Goal: Task Accomplishment & Management: Manage account settings

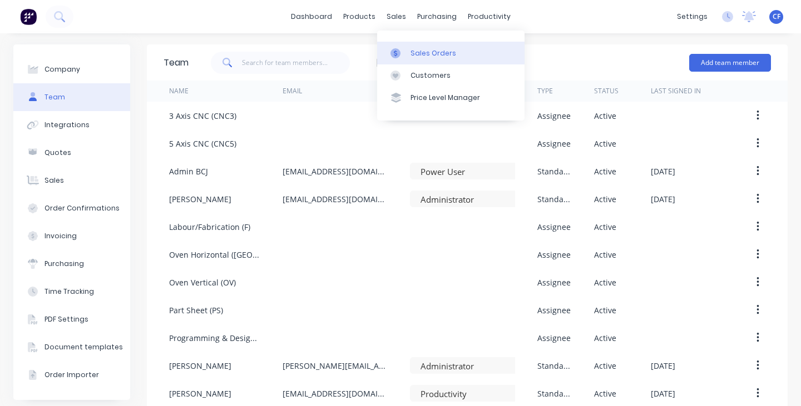
click at [412, 49] on div "Sales Orders" at bounding box center [433, 53] width 46 height 10
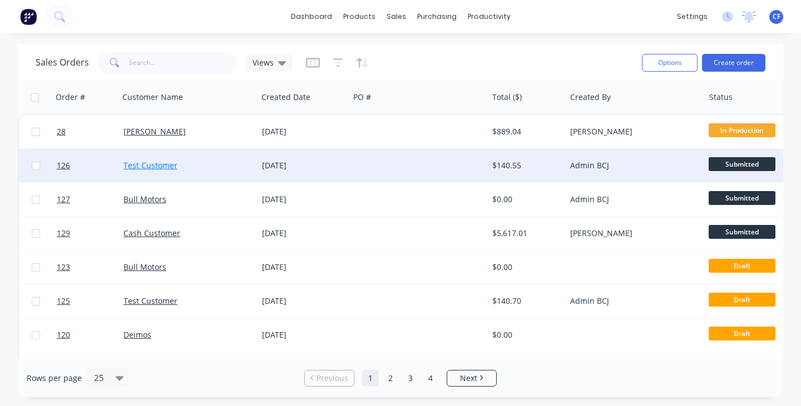
click at [146, 168] on link "Test Customer" at bounding box center [150, 165] width 54 height 11
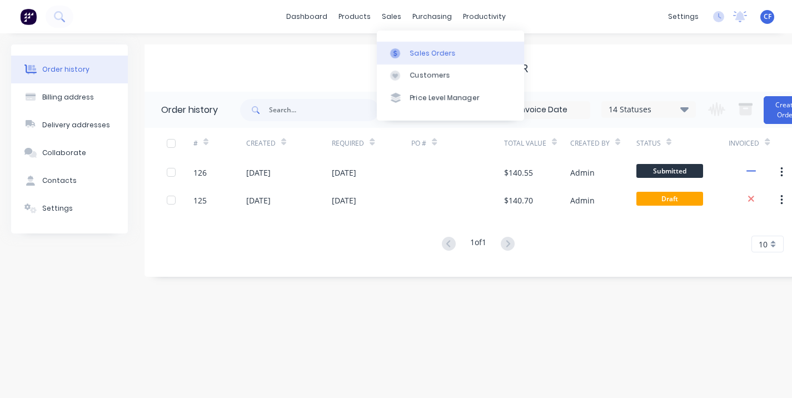
click at [413, 48] on div "Sales Orders" at bounding box center [433, 53] width 46 height 10
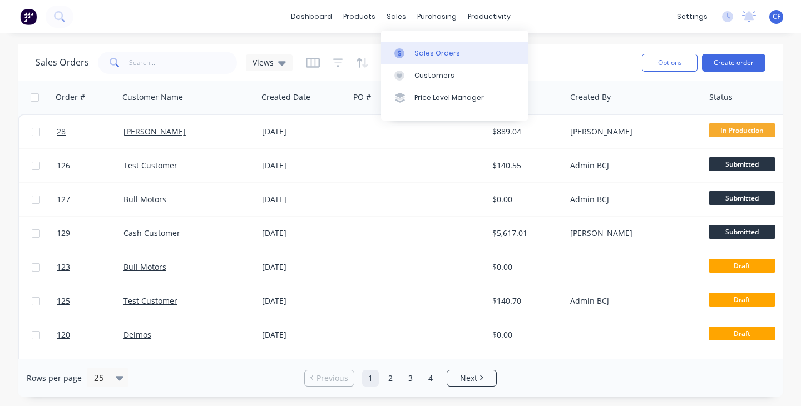
click at [404, 52] on div at bounding box center [402, 53] width 17 height 10
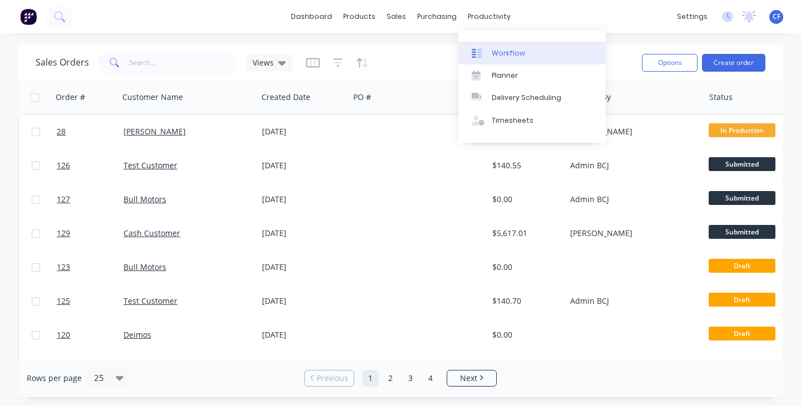
click at [495, 56] on div "Workflow" at bounding box center [508, 53] width 33 height 10
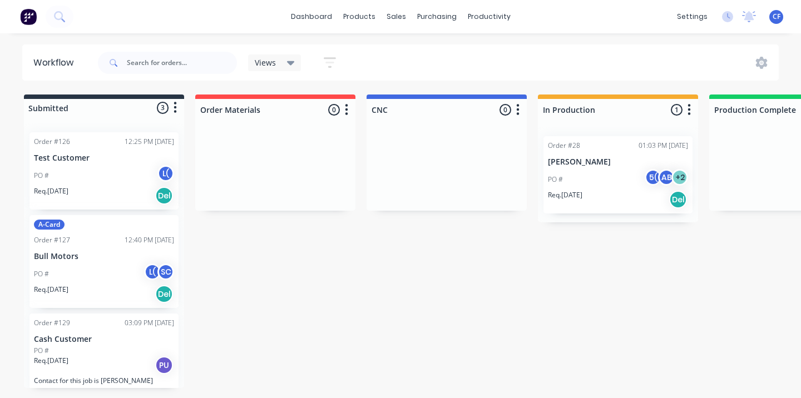
click at [126, 193] on div "Req. 25/08/25 Del" at bounding box center [104, 195] width 140 height 19
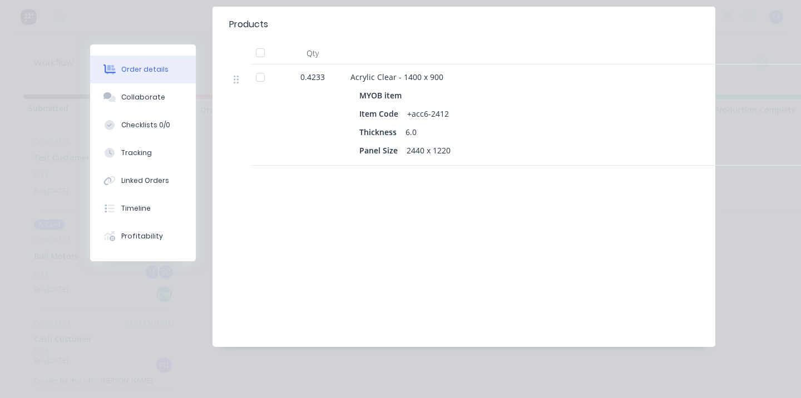
scroll to position [331, 0]
click at [234, 78] on icon at bounding box center [236, 79] width 5 height 10
click at [254, 82] on div at bounding box center [260, 77] width 22 height 22
click at [256, 78] on div at bounding box center [260, 77] width 22 height 22
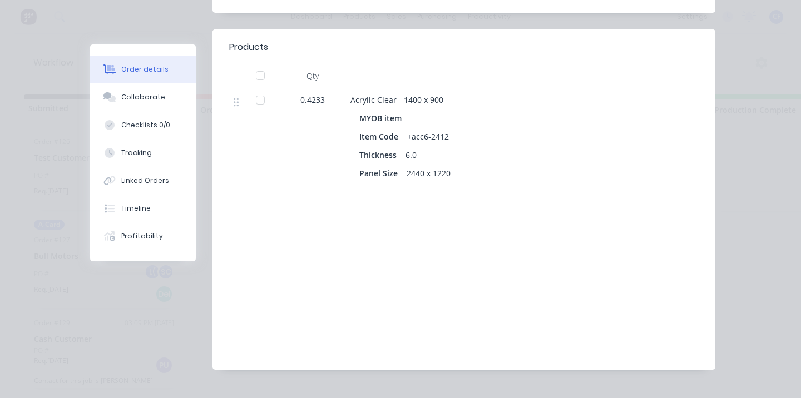
scroll to position [0, 0]
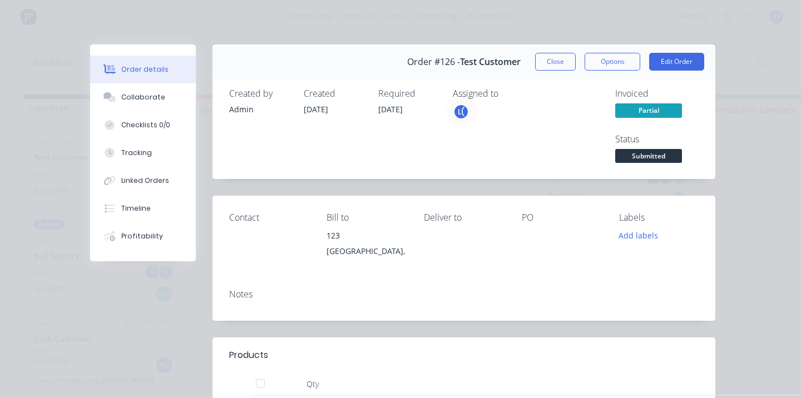
drag, startPoint x: 549, startPoint y: 65, endPoint x: 538, endPoint y: 93, distance: 30.5
click at [549, 65] on button "Close" at bounding box center [555, 62] width 41 height 18
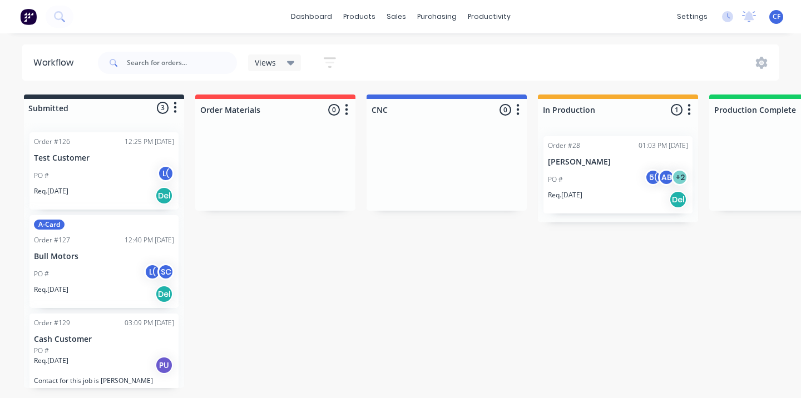
click at [609, 204] on div "Req. 23/07/25 Del" at bounding box center [618, 199] width 140 height 19
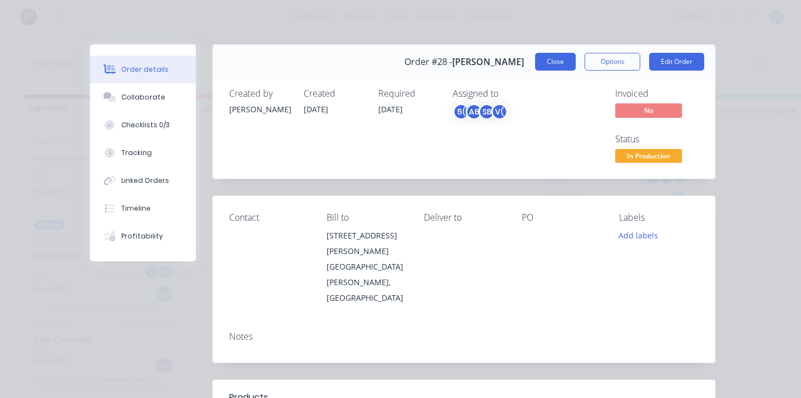
click at [547, 53] on button "Close" at bounding box center [555, 62] width 41 height 18
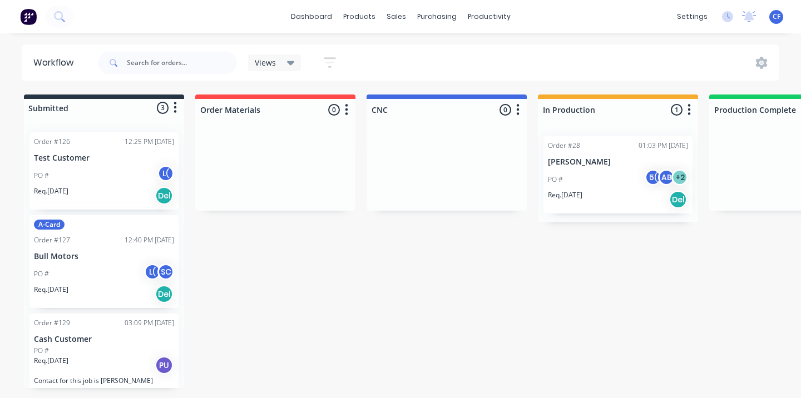
click at [100, 165] on div "PO # L(" at bounding box center [104, 175] width 140 height 21
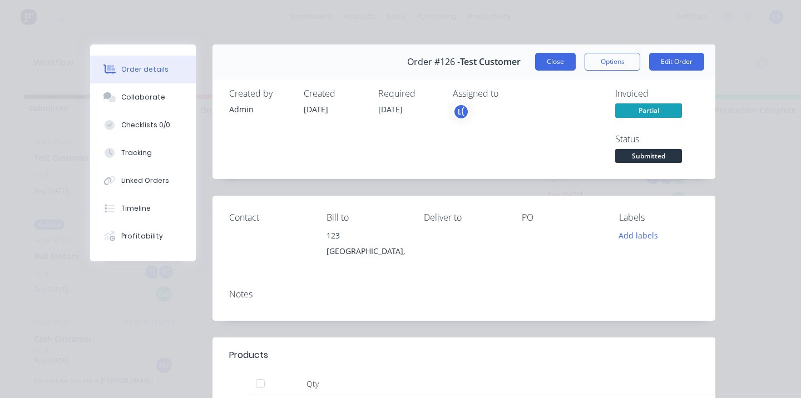
click at [544, 65] on button "Close" at bounding box center [555, 62] width 41 height 18
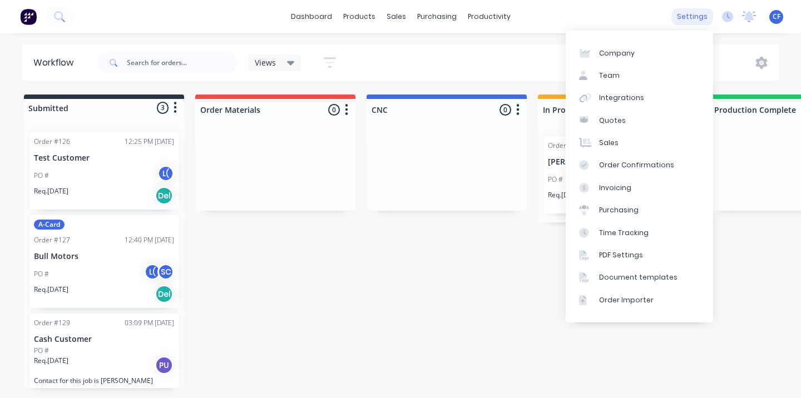
click at [687, 13] on div "settings" at bounding box center [692, 16] width 42 height 17
click at [599, 76] on div "Team" at bounding box center [609, 76] width 21 height 10
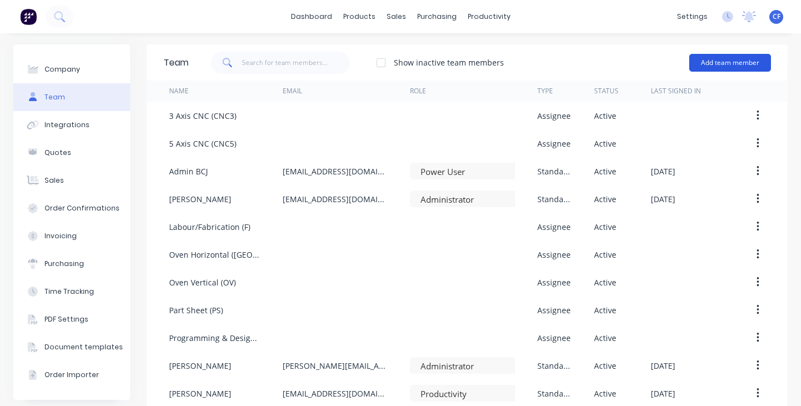
click at [711, 70] on button "Add team member" at bounding box center [730, 63] width 82 height 18
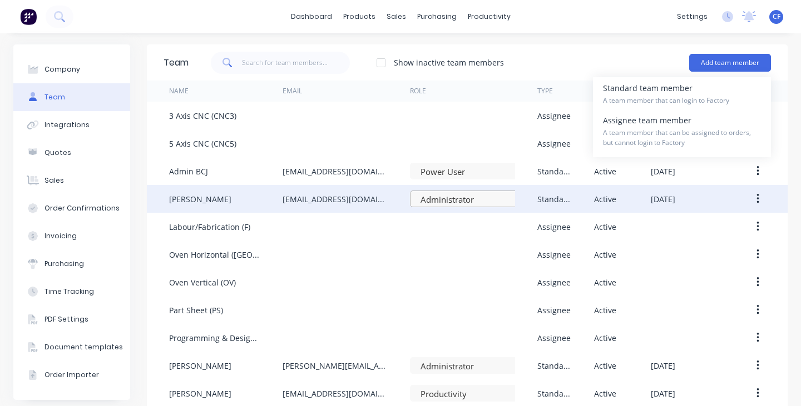
click at [454, 195] on div at bounding box center [466, 200] width 95 height 14
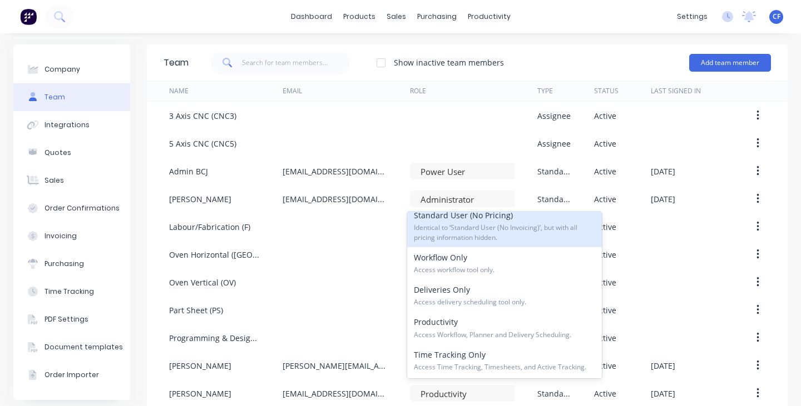
scroll to position [169, 0]
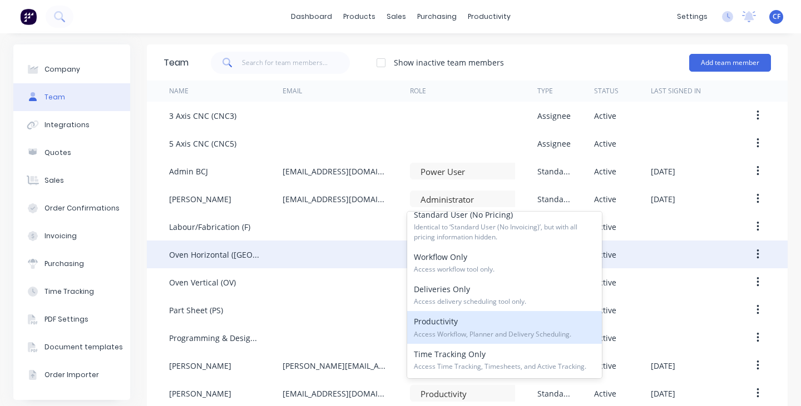
click at [314, 257] on div at bounding box center [345, 255] width 127 height 28
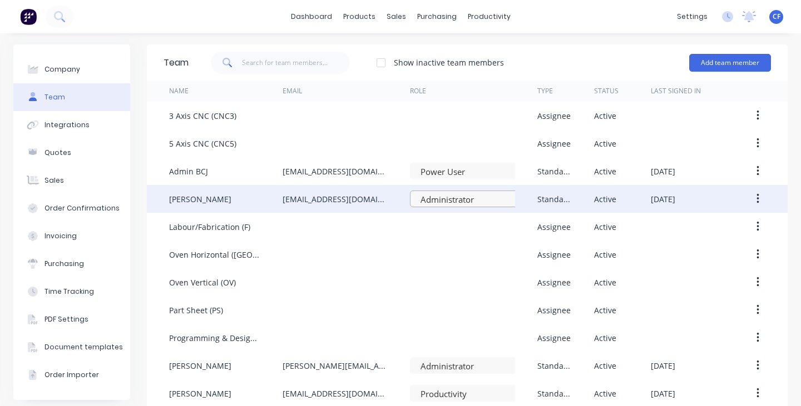
click at [454, 194] on div at bounding box center [466, 200] width 95 height 14
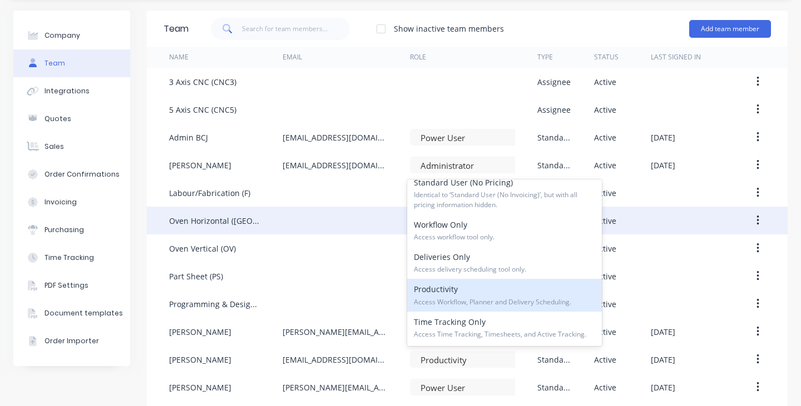
click at [336, 215] on div at bounding box center [345, 221] width 127 height 28
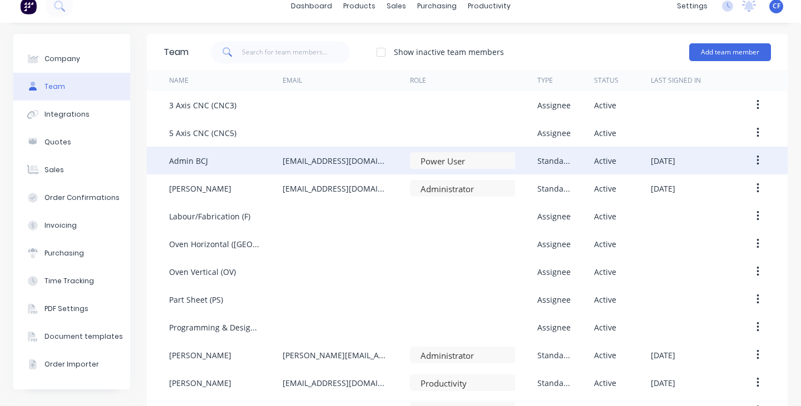
scroll to position [0, 0]
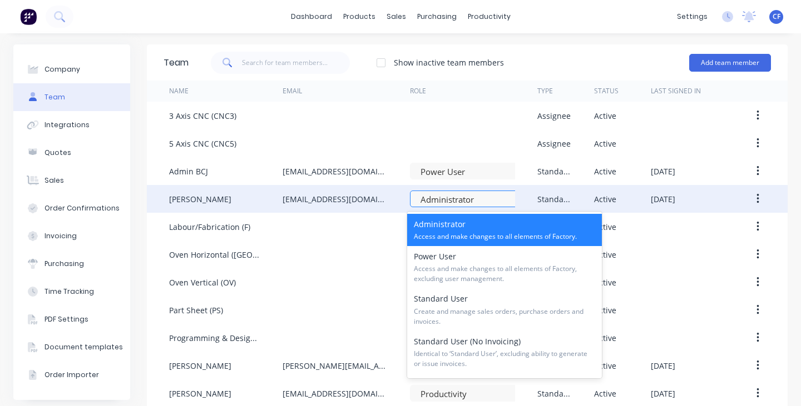
click at [462, 201] on div at bounding box center [466, 200] width 95 height 14
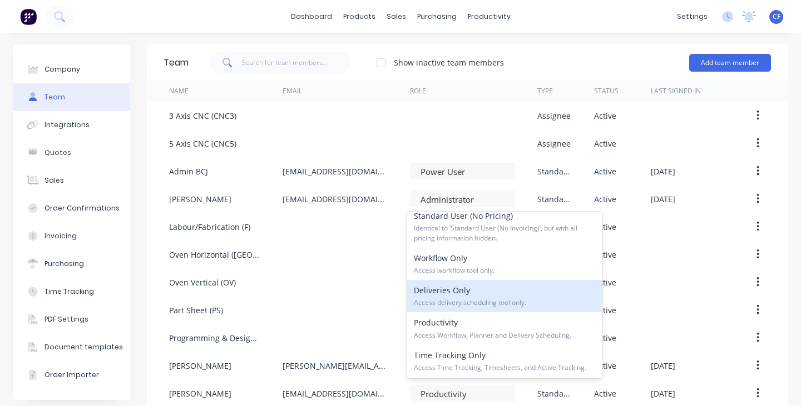
scroll to position [169, 0]
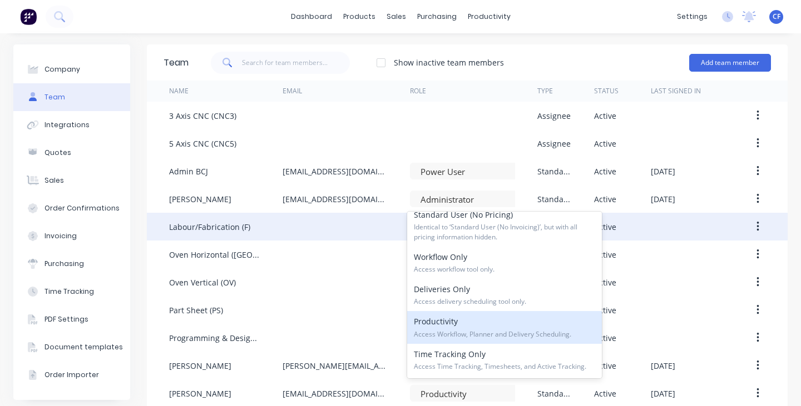
click at [342, 229] on div at bounding box center [345, 227] width 127 height 28
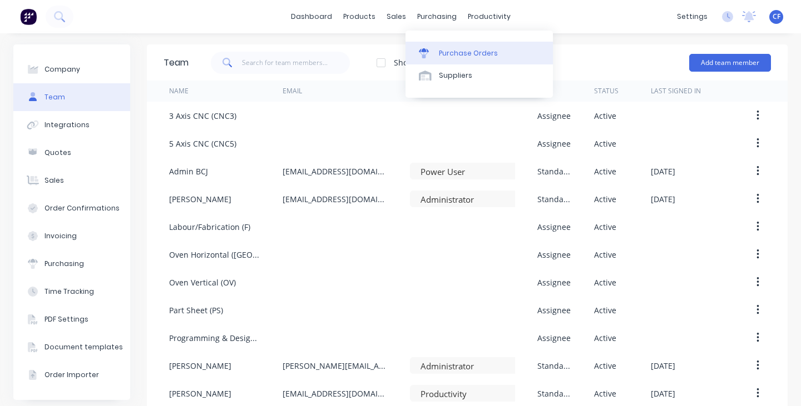
click at [433, 53] on div at bounding box center [427, 53] width 17 height 10
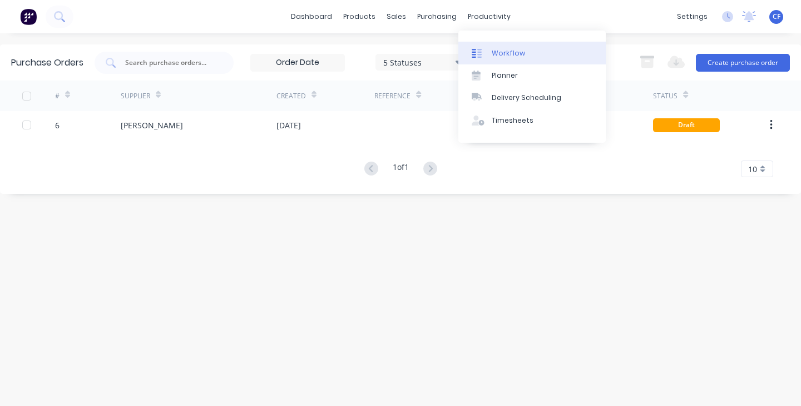
click at [504, 51] on div "Workflow" at bounding box center [508, 53] width 33 height 10
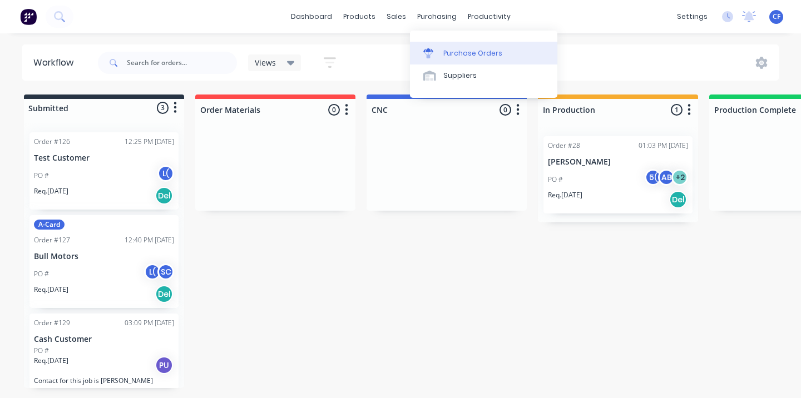
click at [444, 48] on div "Purchase Orders" at bounding box center [472, 53] width 59 height 10
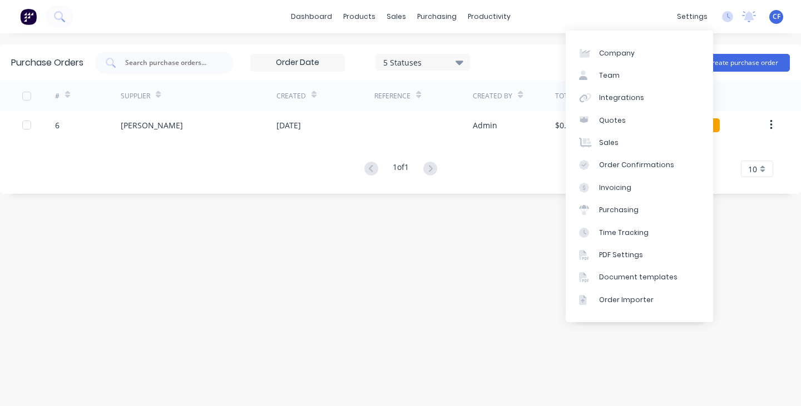
click at [395, 305] on div "Purchase Orders 5 Statuses 5 Statuses Export to Excel (XLSX) Create purchase or…" at bounding box center [400, 219] width 801 height 351
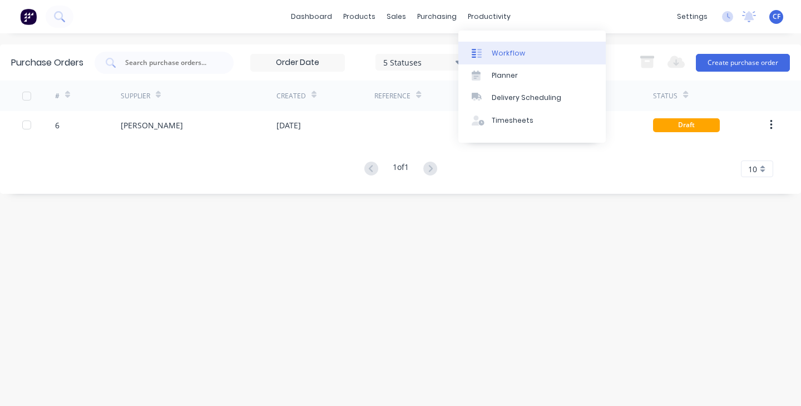
click at [492, 42] on link "Workflow" at bounding box center [531, 53] width 147 height 22
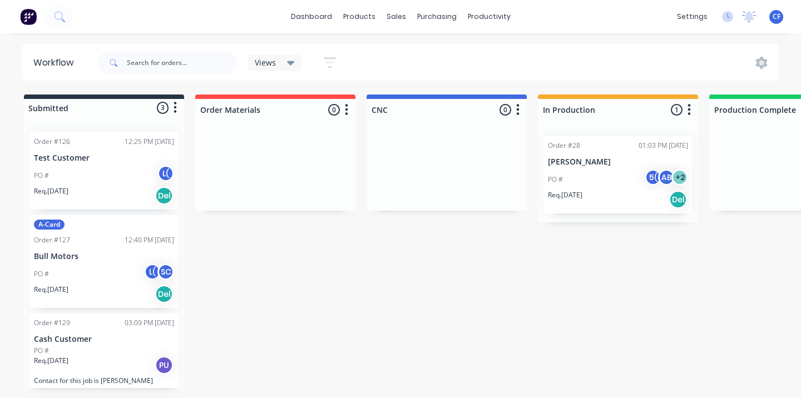
click at [104, 277] on div "PO # L( SC" at bounding box center [104, 274] width 140 height 21
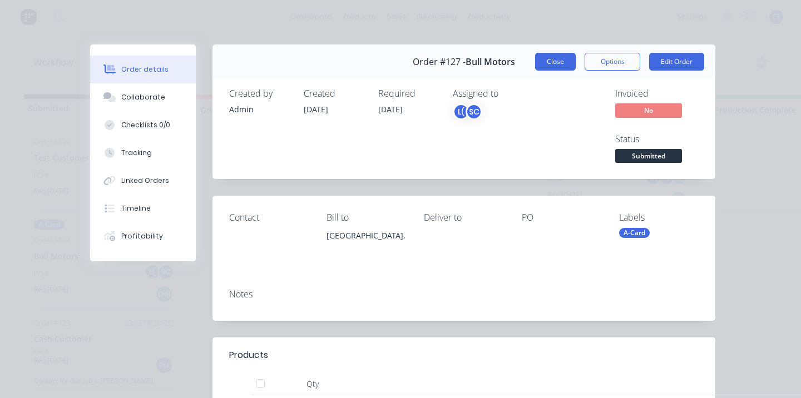
click at [556, 65] on button "Close" at bounding box center [555, 62] width 41 height 18
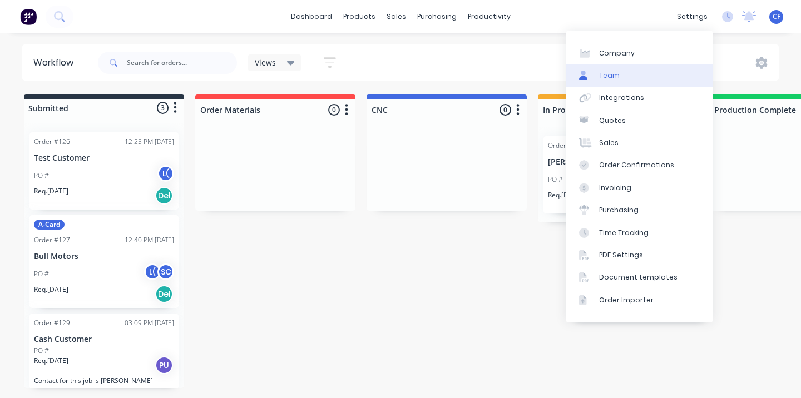
click at [644, 81] on link "Team" at bounding box center [639, 76] width 147 height 22
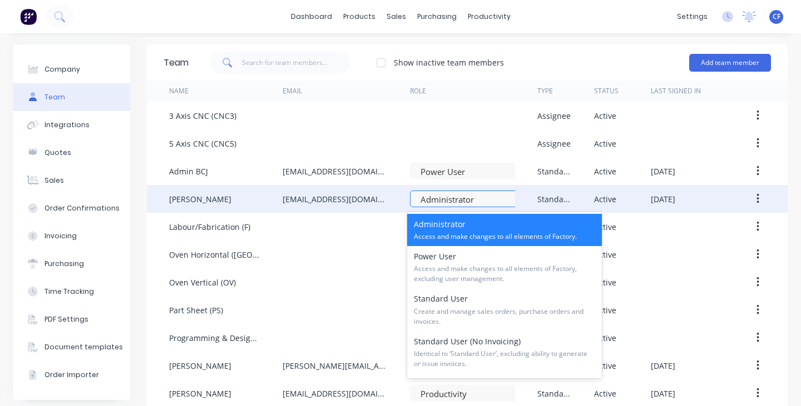
click at [472, 201] on div at bounding box center [466, 200] width 95 height 14
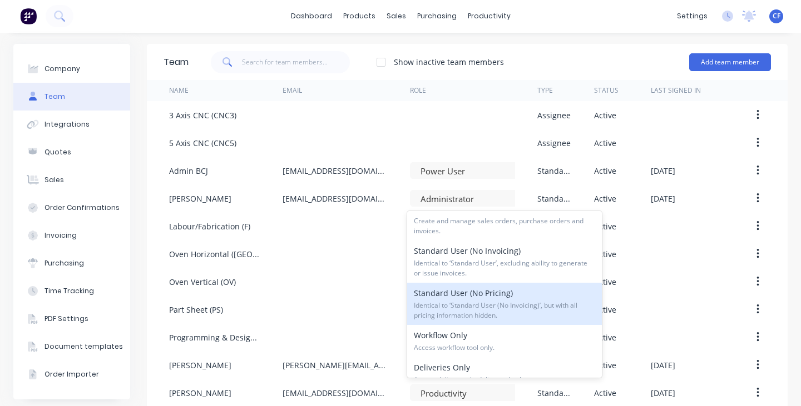
scroll to position [91, 0]
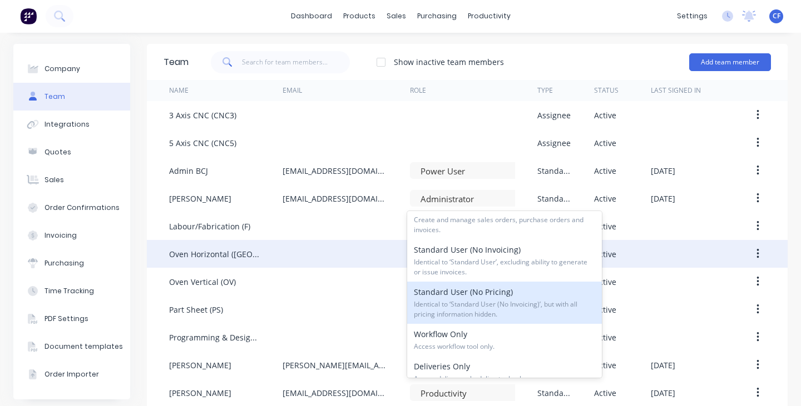
click at [300, 263] on div at bounding box center [345, 254] width 127 height 28
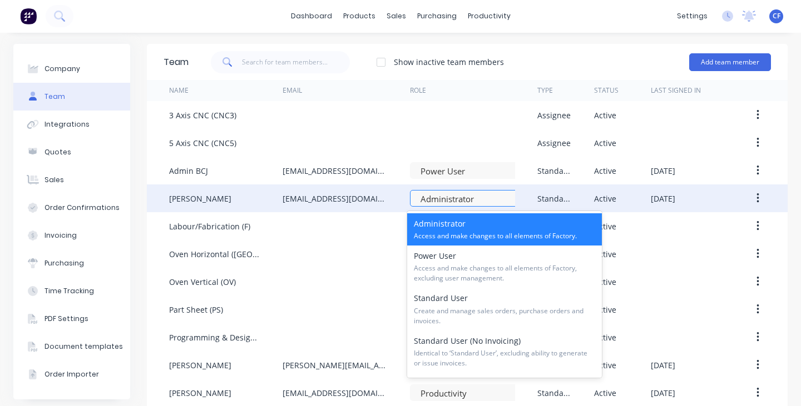
click at [458, 197] on div at bounding box center [466, 199] width 95 height 14
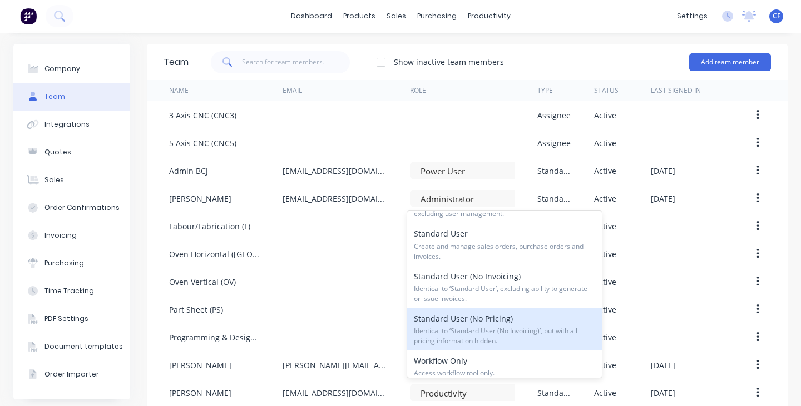
scroll to position [169, 0]
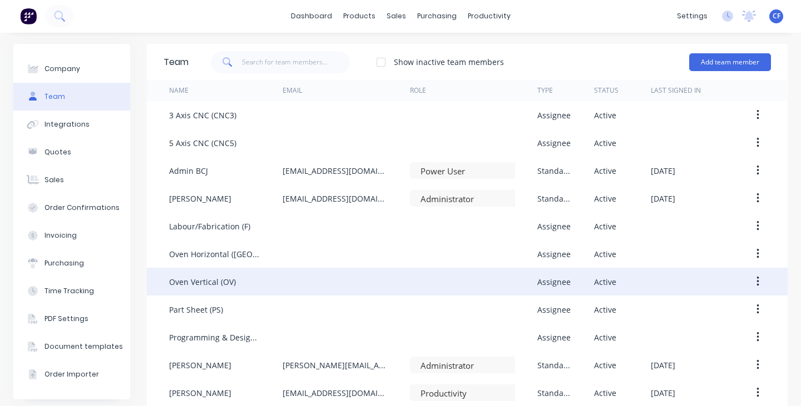
click at [344, 278] on div at bounding box center [345, 282] width 127 height 28
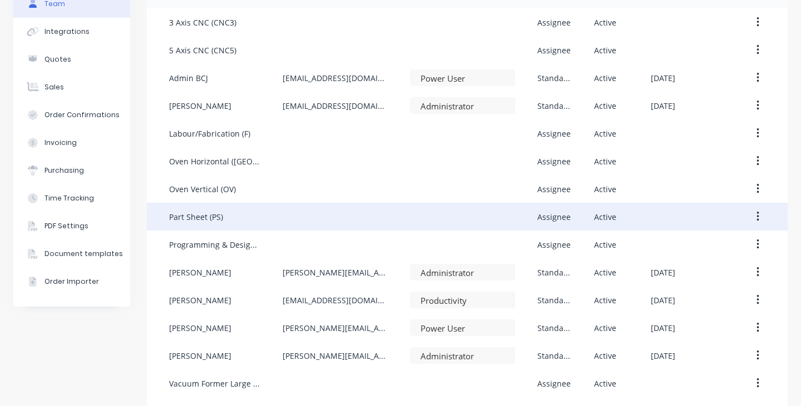
scroll to position [0, 0]
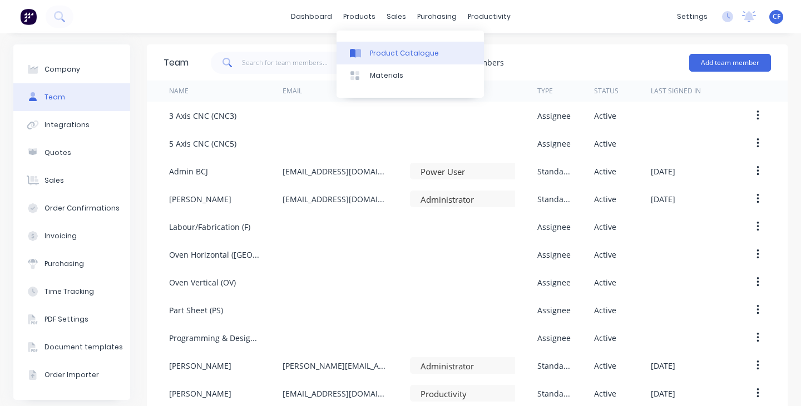
click at [355, 56] on icon at bounding box center [353, 53] width 6 height 9
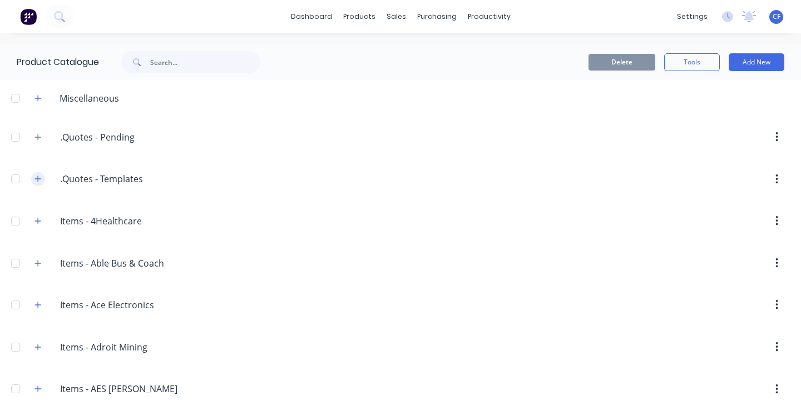
click at [42, 178] on button "button" at bounding box center [38, 179] width 14 height 14
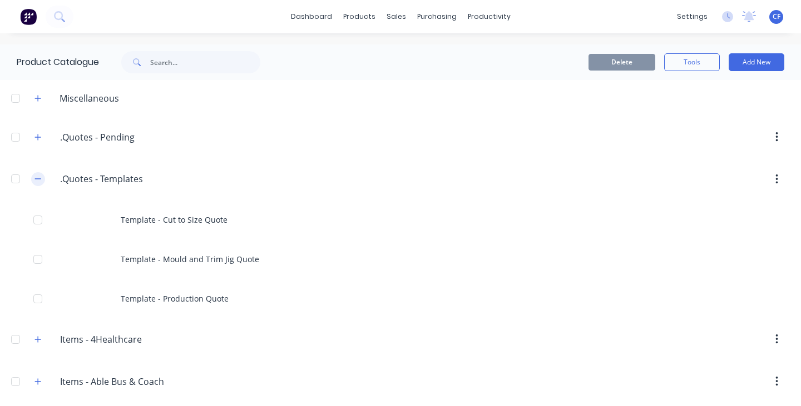
click at [42, 178] on button "button" at bounding box center [38, 179] width 14 height 14
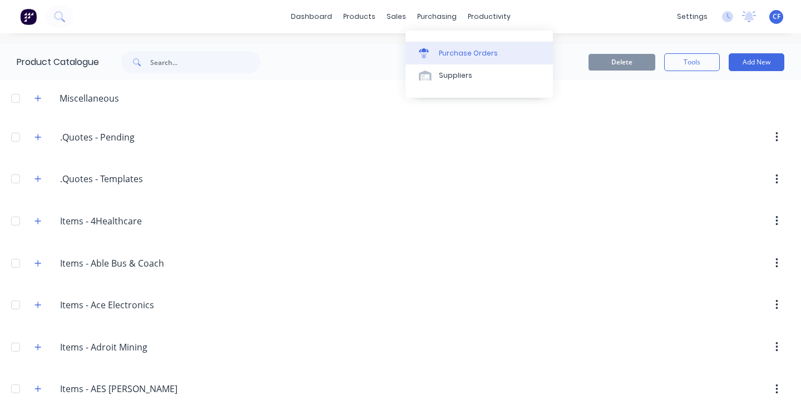
click at [433, 47] on link "Purchase Orders" at bounding box center [478, 53] width 147 height 22
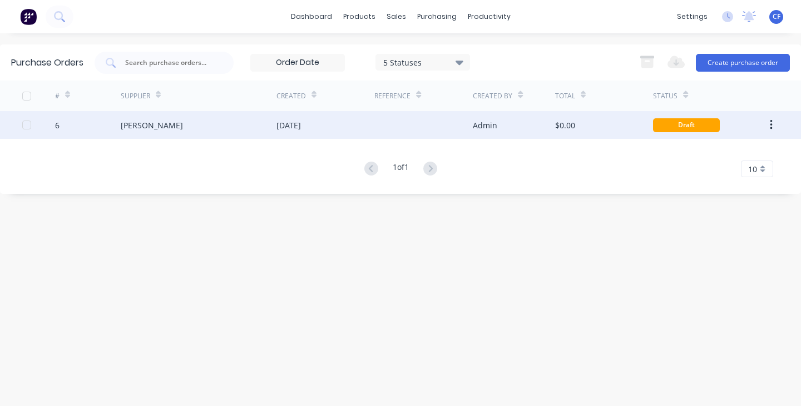
click at [251, 121] on div "Mulford" at bounding box center [199, 125] width 156 height 28
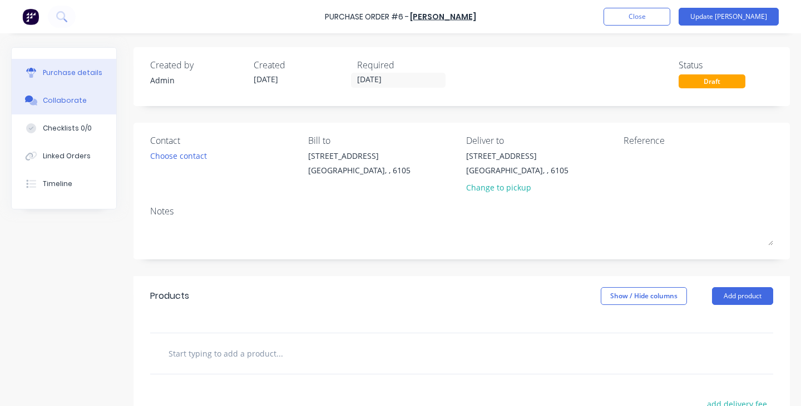
click at [27, 106] on button "Collaborate" at bounding box center [64, 101] width 105 height 28
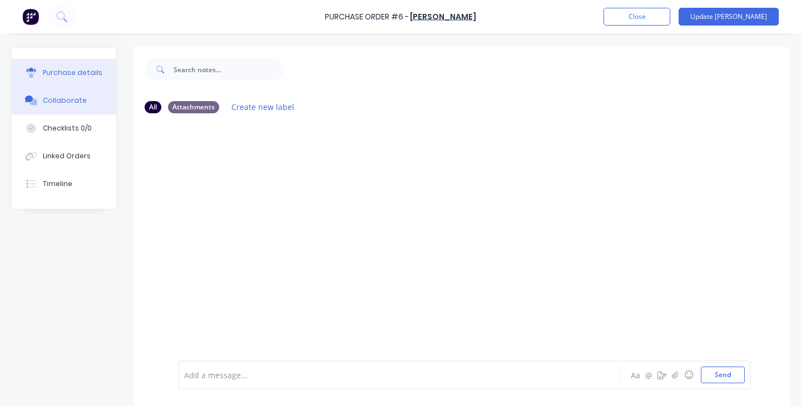
click at [68, 71] on div "Purchase details" at bounding box center [72, 73] width 59 height 10
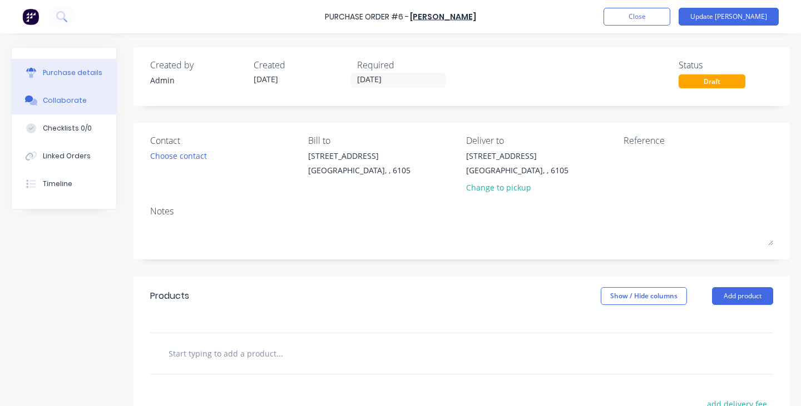
click at [68, 95] on button "Collaborate" at bounding box center [64, 101] width 105 height 28
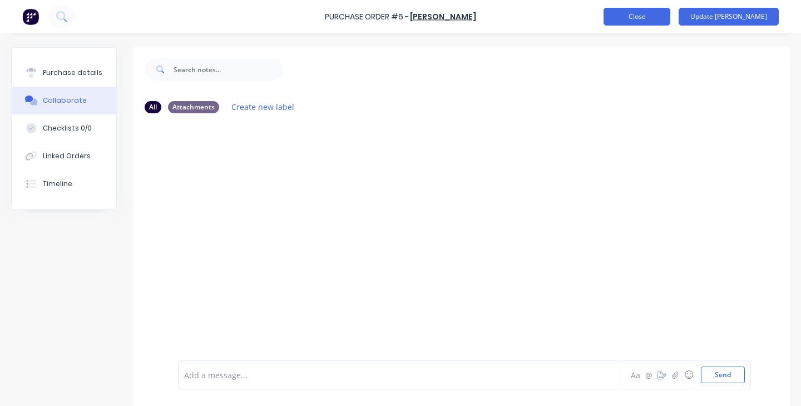
click at [670, 19] on button "Close" at bounding box center [636, 17] width 67 height 18
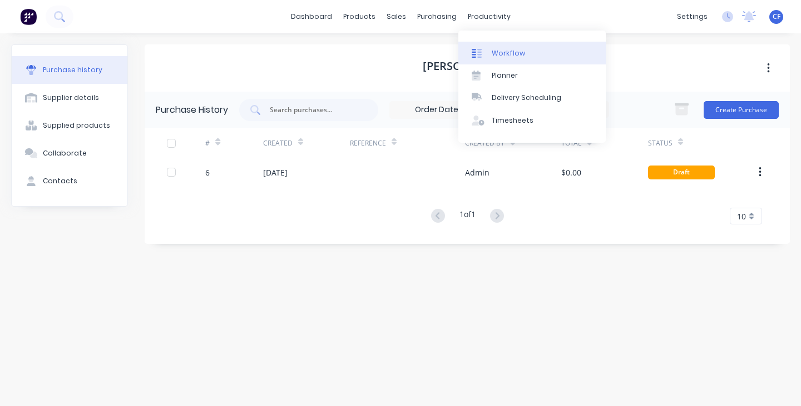
click at [496, 58] on div "Workflow" at bounding box center [508, 53] width 33 height 10
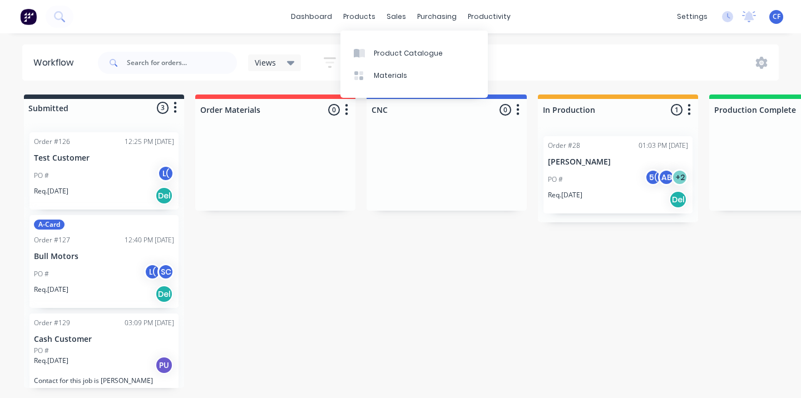
click at [371, 41] on div "Product Catalogue Materials" at bounding box center [413, 64] width 147 height 67
click at [373, 56] on link "Product Catalogue" at bounding box center [413, 53] width 147 height 22
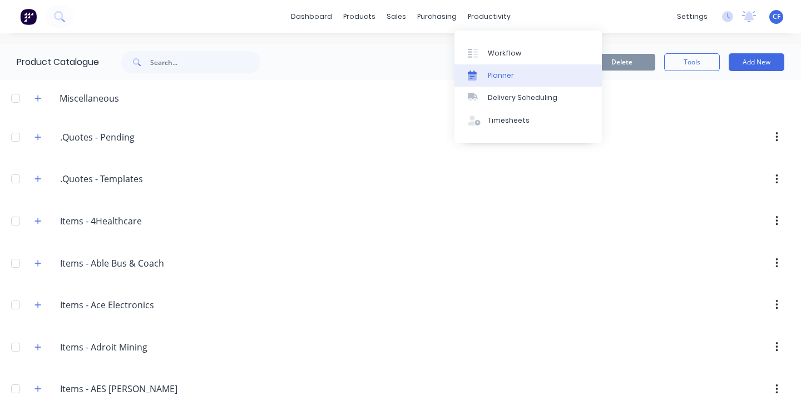
click at [498, 67] on link "Planner" at bounding box center [527, 76] width 147 height 22
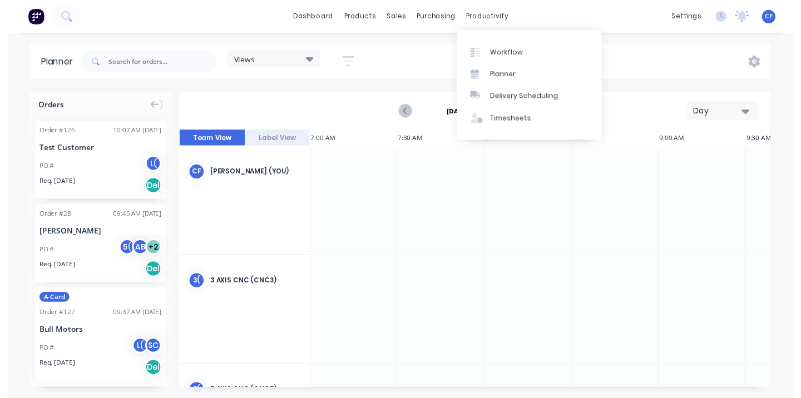
scroll to position [0, 534]
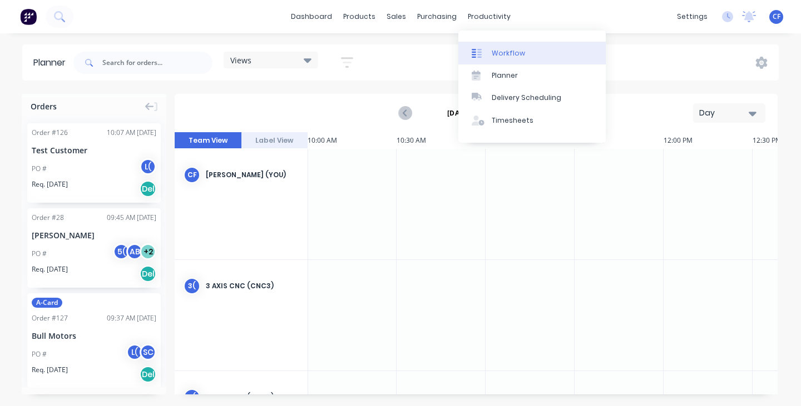
click at [495, 62] on link "Workflow" at bounding box center [531, 53] width 147 height 22
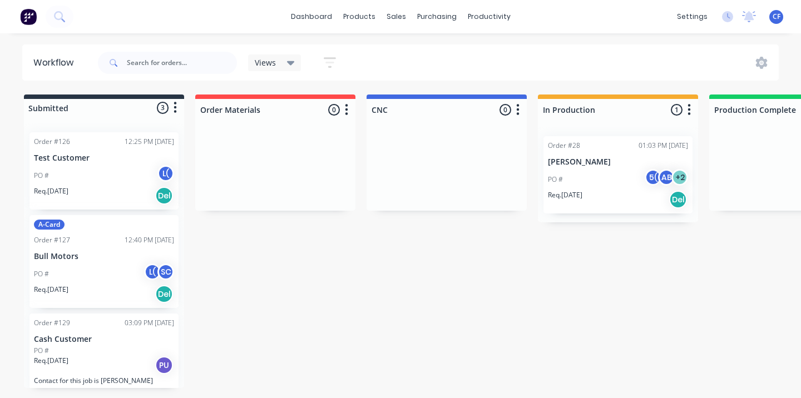
click at [116, 173] on div "PO # L(" at bounding box center [104, 175] width 140 height 21
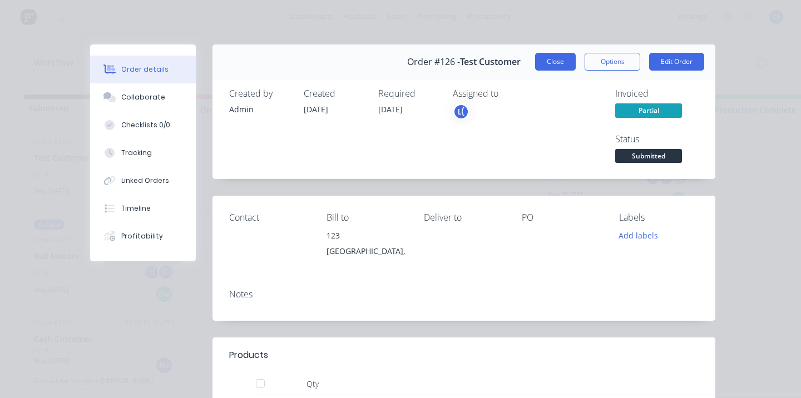
click at [568, 70] on button "Close" at bounding box center [555, 62] width 41 height 18
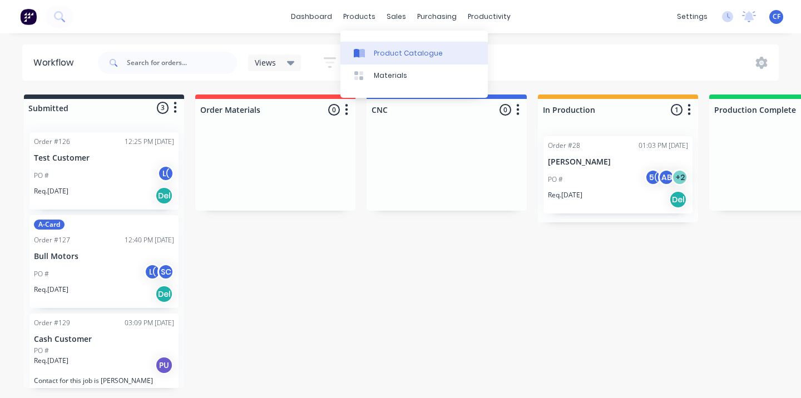
click at [370, 50] on div at bounding box center [362, 53] width 17 height 10
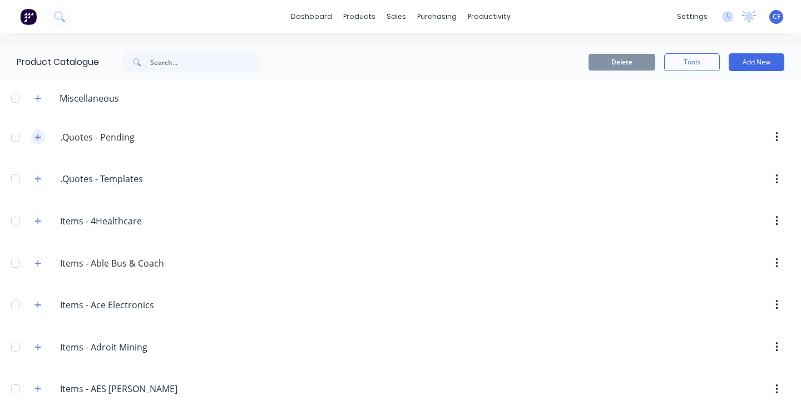
click at [32, 139] on button "button" at bounding box center [38, 137] width 14 height 14
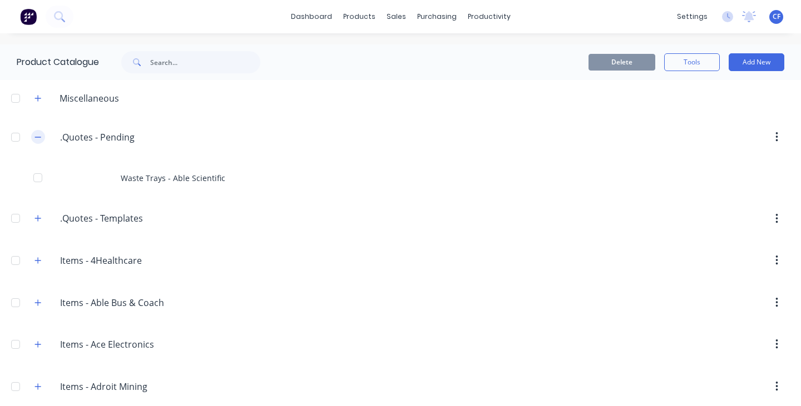
click at [32, 139] on button "button" at bounding box center [38, 137] width 14 height 14
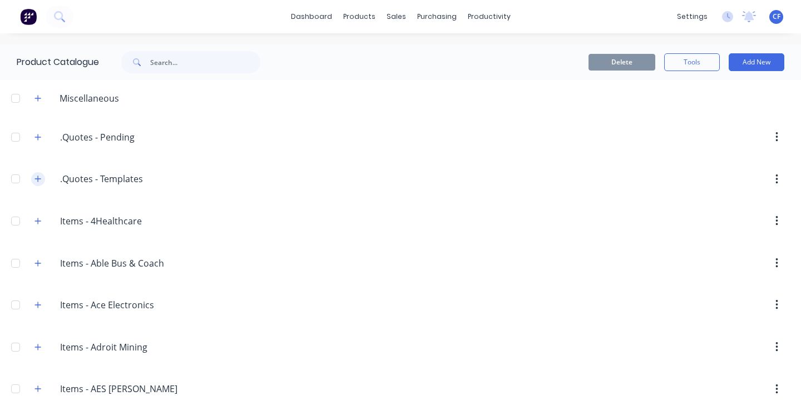
click at [39, 184] on button "button" at bounding box center [38, 179] width 14 height 14
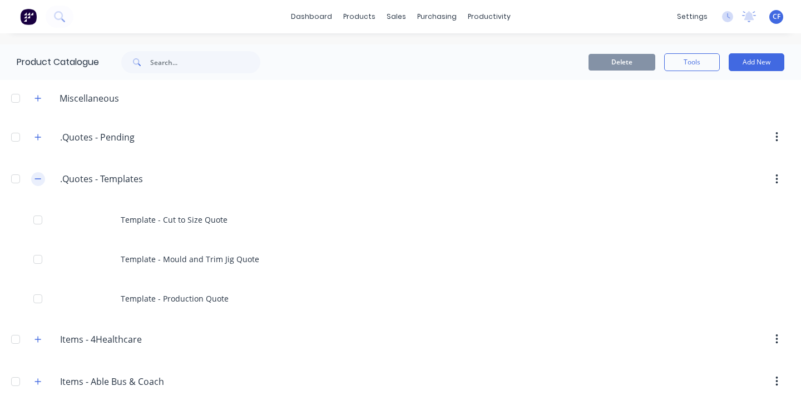
click at [39, 184] on button "button" at bounding box center [38, 179] width 14 height 14
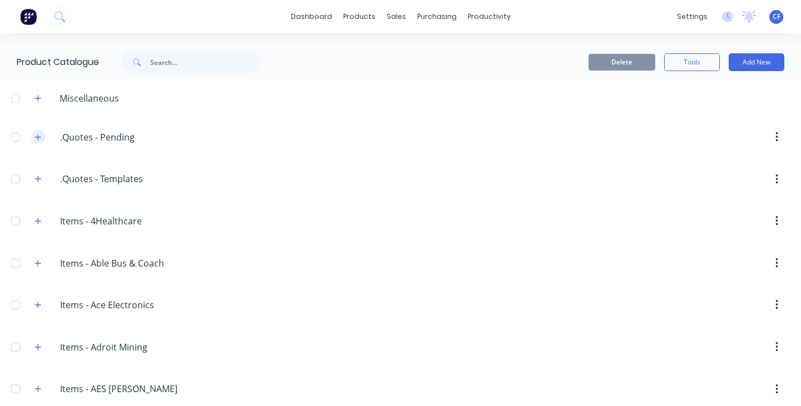
click at [33, 140] on button "button" at bounding box center [38, 137] width 14 height 14
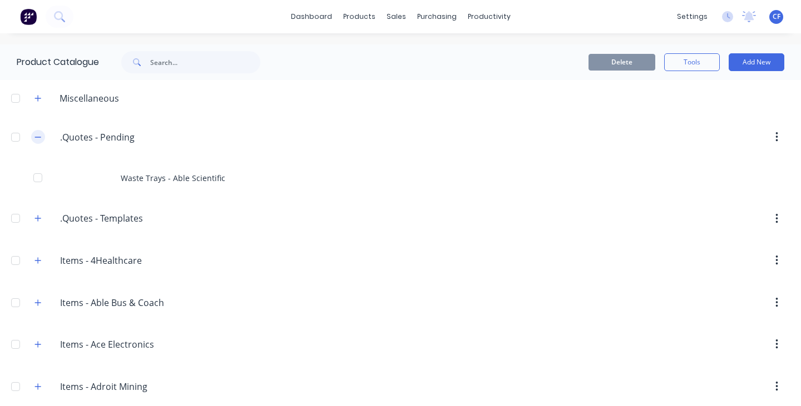
click at [33, 140] on button "button" at bounding box center [38, 137] width 14 height 14
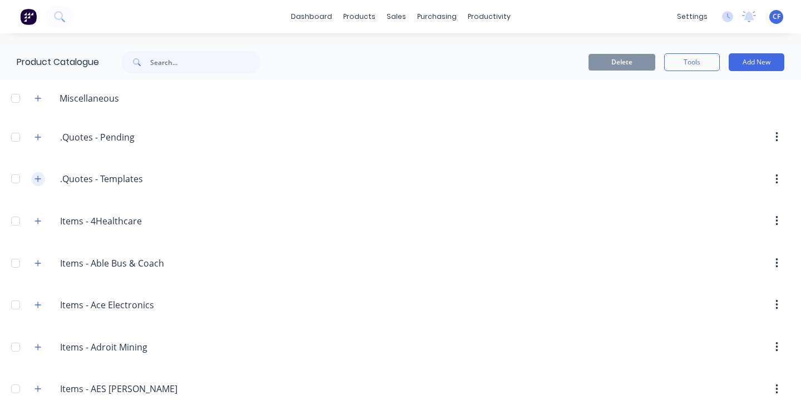
click at [42, 182] on button "button" at bounding box center [38, 179] width 14 height 14
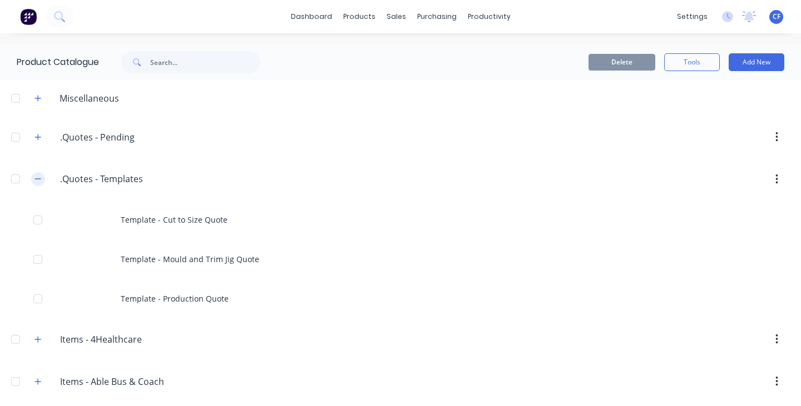
click at [37, 175] on icon "button" at bounding box center [37, 179] width 7 height 8
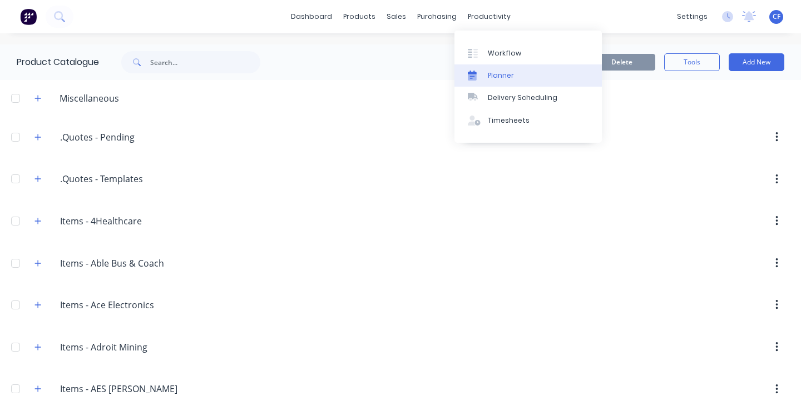
click at [510, 76] on div "Planner" at bounding box center [501, 76] width 26 height 10
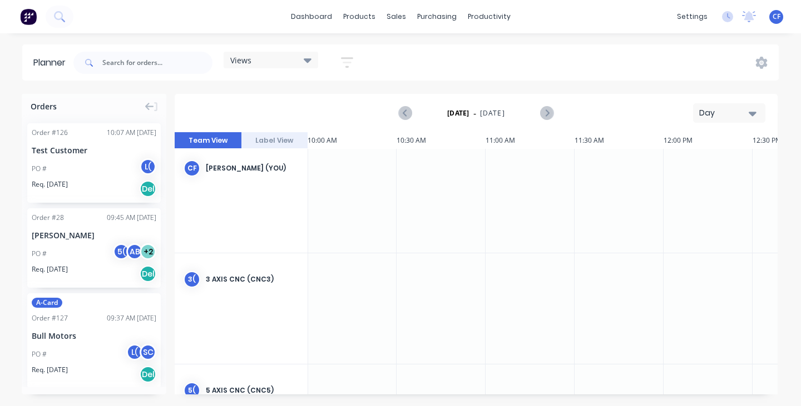
scroll to position [7, 534]
drag, startPoint x: 202, startPoint y: 168, endPoint x: 280, endPoint y: 161, distance: 78.8
click at [280, 161] on div "CF Charlotte Ford (You)" at bounding box center [241, 168] width 133 height 52
click at [711, 12] on icon at bounding box center [727, 16] width 11 height 11
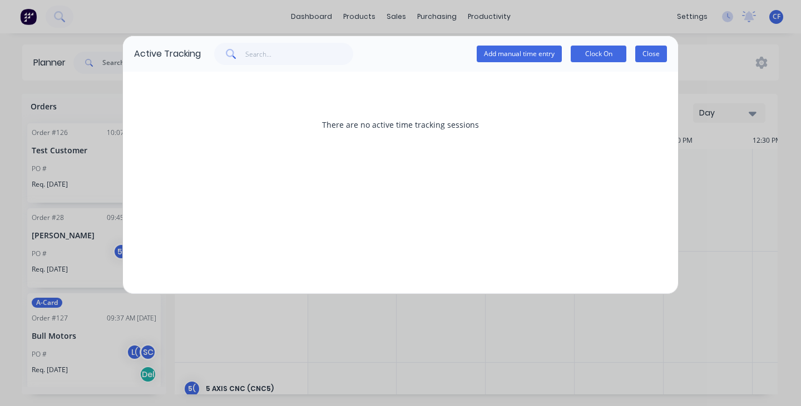
click at [653, 59] on button "Close" at bounding box center [651, 54] width 32 height 17
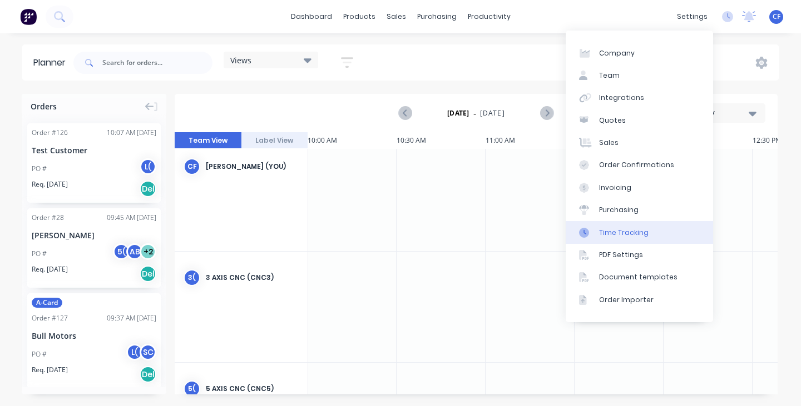
click at [627, 234] on div "Time Tracking" at bounding box center [623, 233] width 49 height 10
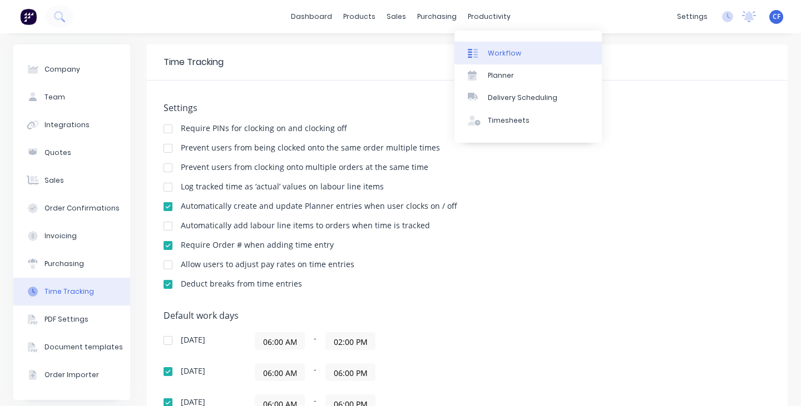
click at [484, 52] on div at bounding box center [476, 53] width 17 height 10
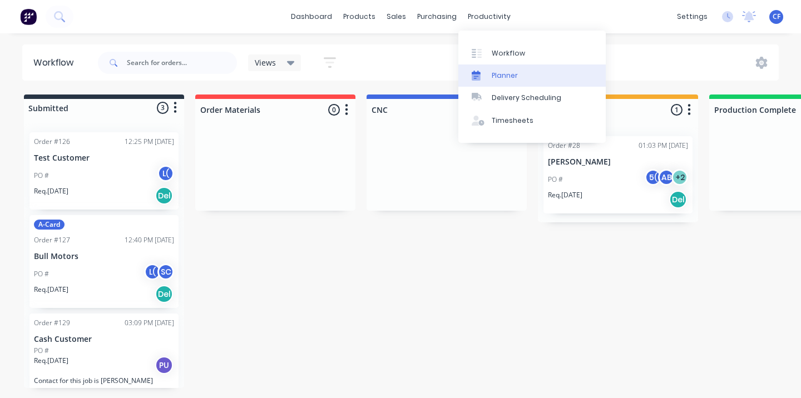
click at [486, 73] on div at bounding box center [480, 76] width 17 height 10
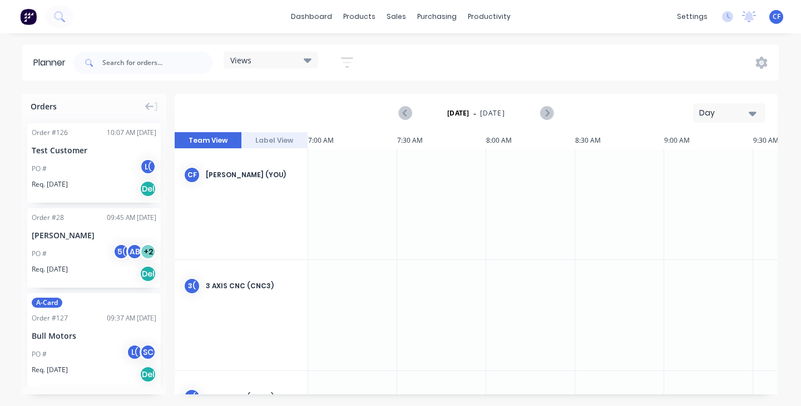
click at [265, 58] on div "Views" at bounding box center [270, 60] width 81 height 10
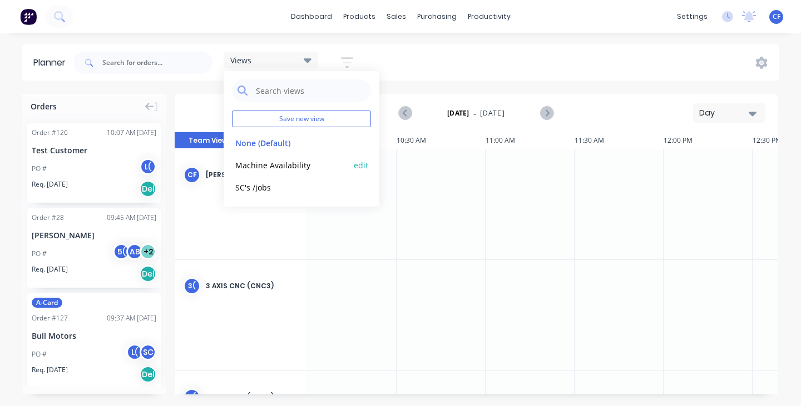
click at [285, 174] on div "Machine Availability edit" at bounding box center [301, 165] width 139 height 22
click at [596, 82] on div "Planner Views Save new view None (Default) edit Machine Availability edit SC's …" at bounding box center [400, 224] width 801 height 361
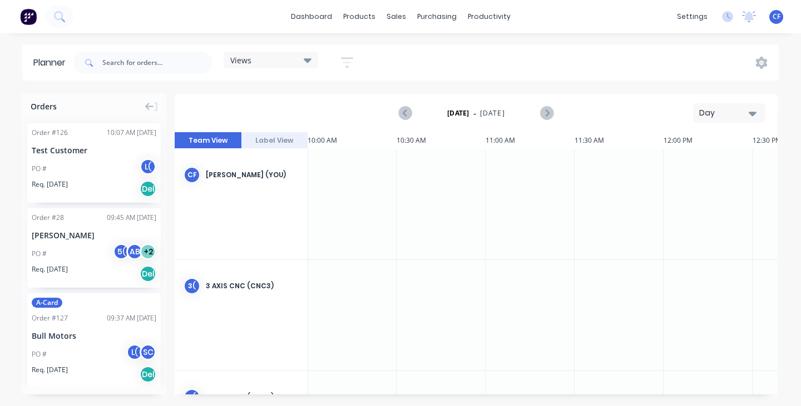
click at [311, 59] on icon at bounding box center [308, 60] width 8 height 4
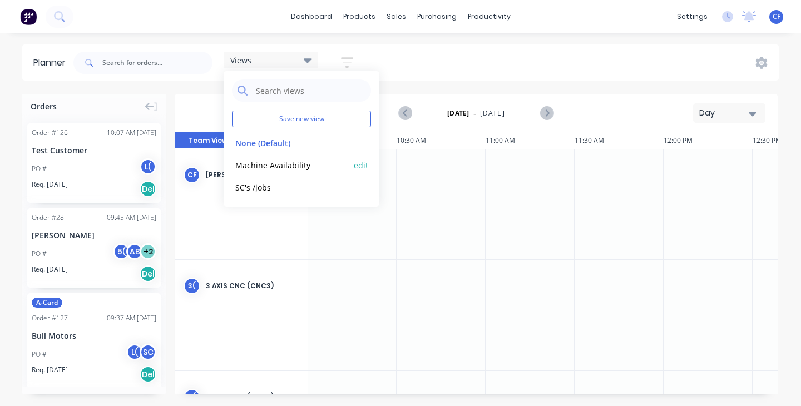
click at [275, 161] on button "Machine Availability" at bounding box center [291, 164] width 118 height 13
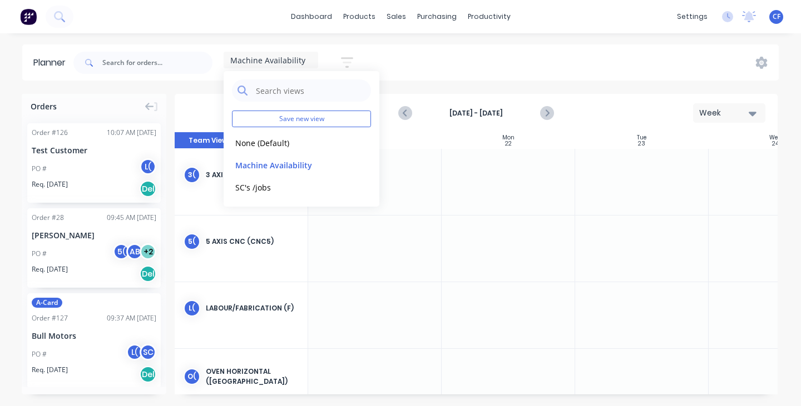
scroll to position [0, 1]
click at [445, 51] on div "Machine Availability Save new view None (Default) edit Machine Availability edi…" at bounding box center [424, 62] width 707 height 33
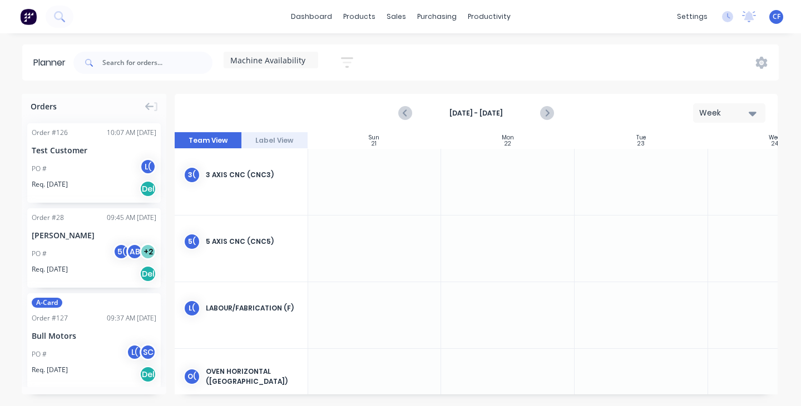
click at [276, 57] on span "Machine Availability" at bounding box center [267, 60] width 75 height 12
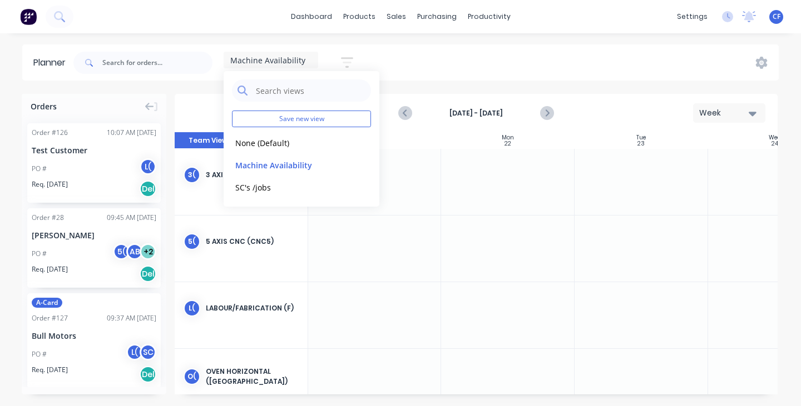
click at [450, 65] on div "Machine Availability Save new view None (Default) edit Machine Availability edi…" at bounding box center [424, 62] width 707 height 33
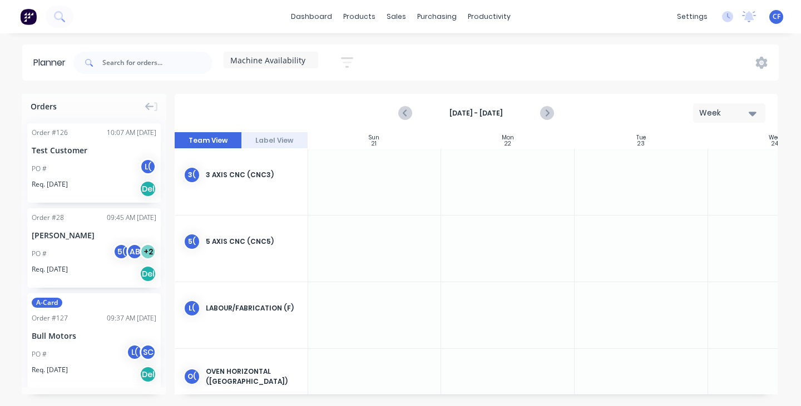
click at [711, 121] on button "Week" at bounding box center [729, 112] width 72 height 19
click at [705, 192] on div "Month" at bounding box center [709, 187] width 110 height 22
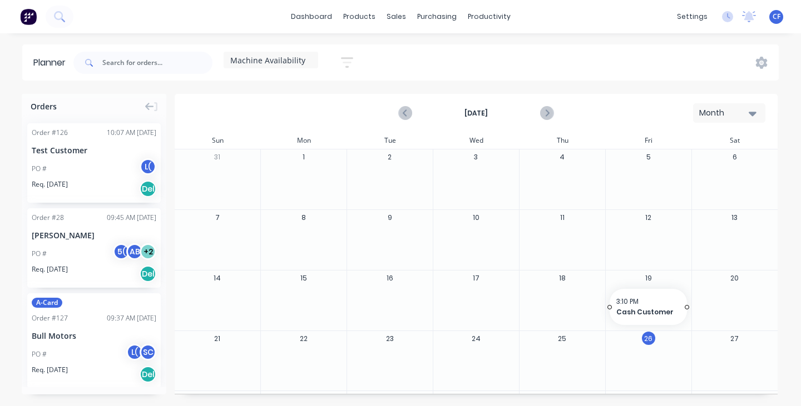
click at [634, 306] on span "3:10 PM" at bounding box center [645, 302] width 58 height 10
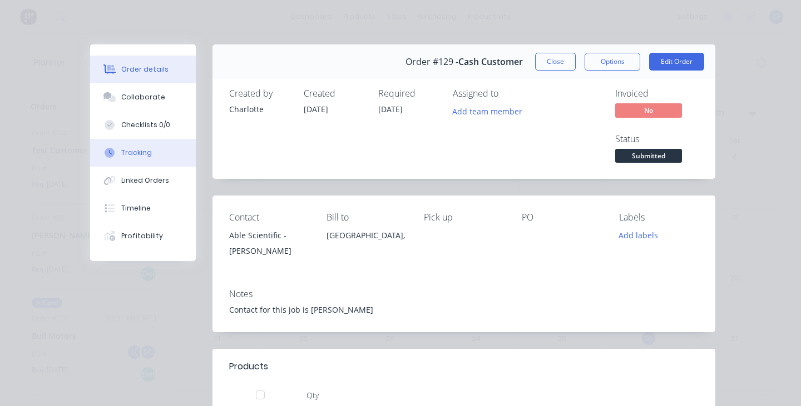
click at [128, 152] on div "Tracking" at bounding box center [136, 153] width 31 height 10
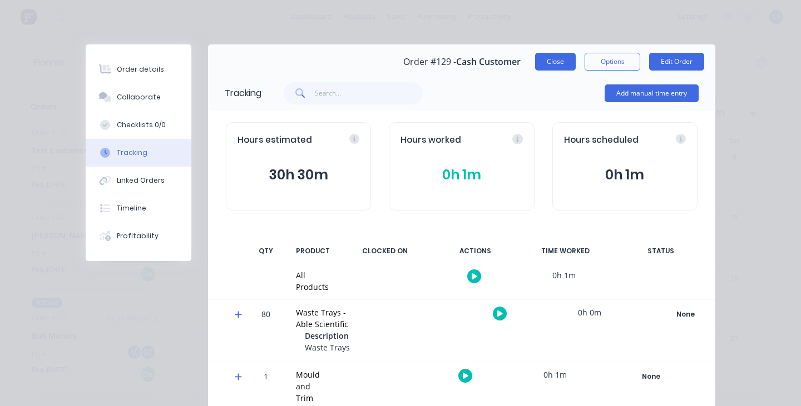
click at [540, 64] on button "Close" at bounding box center [555, 62] width 41 height 18
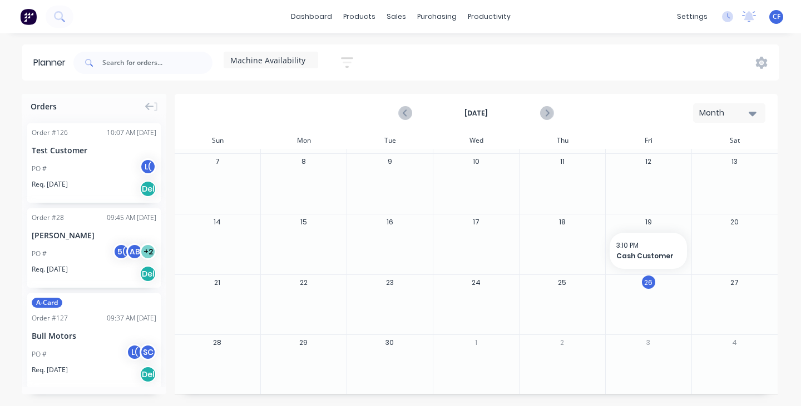
scroll to position [57, 0]
drag, startPoint x: 44, startPoint y: 243, endPoint x: 305, endPoint y: 180, distance: 268.4
drag, startPoint x: 339, startPoint y: 189, endPoint x: 488, endPoint y: 187, distance: 148.5
click at [294, 178] on div "7:00 AM Tiffani Makharti" at bounding box center [390, 190] width 250 height 34
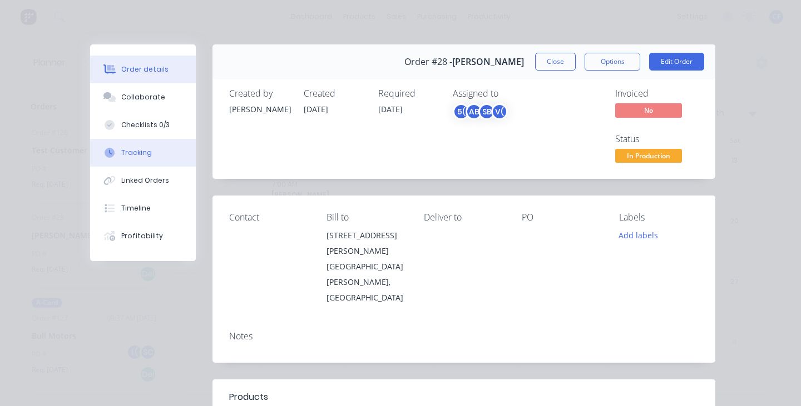
click at [107, 157] on icon at bounding box center [110, 153] width 10 height 10
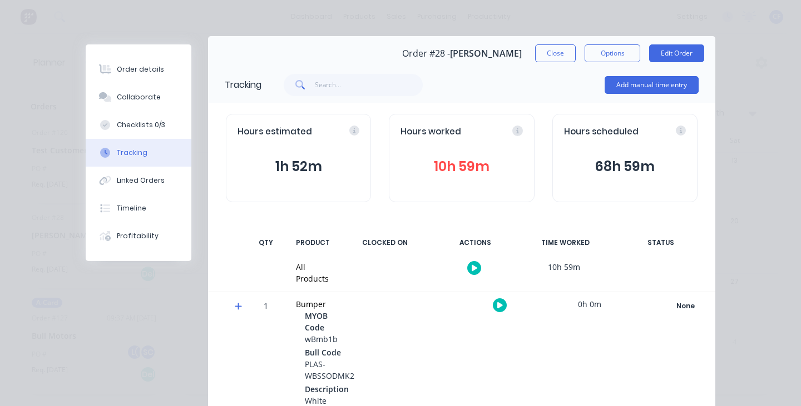
scroll to position [0, 0]
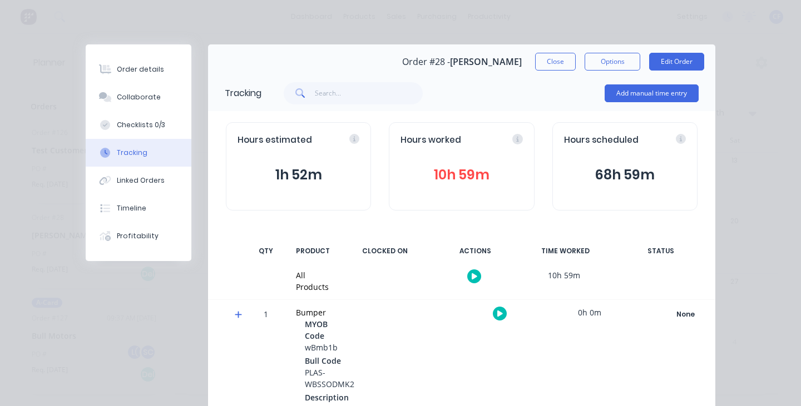
drag, startPoint x: 598, startPoint y: 180, endPoint x: 657, endPoint y: 178, distance: 59.0
click at [657, 178] on button "68h 59m" at bounding box center [625, 175] width 122 height 21
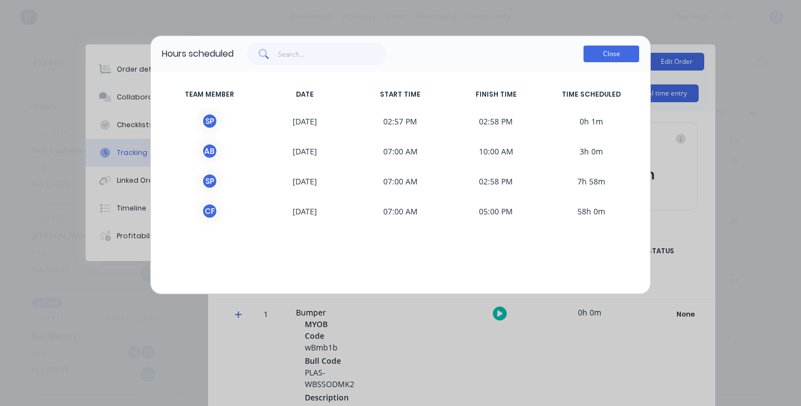
click at [627, 52] on button "Close" at bounding box center [611, 54] width 56 height 17
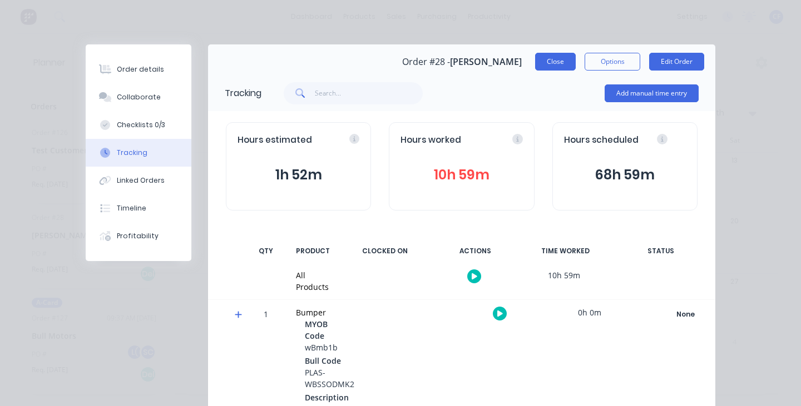
click at [543, 55] on button "Close" at bounding box center [555, 62] width 41 height 18
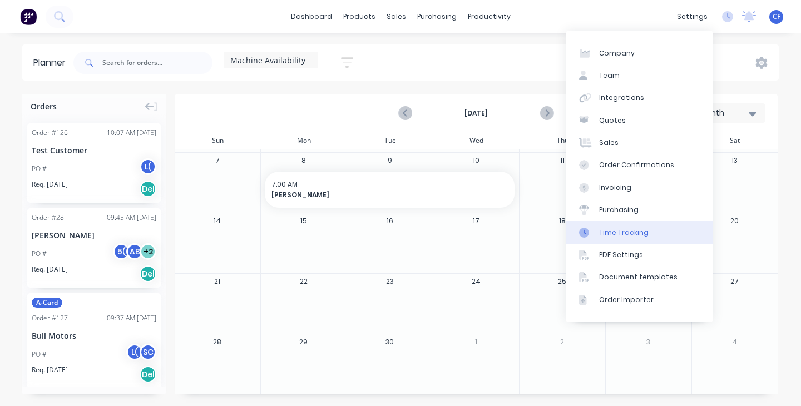
click at [633, 237] on div "Time Tracking" at bounding box center [623, 233] width 49 height 10
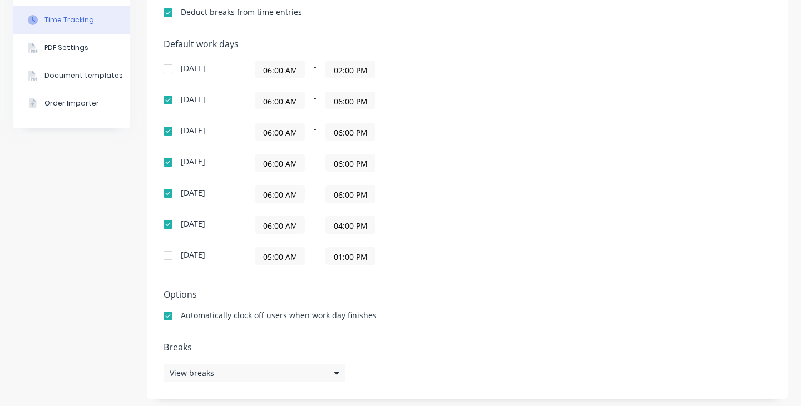
scroll to position [276, 0]
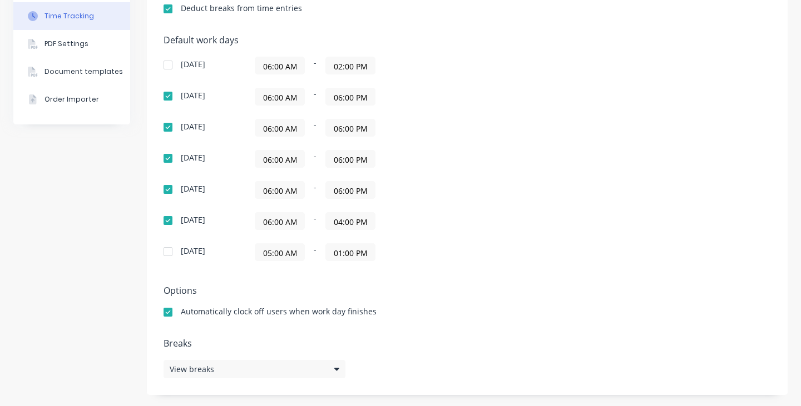
click at [331, 350] on div "Settings Require PINs for clocking on and clocking off Prevent users from being…" at bounding box center [467, 100] width 641 height 591
click at [329, 350] on div "View breaks" at bounding box center [254, 369] width 182 height 18
click at [556, 123] on div "Default work days Sunday 06:00 AM - 02:00 PM Monday 06:00 AM - 06:00 PM Tuesday…" at bounding box center [466, 155] width 607 height 240
click at [250, 350] on div "Breaks View breaks" at bounding box center [466, 359] width 607 height 40
click at [254, 350] on div "View breaks" at bounding box center [254, 369] width 182 height 18
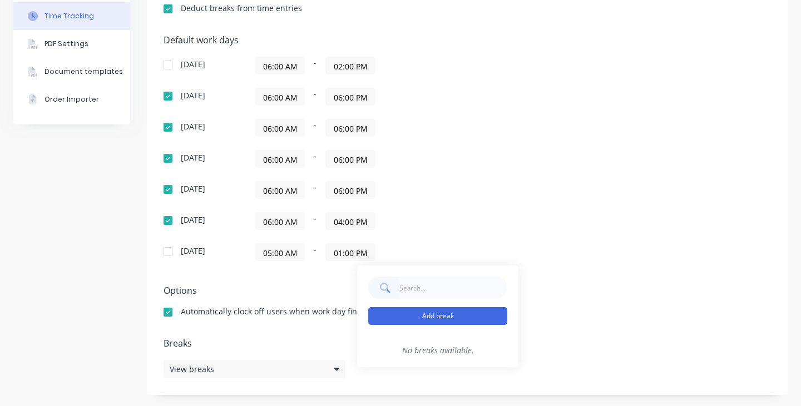
click at [444, 318] on button "Add break" at bounding box center [437, 317] width 139 height 18
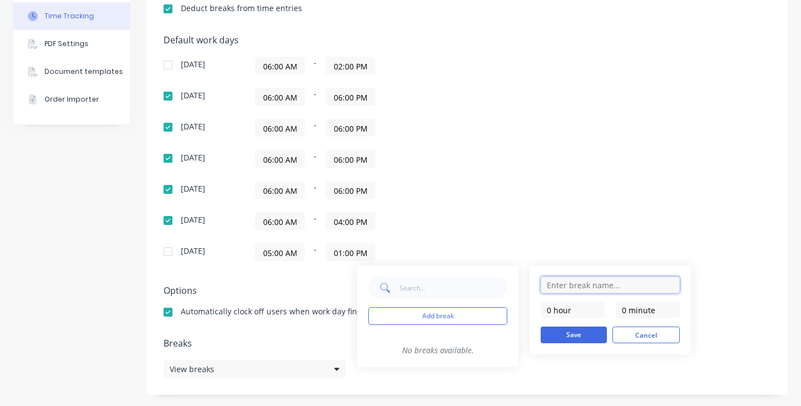
click at [573, 285] on input "text" at bounding box center [609, 285] width 139 height 17
click at [649, 202] on div "Default work days Sunday 06:00 AM - 02:00 PM Monday 06:00 AM - 06:00 PM Tuesday…" at bounding box center [466, 155] width 607 height 240
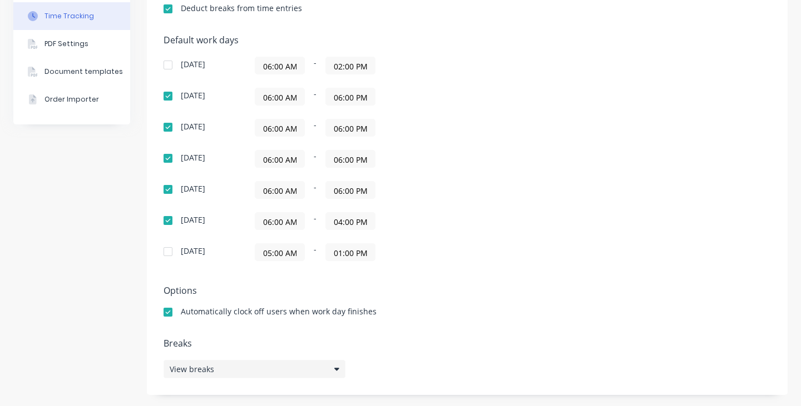
click at [254, 350] on div "View breaks" at bounding box center [254, 369] width 182 height 18
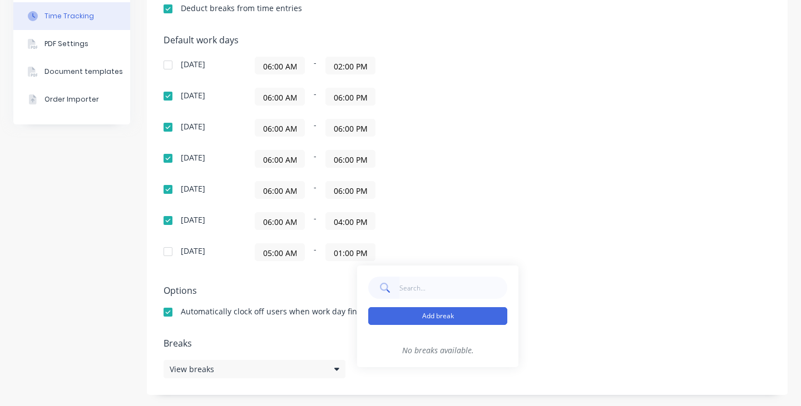
click at [448, 324] on button "Add break" at bounding box center [437, 317] width 139 height 18
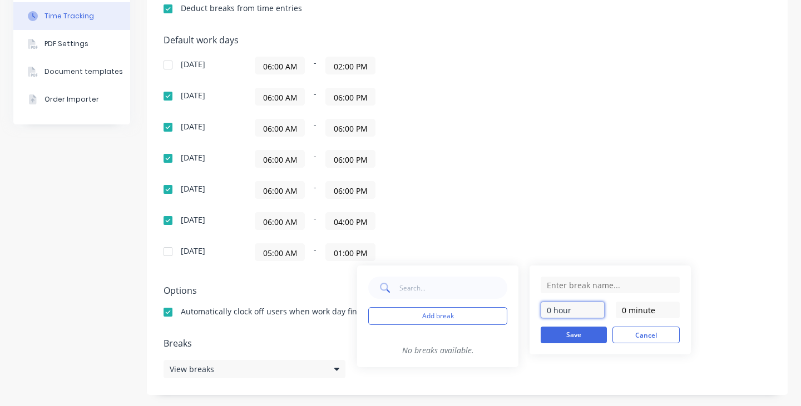
click at [573, 309] on input "0 hour" at bounding box center [572, 310] width 64 height 17
click at [554, 281] on input "text" at bounding box center [609, 285] width 139 height 17
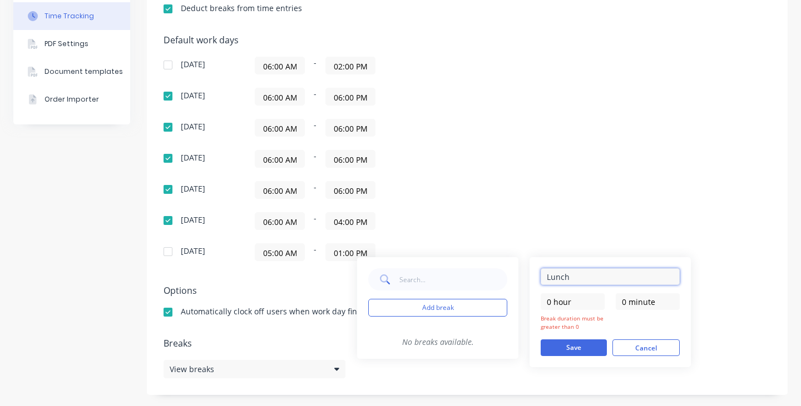
type input "Lunch"
click at [549, 290] on form "Lunch 0 hour Break duration must be greater than 0 0 minute Save Cancel" at bounding box center [609, 313] width 139 height 88
click at [549, 294] on input "0 hour" at bounding box center [572, 302] width 64 height 17
click at [638, 290] on form "Lunch 0 hour Break duration must be greater than 0 0 minute Save Cancel" at bounding box center [609, 313] width 139 height 88
click at [634, 297] on input "0 minute" at bounding box center [648, 302] width 64 height 17
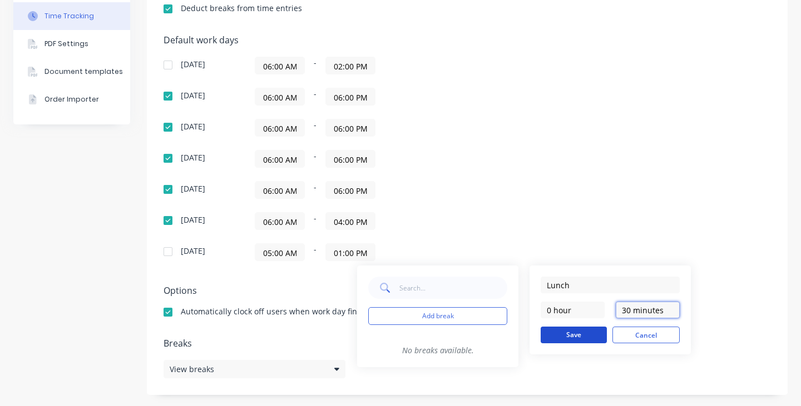
type input "30 minutes"
click at [557, 336] on button "Save" at bounding box center [573, 335] width 66 height 17
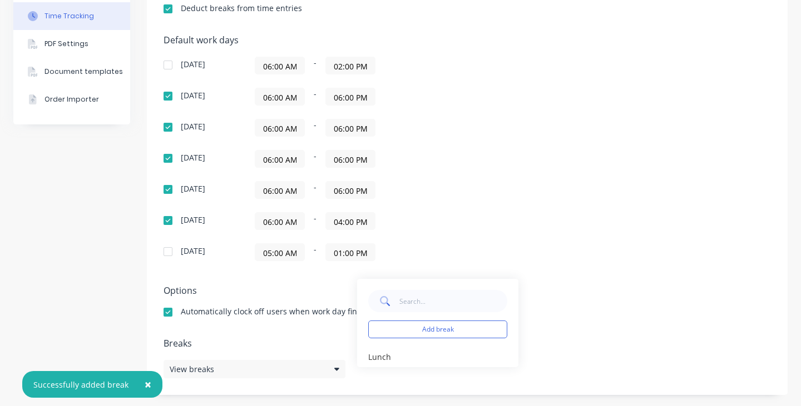
click at [518, 230] on div "06:00 AM - 04:00 PM" at bounding box center [394, 221] width 278 height 18
click at [302, 350] on div "View breaks" at bounding box center [254, 369] width 182 height 18
click at [520, 190] on div "06:00 AM - 06:00 PM" at bounding box center [394, 190] width 278 height 18
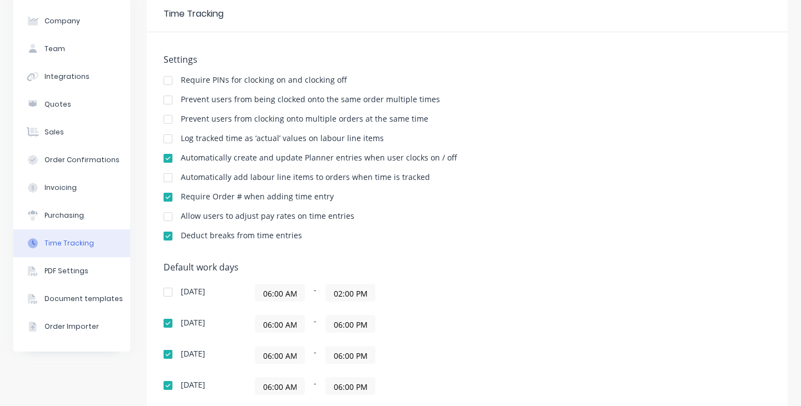
scroll to position [0, 0]
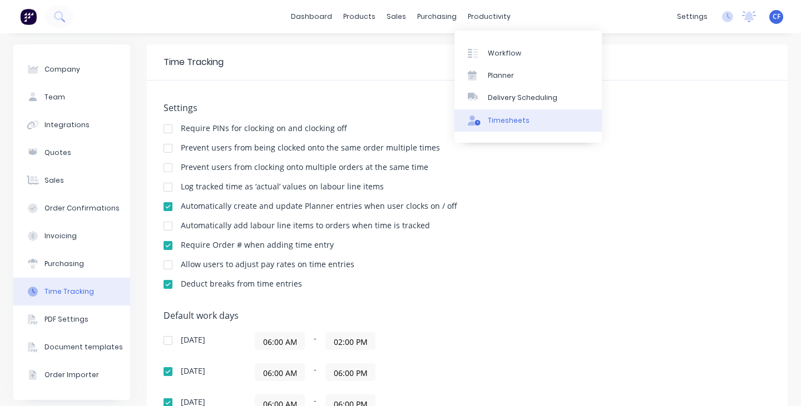
click at [514, 127] on link "Timesheets" at bounding box center [527, 121] width 147 height 22
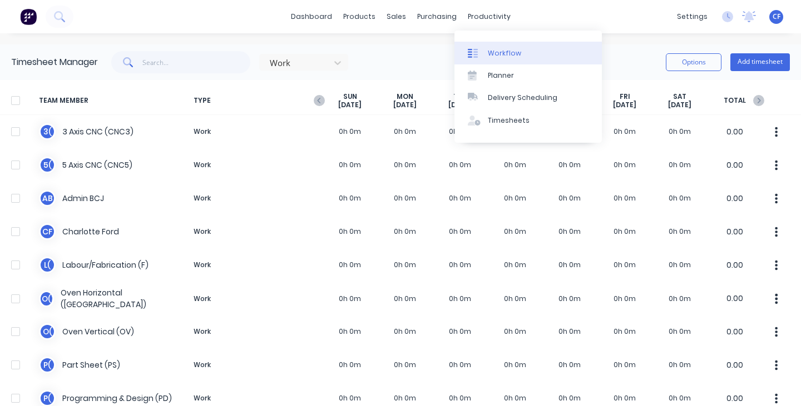
click at [484, 49] on link "Workflow" at bounding box center [527, 53] width 147 height 22
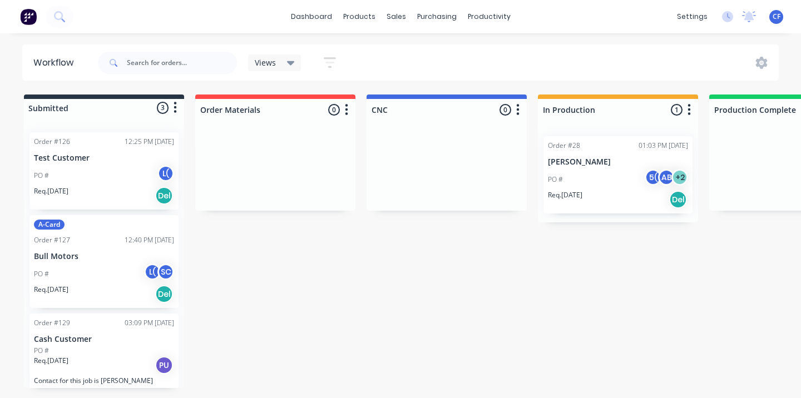
scroll to position [2, 0]
click at [47, 350] on p "PO #" at bounding box center [41, 349] width 15 height 10
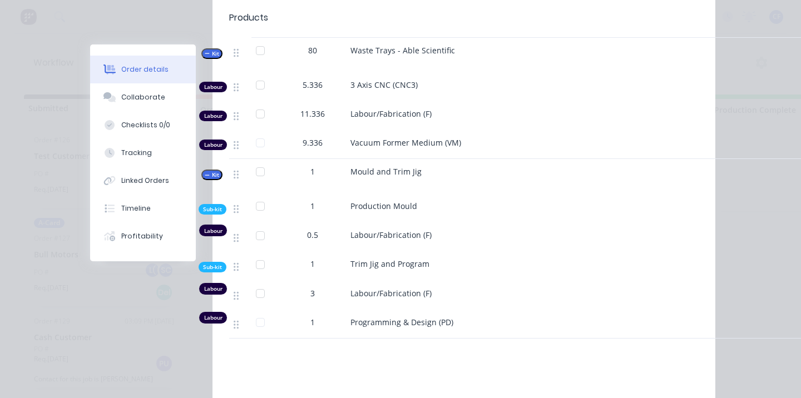
scroll to position [370, 0]
click at [134, 152] on div "Tracking" at bounding box center [136, 153] width 31 height 10
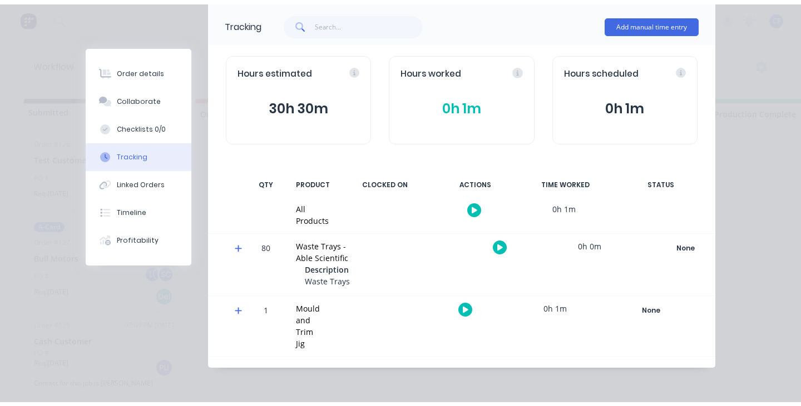
scroll to position [71, 0]
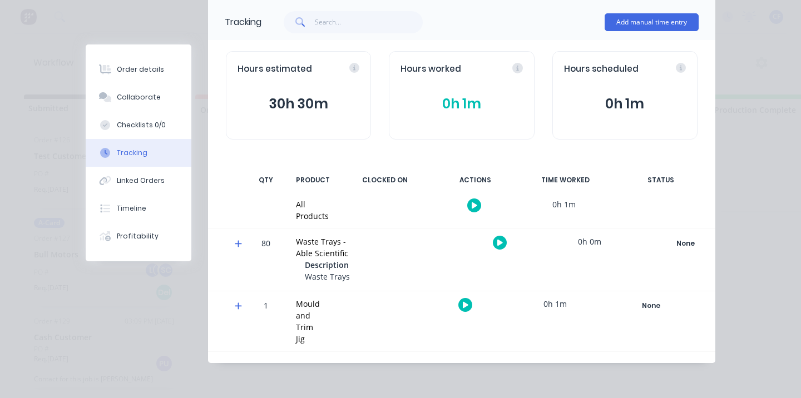
click at [472, 207] on icon "button" at bounding box center [475, 205] width 6 height 6
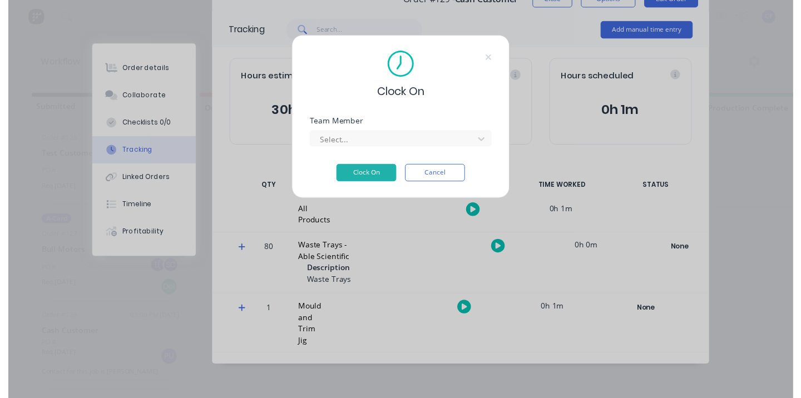
scroll to position [63, 0]
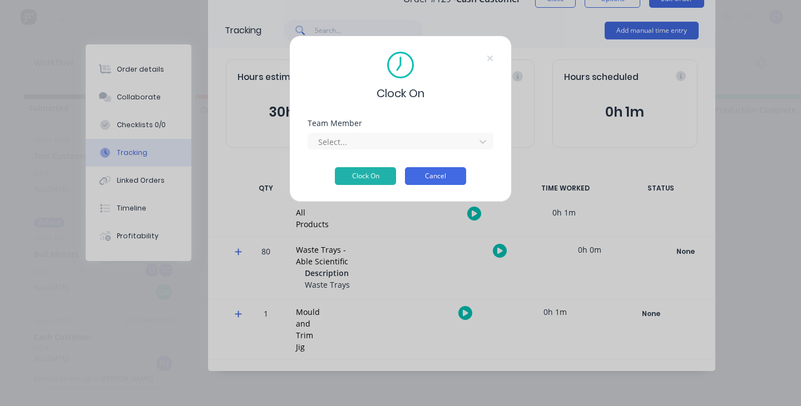
click at [443, 175] on button "Cancel" at bounding box center [435, 176] width 61 height 18
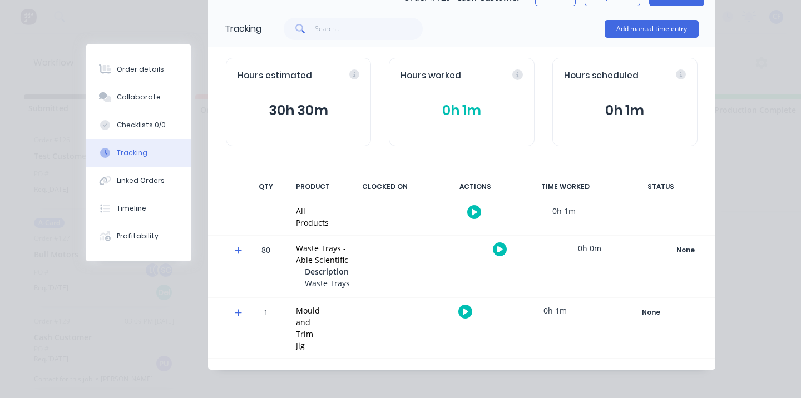
scroll to position [71, 0]
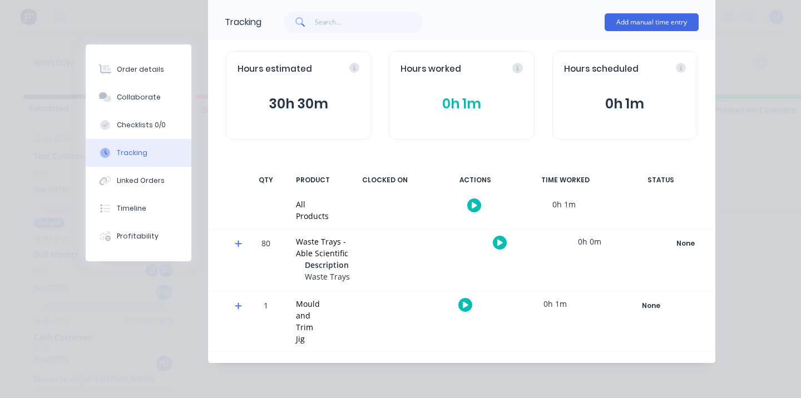
click at [239, 306] on span at bounding box center [240, 307] width 11 height 11
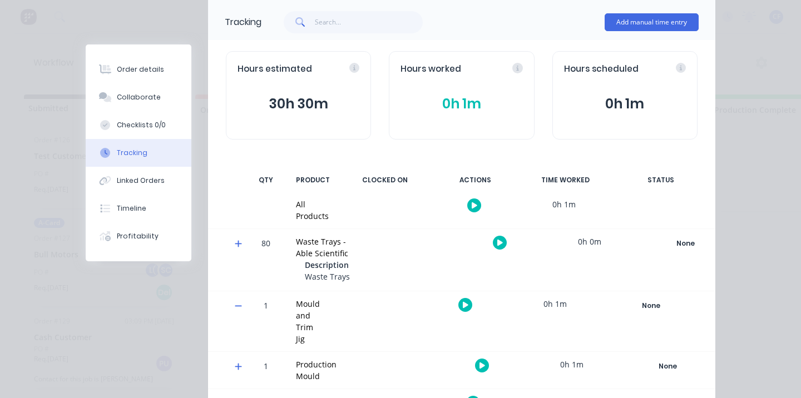
click at [235, 306] on icon at bounding box center [238, 305] width 7 height 1
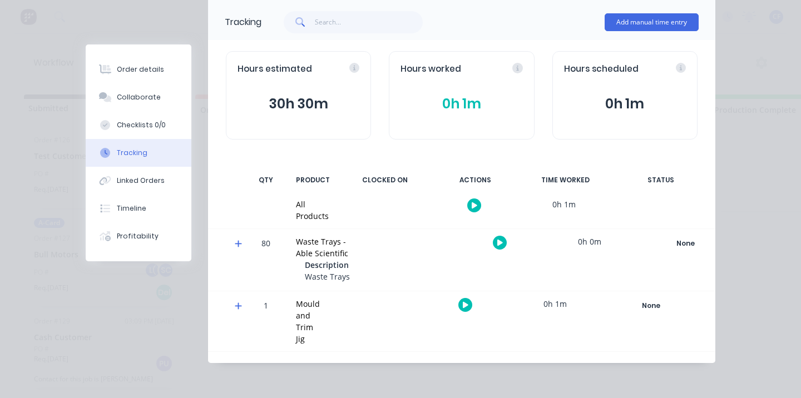
click at [235, 306] on icon at bounding box center [238, 306] width 7 height 7
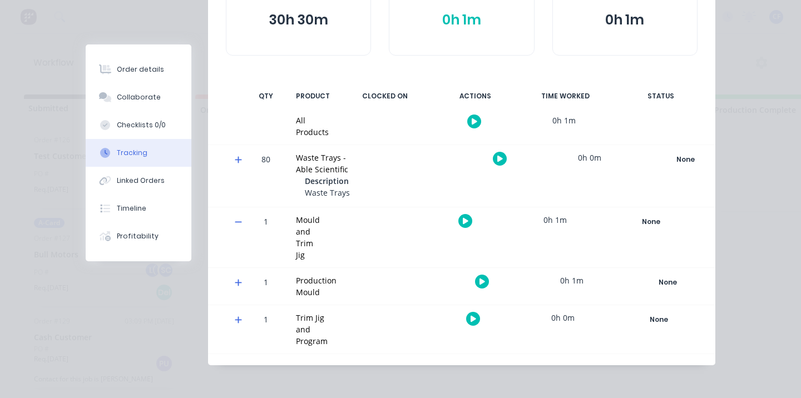
scroll to position [157, 0]
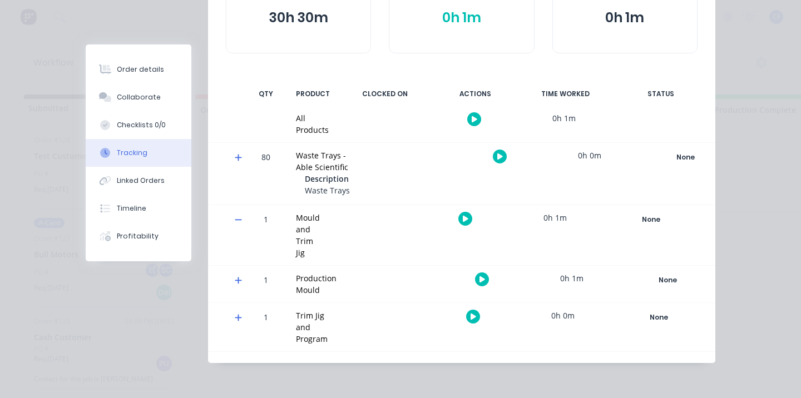
click at [235, 284] on icon at bounding box center [238, 280] width 7 height 8
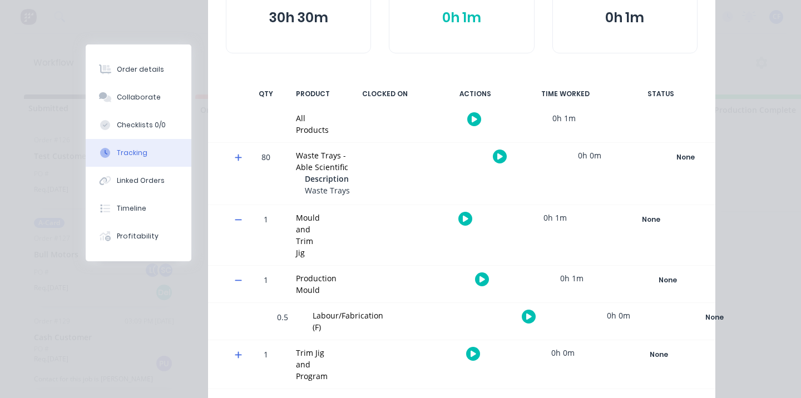
scroll to position [158, 0]
click at [235, 285] on span at bounding box center [240, 281] width 11 height 11
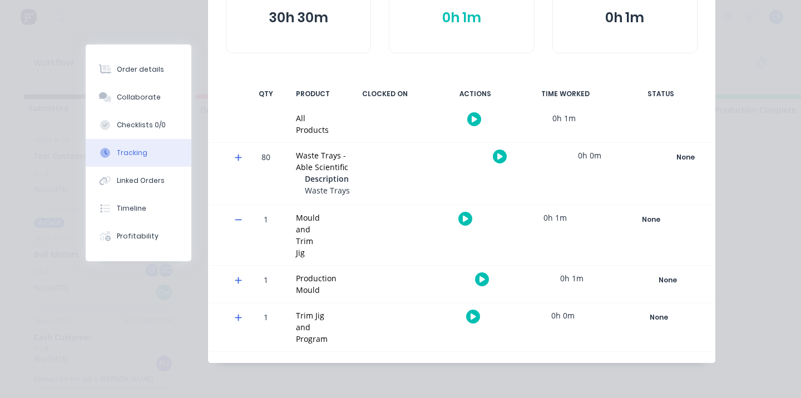
click at [235, 156] on icon at bounding box center [238, 157] width 7 height 8
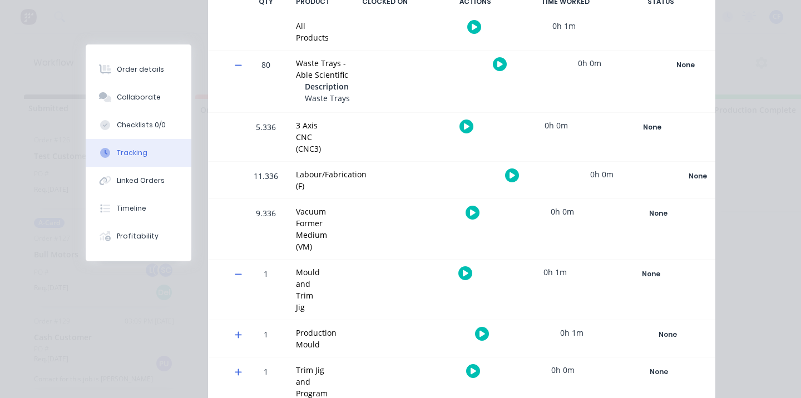
scroll to position [250, 0]
click at [235, 272] on icon at bounding box center [238, 274] width 7 height 8
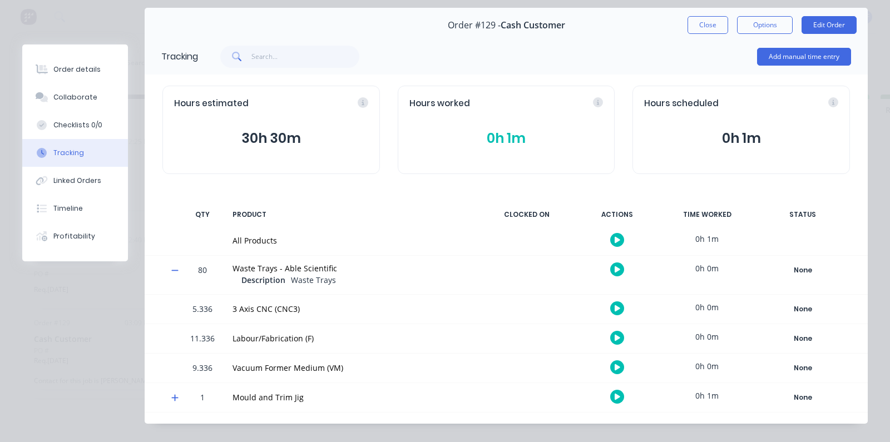
scroll to position [53, 0]
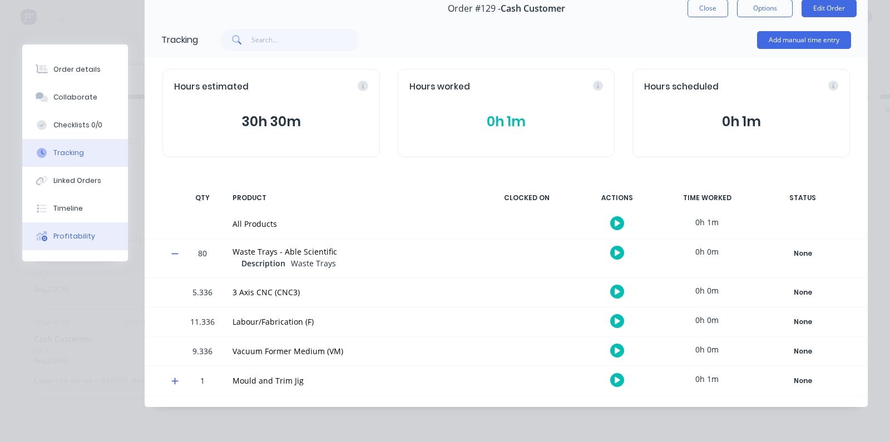
click at [54, 249] on button "Profitability" at bounding box center [75, 236] width 106 height 28
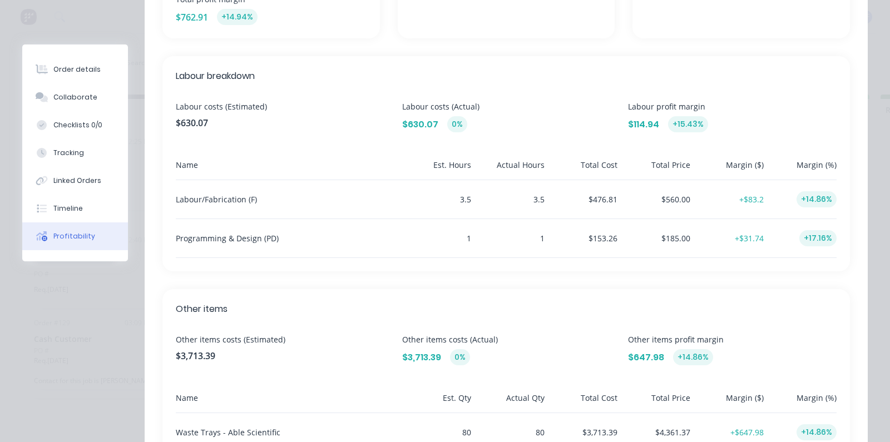
scroll to position [309, 0]
click at [93, 143] on button "Tracking" at bounding box center [75, 153] width 106 height 28
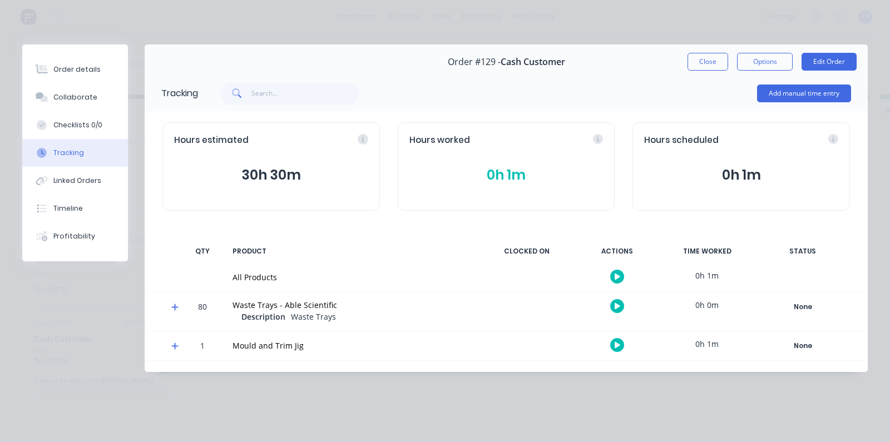
scroll to position [0, 0]
click at [170, 301] on div at bounding box center [170, 311] width 17 height 38
click at [173, 307] on icon at bounding box center [174, 307] width 7 height 7
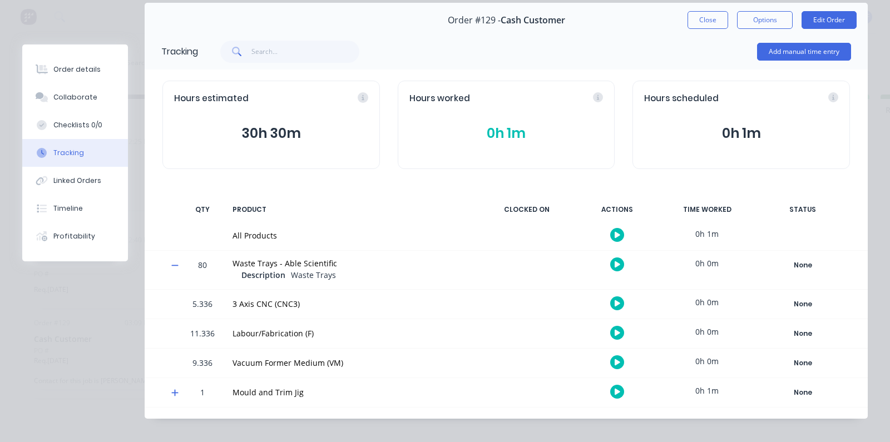
scroll to position [53, 0]
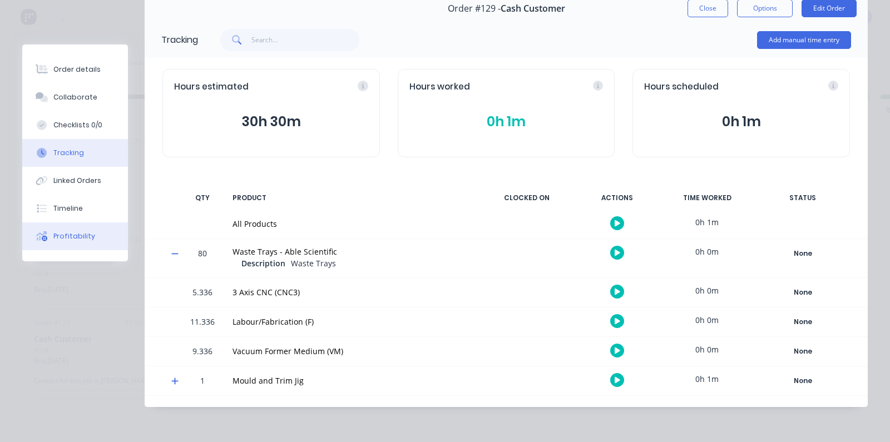
click at [76, 228] on button "Profitability" at bounding box center [75, 236] width 106 height 28
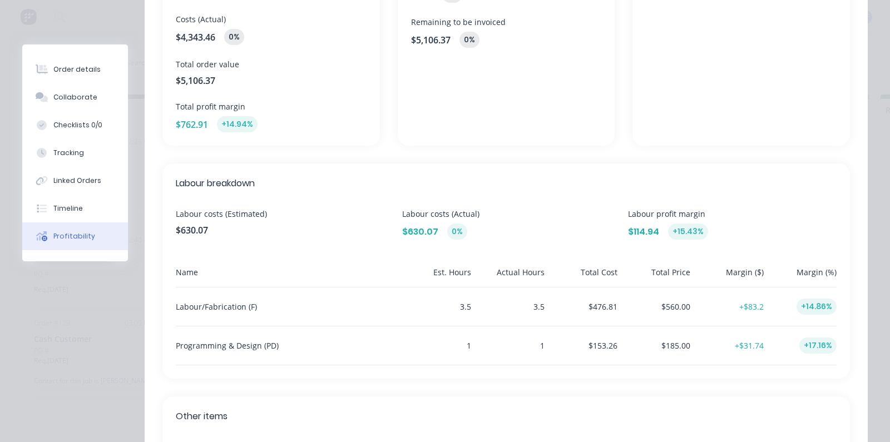
scroll to position [203, 0]
drag, startPoint x: 397, startPoint y: 228, endPoint x: 468, endPoint y: 238, distance: 71.9
click at [468, 238] on div "Labour costs (Estimated) $630.07 Labour costs (Actual) $630.07 0% Labour profit…" at bounding box center [506, 223] width 661 height 32
click at [468, 238] on div "$630.07 0%" at bounding box center [506, 231] width 209 height 16
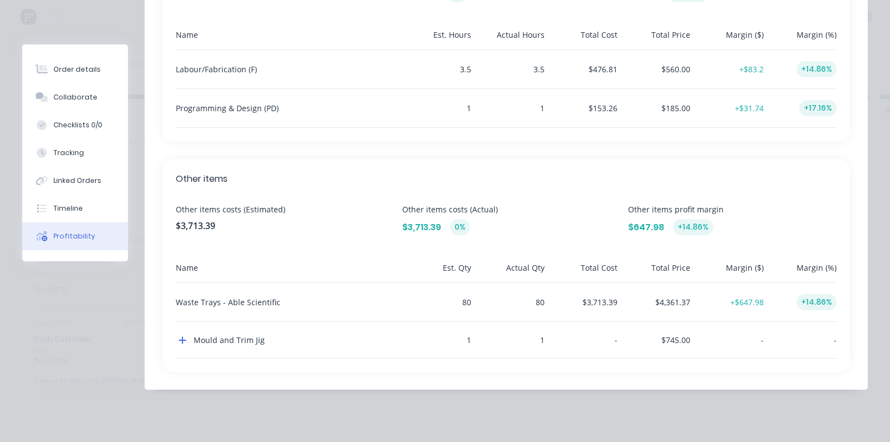
scroll to position [440, 0]
click at [185, 336] on icon "button" at bounding box center [182, 339] width 8 height 9
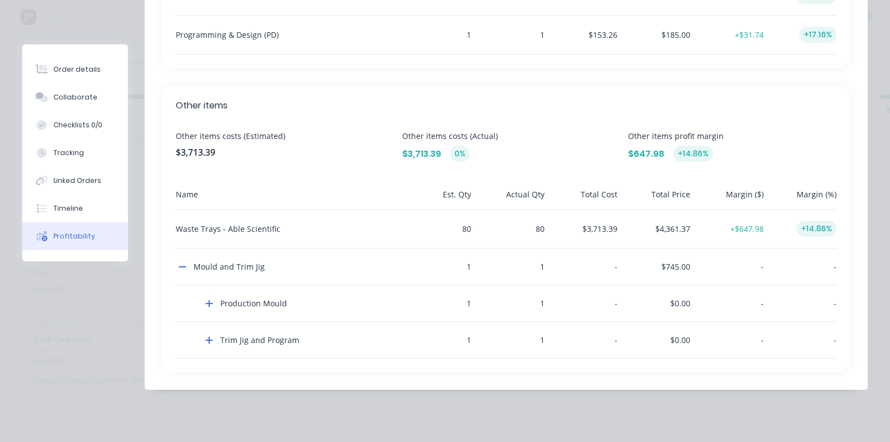
scroll to position [514, 0]
click at [215, 301] on div "Production Mould" at bounding box center [287, 303] width 222 height 36
click at [180, 267] on icon "button" at bounding box center [182, 266] width 8 height 9
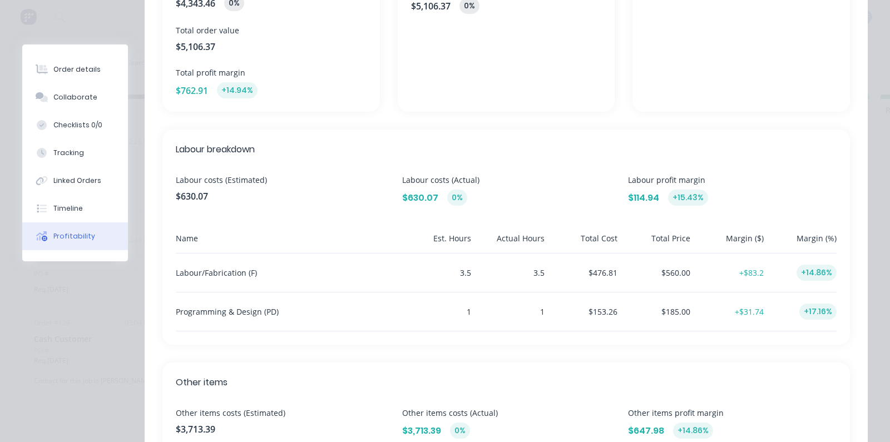
scroll to position [236, 0]
drag, startPoint x: 174, startPoint y: 195, endPoint x: 219, endPoint y: 203, distance: 45.8
click at [219, 203] on div "Labour breakdown Labour costs (Estimated) $630.07 Labour costs (Actual) $630.07…" at bounding box center [505, 237] width 687 height 215
click at [218, 202] on span "$630.07" at bounding box center [280, 196] width 209 height 13
drag, startPoint x: 388, startPoint y: 205, endPoint x: 480, endPoint y: 195, distance: 93.4
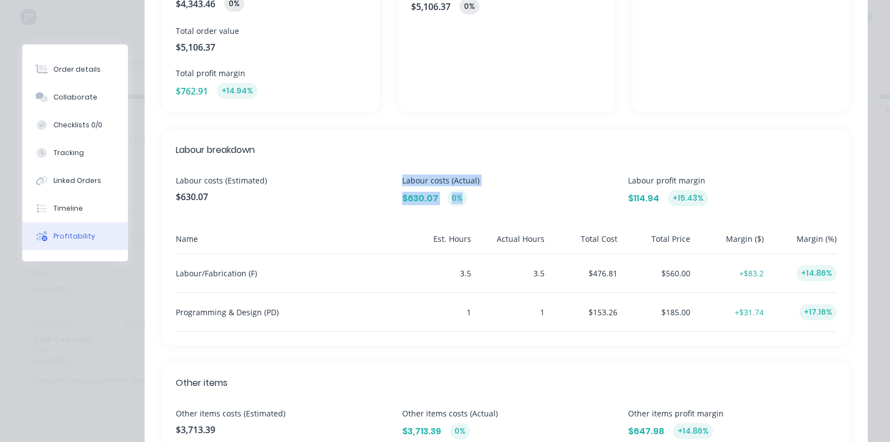
click at [469, 192] on div "Labour costs (Estimated) $630.07 Labour costs (Actual) $630.07 0% Labour profit…" at bounding box center [506, 191] width 661 height 32
click at [485, 197] on div "$630.07 0%" at bounding box center [506, 198] width 209 height 16
click at [485, 185] on span "Labour costs (Actual)" at bounding box center [506, 181] width 209 height 12
drag, startPoint x: 394, startPoint y: 191, endPoint x: 482, endPoint y: 187, distance: 87.9
click at [482, 187] on div "Labour costs (Estimated) $630.07 Labour costs (Actual) $630.07 0% Labour profit…" at bounding box center [506, 191] width 661 height 32
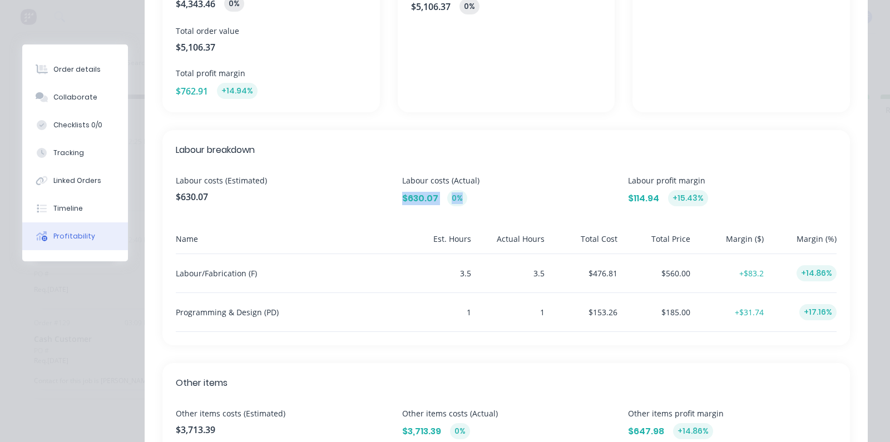
click at [480, 191] on div "$630.07 0%" at bounding box center [506, 198] width 209 height 16
click at [476, 195] on div "$630.07 0%" at bounding box center [506, 198] width 209 height 16
click at [65, 160] on button "Tracking" at bounding box center [75, 153] width 106 height 28
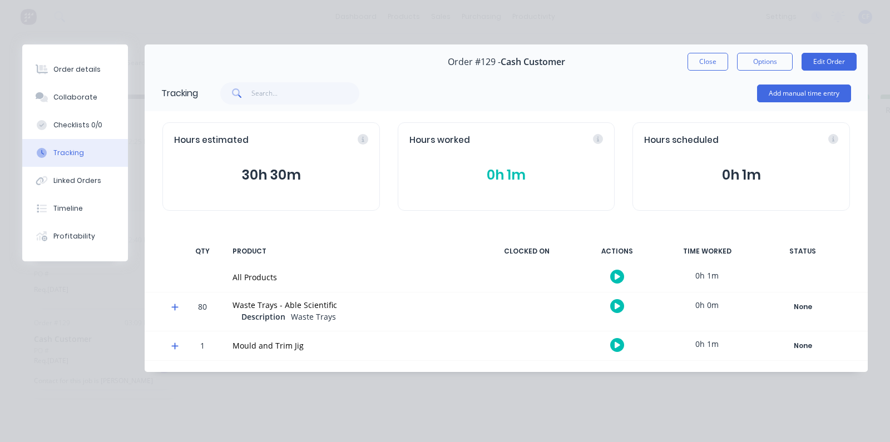
scroll to position [0, 0]
click at [171, 299] on div at bounding box center [170, 311] width 17 height 38
click at [175, 304] on div "80 Waste Trays - Able Scientific Description Waste Trays 0h 0m None Create stat…" at bounding box center [506, 311] width 723 height 39
click at [175, 304] on icon at bounding box center [174, 307] width 7 height 8
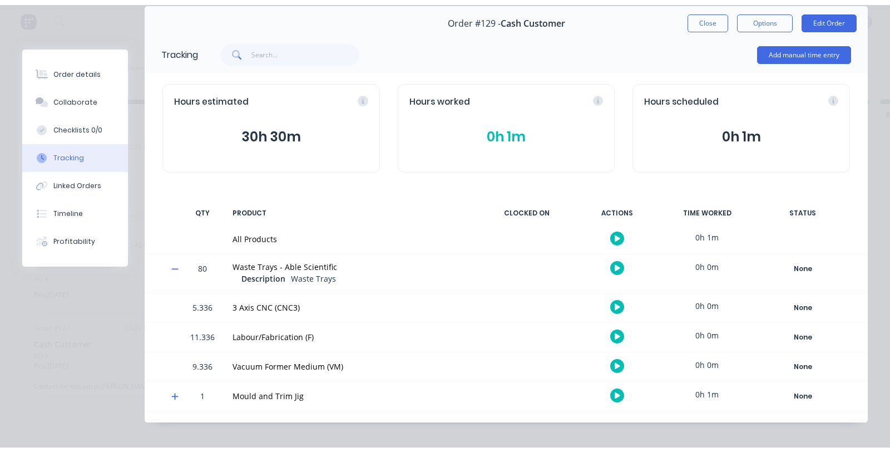
scroll to position [53, 0]
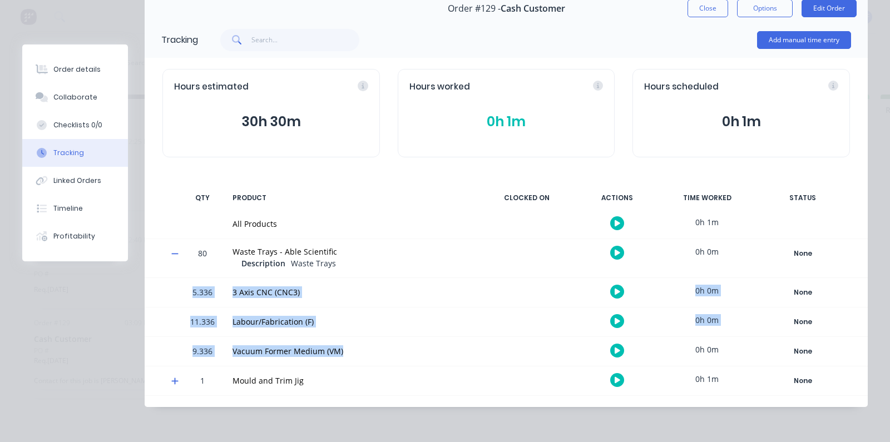
drag, startPoint x: 370, startPoint y: 356, endPoint x: 172, endPoint y: 282, distance: 211.3
click at [172, 282] on div "5.336 3 Axis CNC (CNC3) 0h 0m None Create status None edit CNC Complete In Prod…" at bounding box center [506, 322] width 723 height 88
click at [485, 294] on div at bounding box center [526, 292] width 83 height 29
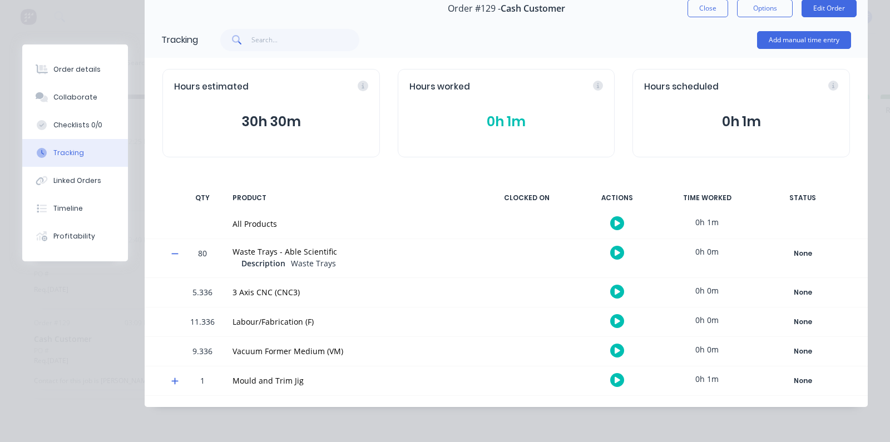
click at [614, 251] on icon "button" at bounding box center [617, 252] width 6 height 7
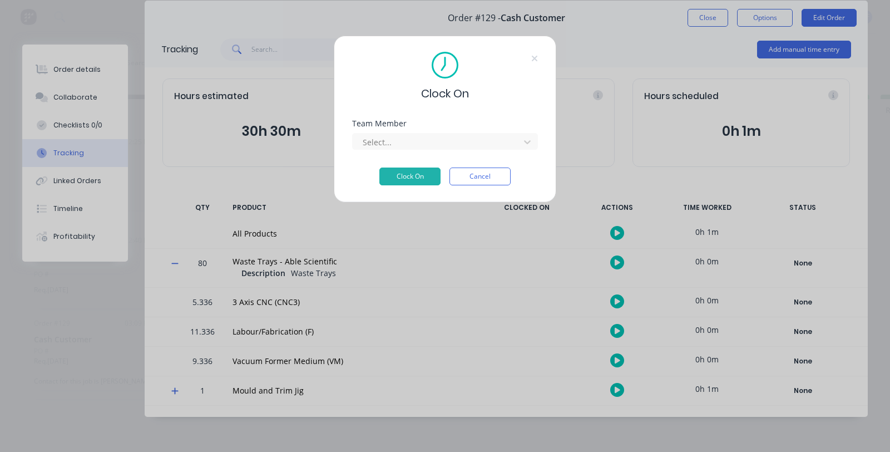
scroll to position [44, 0]
click at [417, 141] on div at bounding box center [437, 142] width 152 height 14
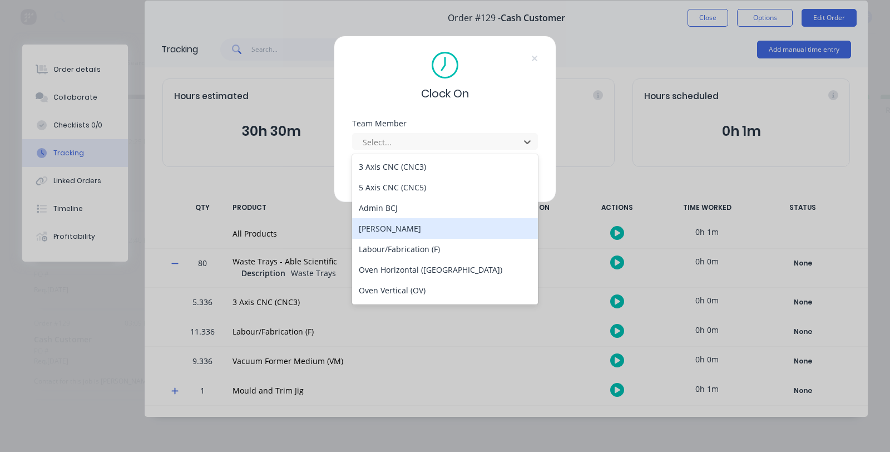
click at [402, 228] on div "[PERSON_NAME]" at bounding box center [445, 228] width 186 height 21
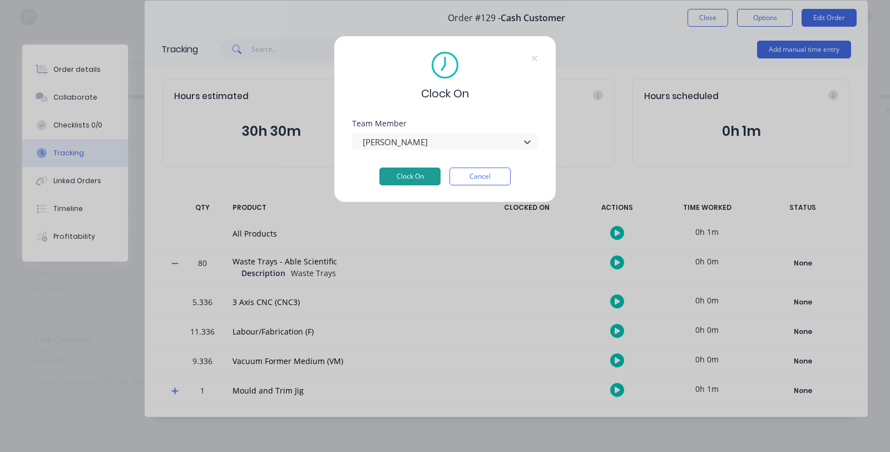
click at [403, 178] on button "Clock On" at bounding box center [409, 176] width 61 height 18
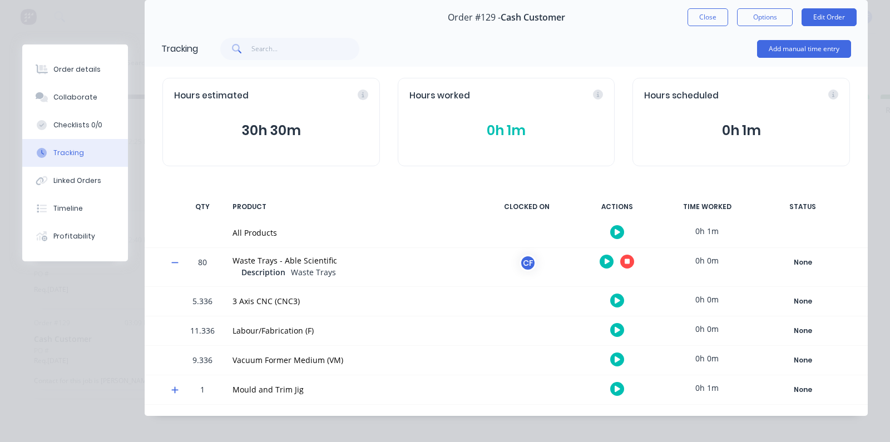
click at [621, 257] on button "button" at bounding box center [627, 262] width 14 height 14
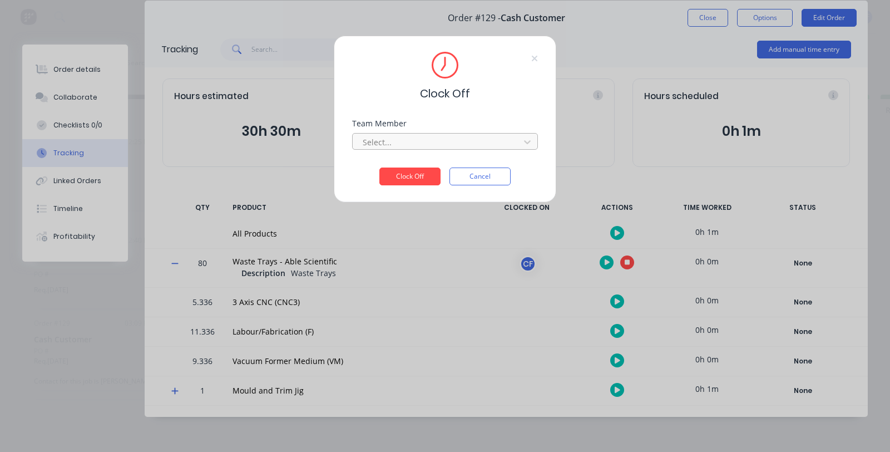
click at [402, 137] on div at bounding box center [437, 142] width 152 height 14
click at [406, 175] on div "[PERSON_NAME]" at bounding box center [445, 166] width 186 height 21
click at [406, 174] on button "Clock Off" at bounding box center [409, 176] width 61 height 18
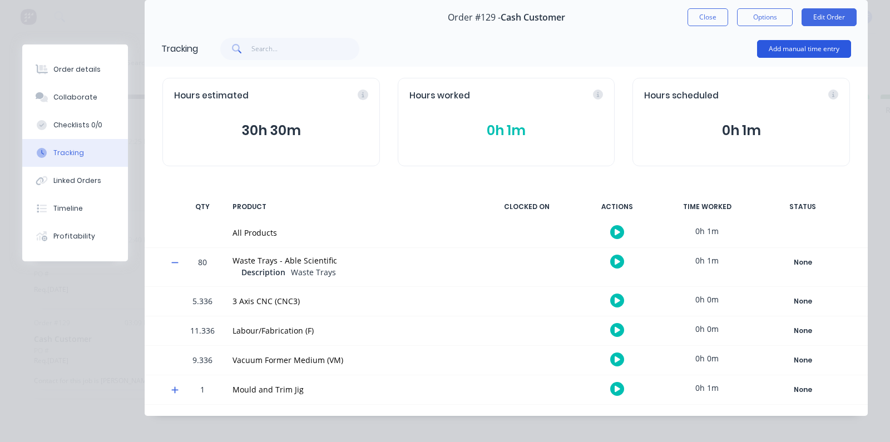
click at [711, 53] on button "Add manual time entry" at bounding box center [804, 49] width 94 height 18
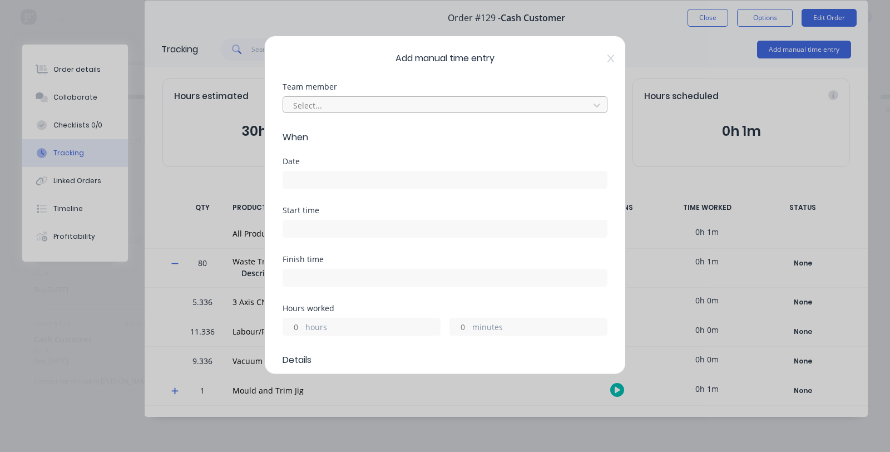
click at [344, 103] on div at bounding box center [437, 105] width 291 height 14
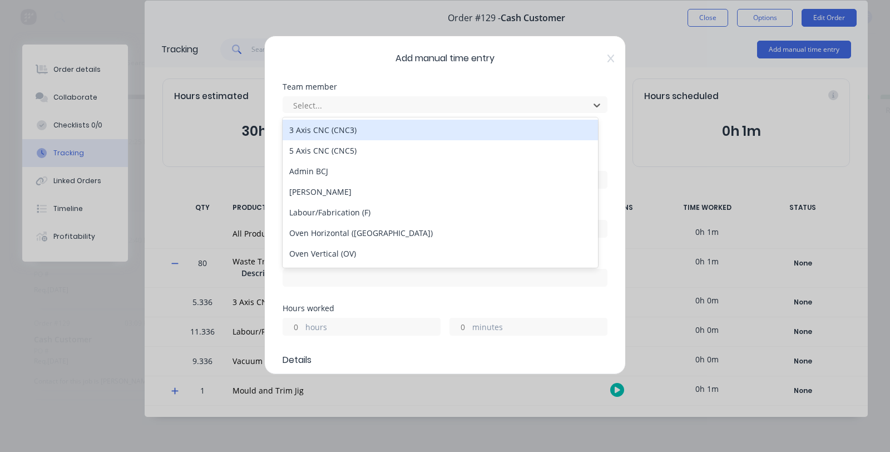
click at [502, 78] on div "Add manual time entry Team member 16 results available. Use Up and Down to choo…" at bounding box center [444, 205] width 361 height 339
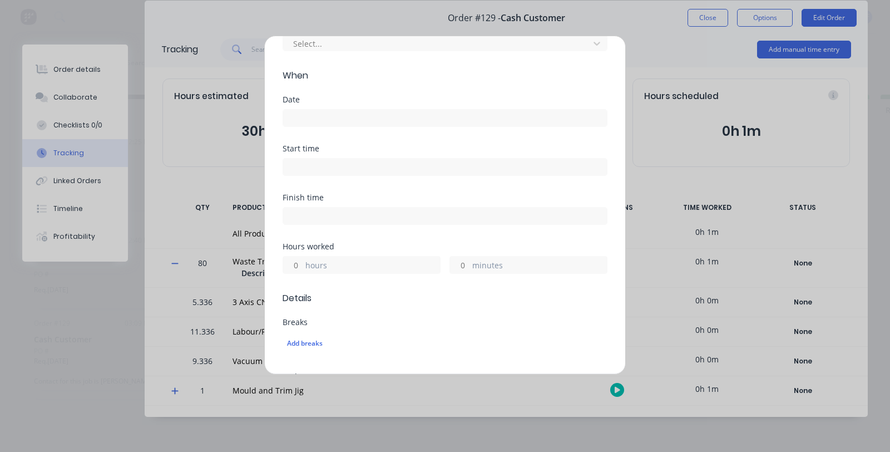
scroll to position [0, 0]
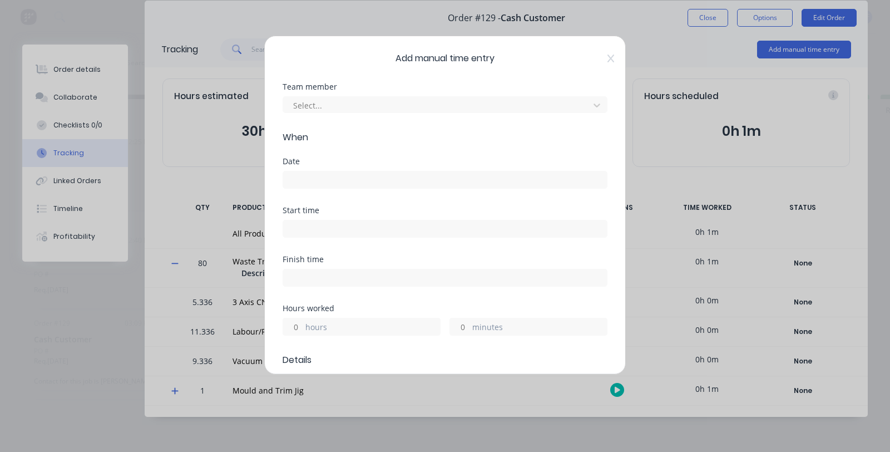
click at [597, 63] on span "Add manual time entry" at bounding box center [444, 58] width 325 height 13
click at [607, 57] on icon at bounding box center [610, 58] width 7 height 8
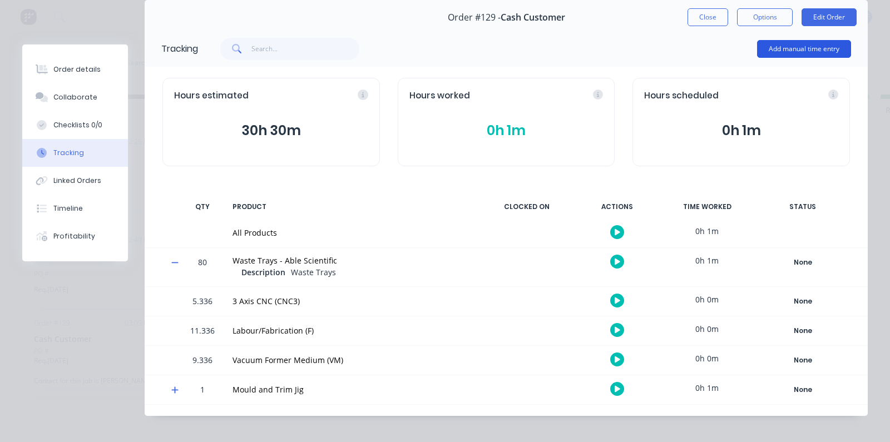
click at [711, 52] on button "Add manual time entry" at bounding box center [804, 49] width 94 height 18
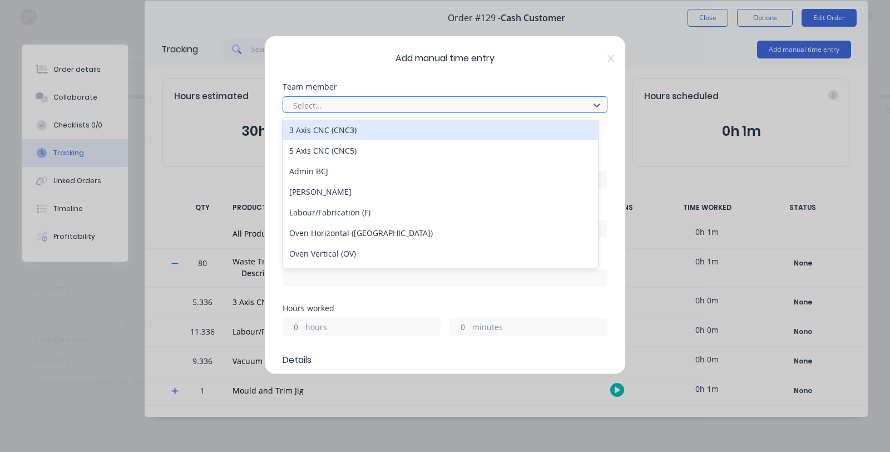
click at [452, 109] on div at bounding box center [437, 105] width 291 height 14
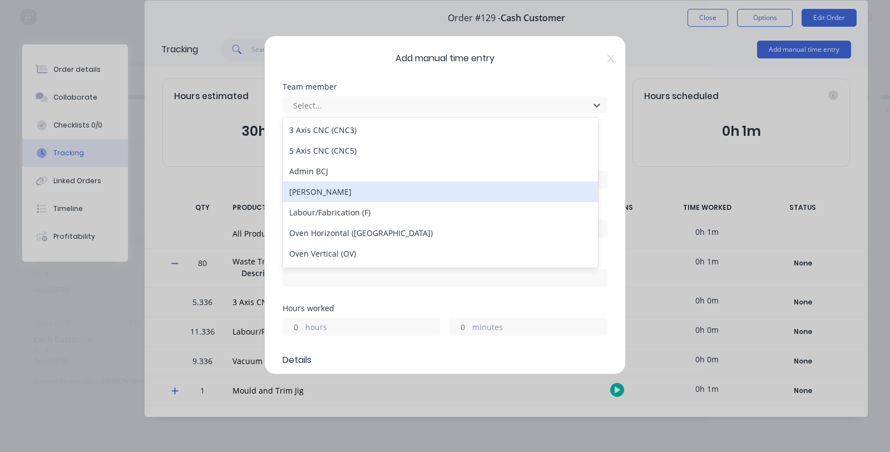
click at [321, 185] on div "[PERSON_NAME]" at bounding box center [439, 191] width 315 height 21
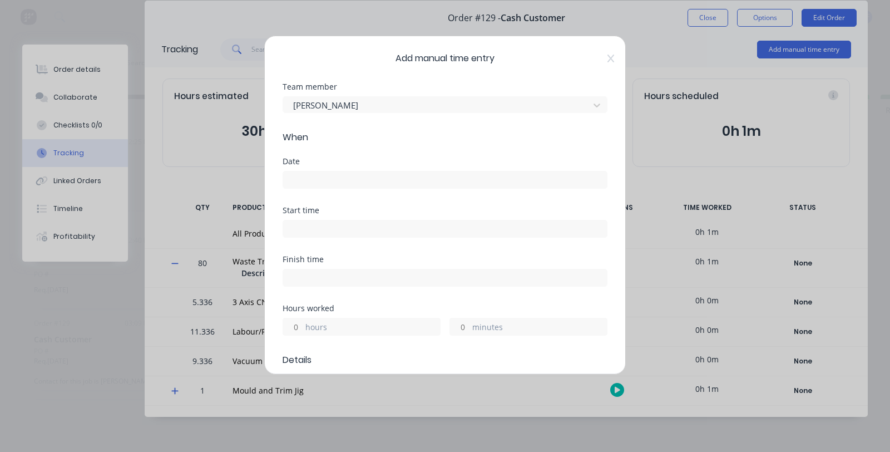
click at [325, 184] on input at bounding box center [445, 179] width 324 height 17
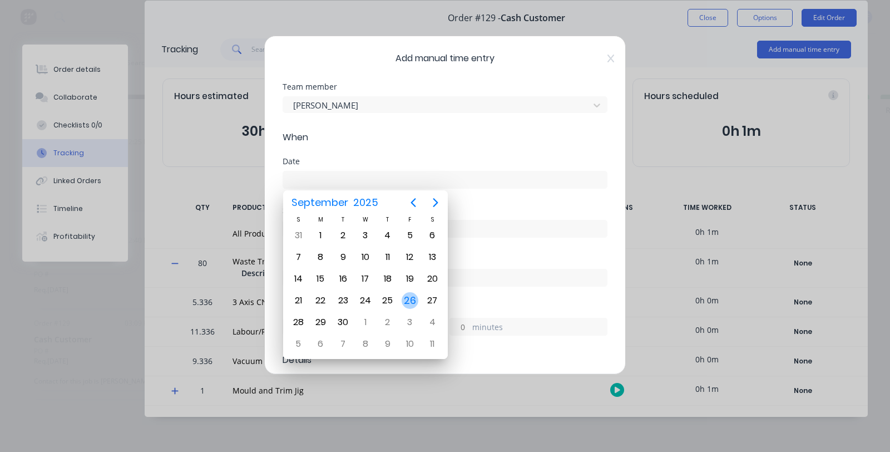
click at [409, 301] on div "26" at bounding box center [409, 300] width 17 height 17
type input "26/09/2025"
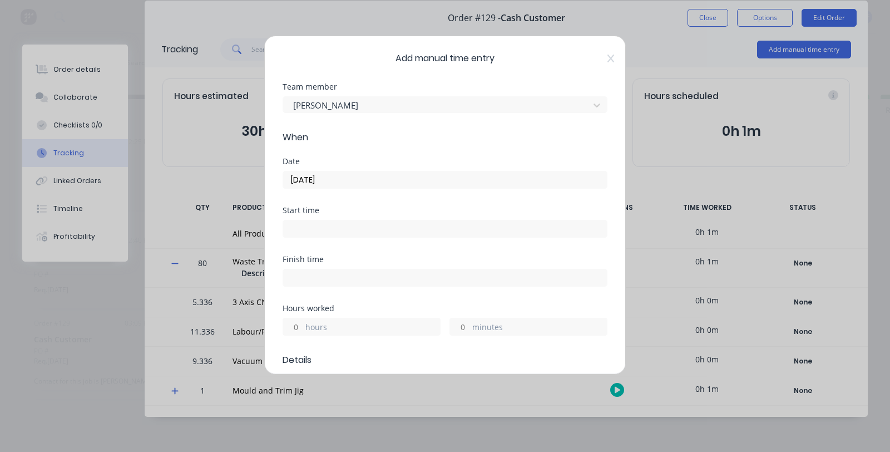
click at [342, 244] on div "Start time" at bounding box center [444, 230] width 325 height 49
click at [341, 243] on div "Start time" at bounding box center [444, 230] width 325 height 49
click at [336, 234] on input at bounding box center [445, 228] width 324 height 17
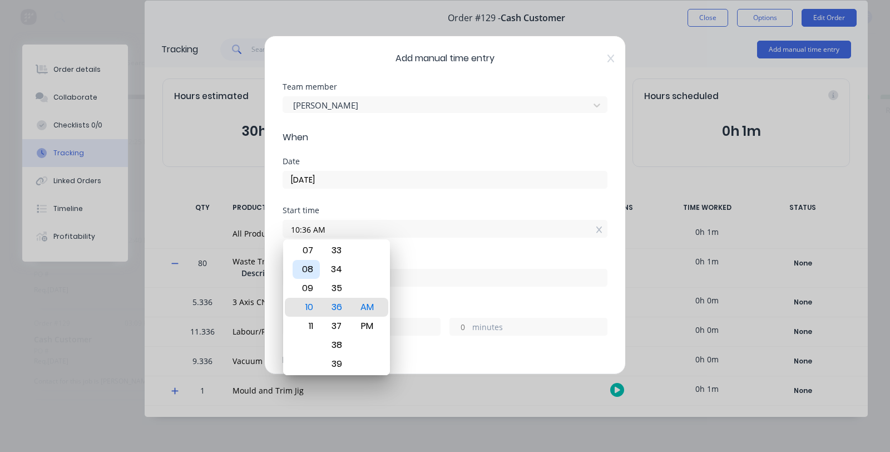
click at [309, 269] on div "08" at bounding box center [305, 269] width 27 height 19
click at [334, 254] on div "33" at bounding box center [336, 250] width 27 height 19
click at [334, 256] on div "30" at bounding box center [336, 250] width 27 height 19
type input "08:30 AM"
click at [440, 263] on div "Finish time" at bounding box center [444, 259] width 325 height 8
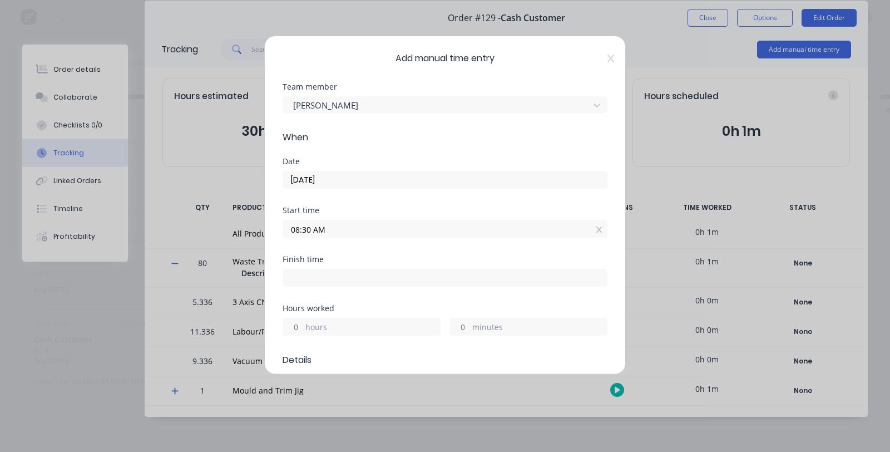
click at [410, 273] on input at bounding box center [445, 277] width 324 height 17
type input "10:36 AM"
type input "2"
type input "6"
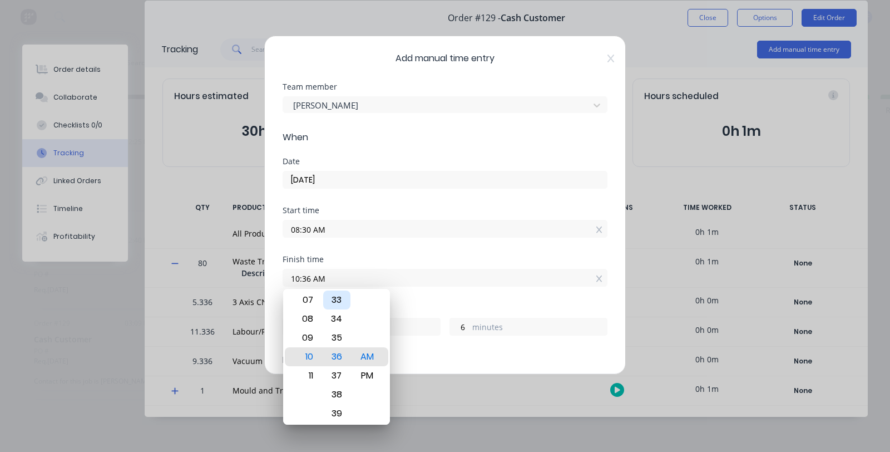
click at [338, 302] on div "33" at bounding box center [336, 299] width 27 height 19
type input "10:33 AM"
type input "3"
click at [335, 302] on div "30" at bounding box center [336, 299] width 27 height 19
type input "10:30 AM"
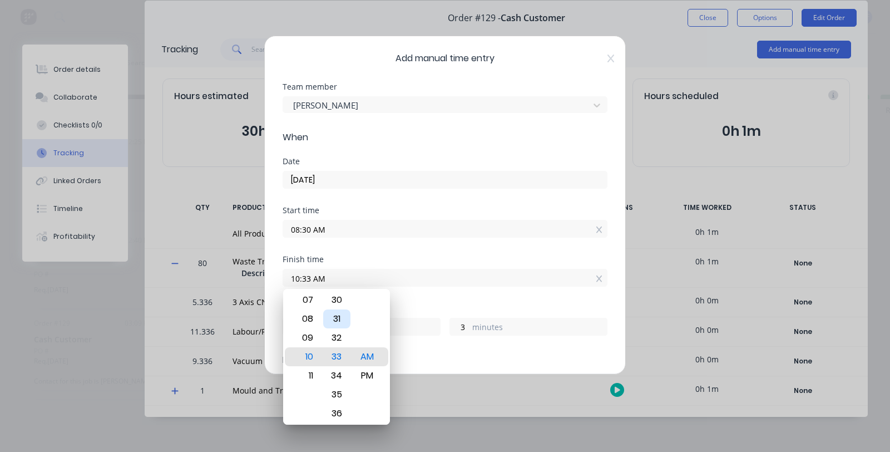
type input "0"
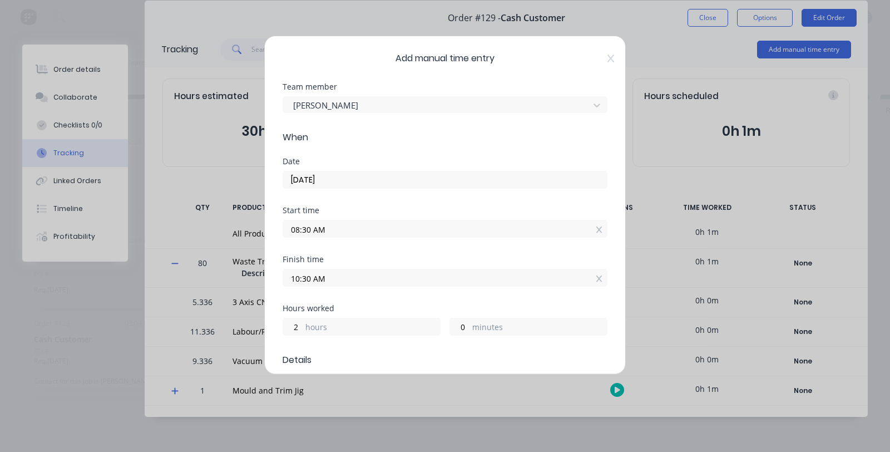
click at [486, 299] on div "Finish time 10:30 AM" at bounding box center [444, 279] width 325 height 49
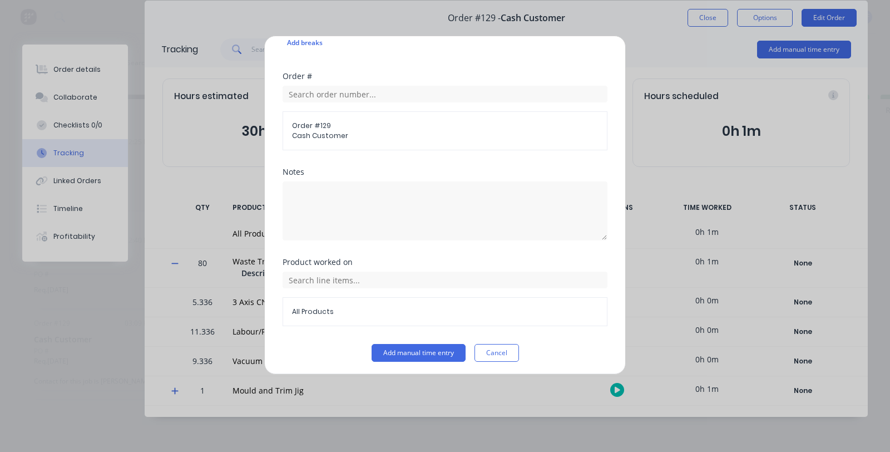
scroll to position [365, 0]
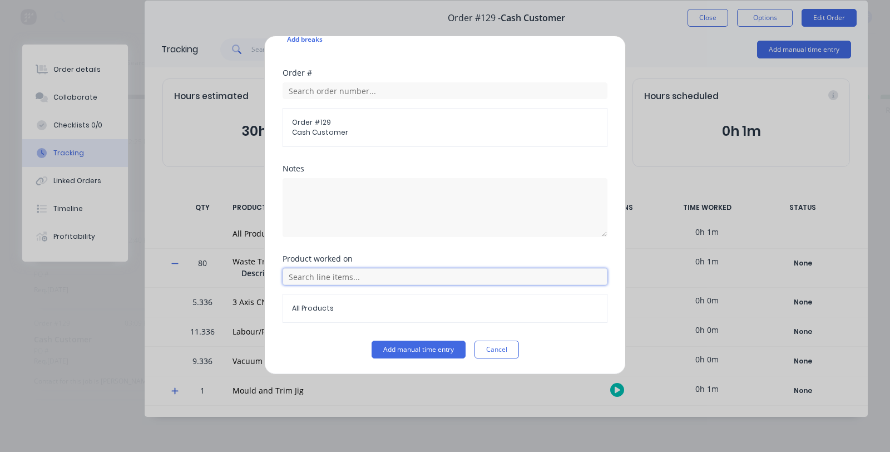
click at [326, 276] on input "text" at bounding box center [444, 276] width 325 height 17
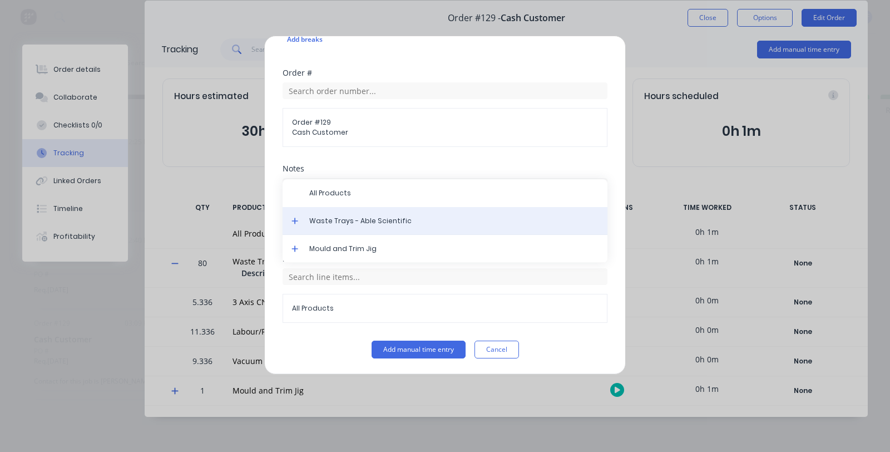
click at [290, 216] on div "Waste Trays - Able Scientific" at bounding box center [444, 221] width 325 height 28
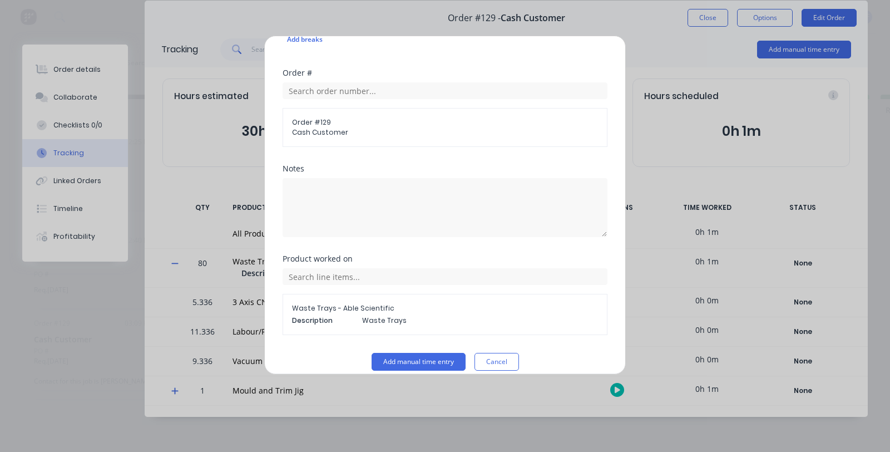
click at [343, 307] on span "Waste Trays - Able Scientific" at bounding box center [445, 308] width 306 height 10
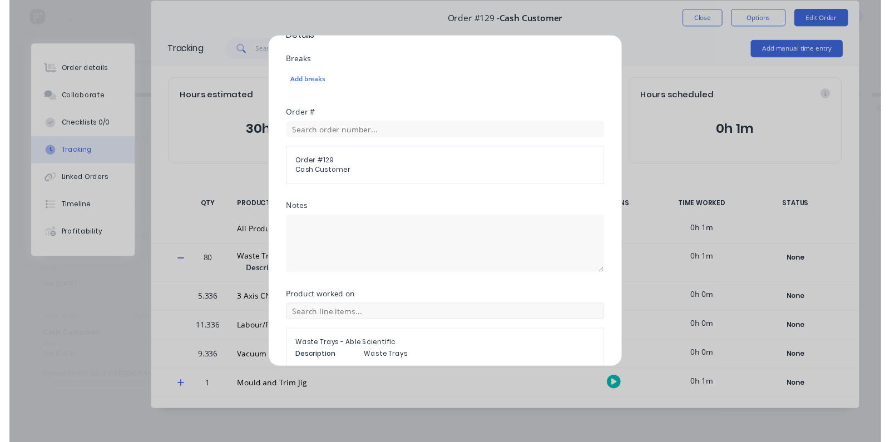
scroll to position [378, 0]
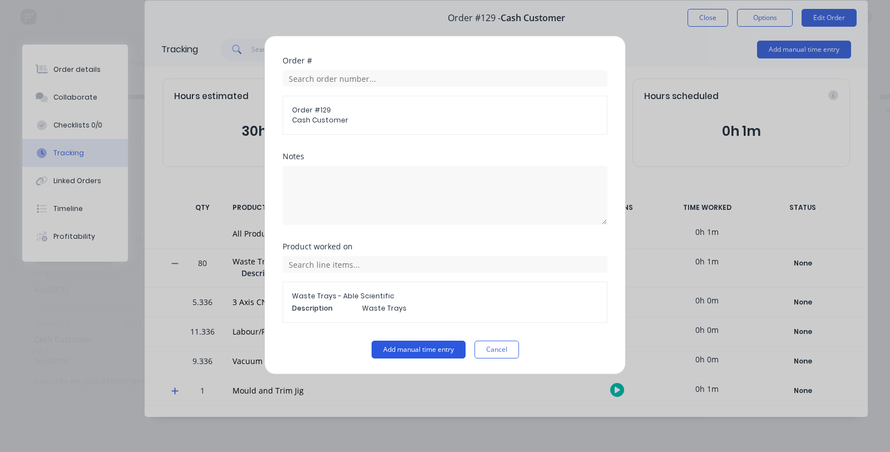
click at [400, 346] on button "Add manual time entry" at bounding box center [418, 349] width 94 height 18
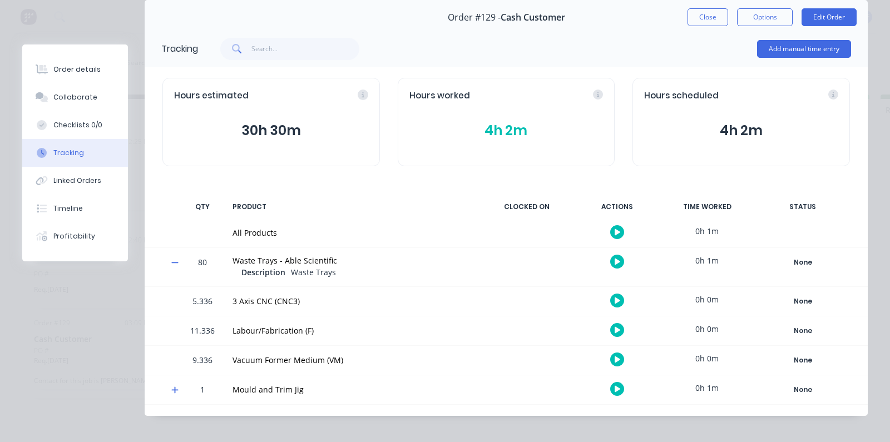
click at [178, 262] on icon at bounding box center [174, 262] width 7 height 1
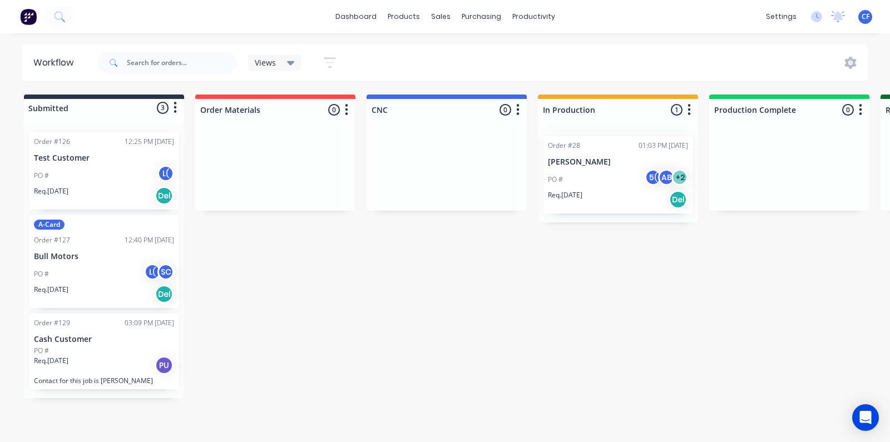
click at [85, 377] on p "Contact for this job is [PERSON_NAME]" at bounding box center [104, 380] width 140 height 8
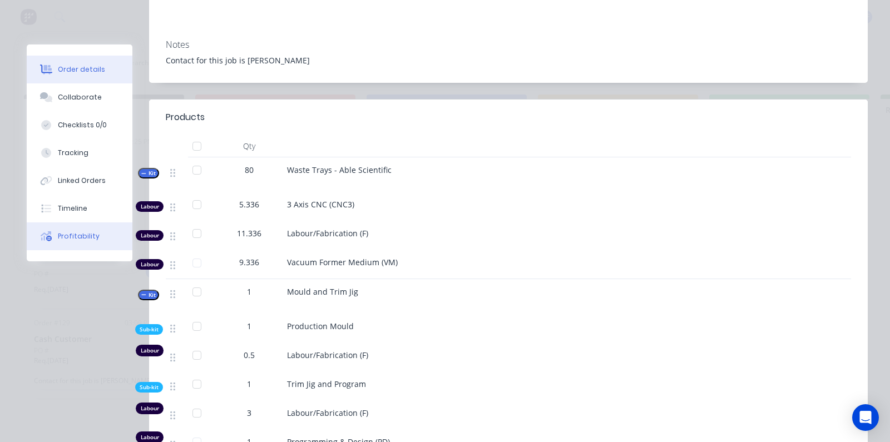
scroll to position [205, 0]
click at [82, 237] on div "Profitability" at bounding box center [79, 236] width 42 height 10
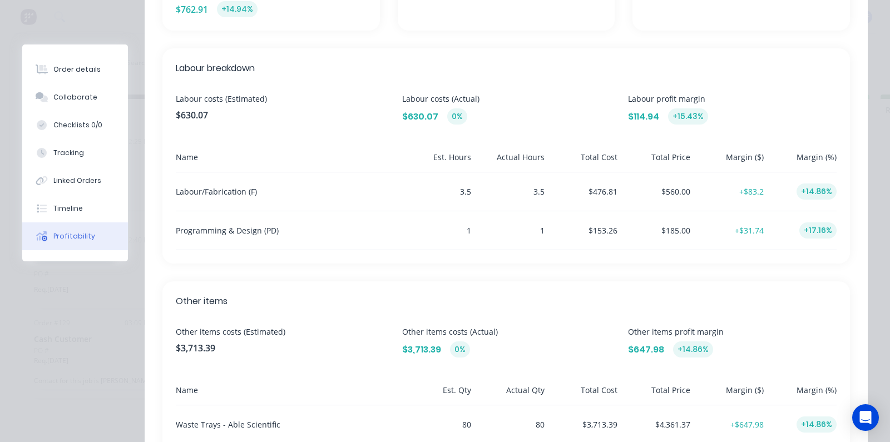
scroll to position [440, 0]
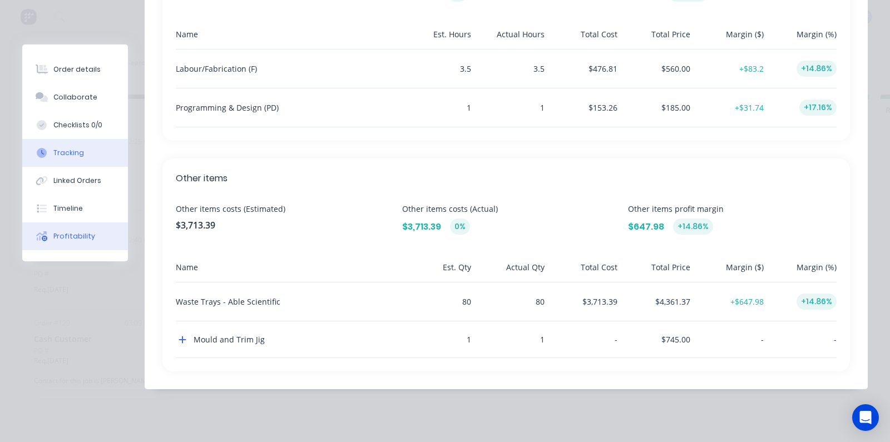
click at [95, 157] on button "Tracking" at bounding box center [75, 153] width 106 height 28
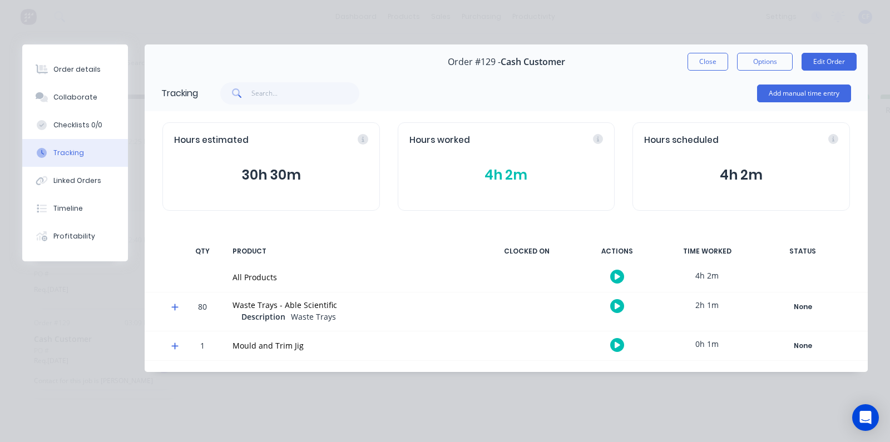
click at [175, 307] on icon at bounding box center [174, 307] width 7 height 7
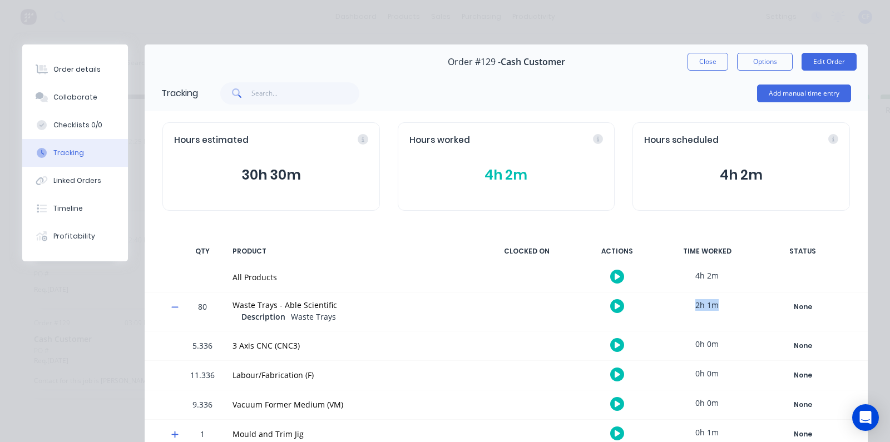
drag, startPoint x: 709, startPoint y: 309, endPoint x: 637, endPoint y: 306, distance: 72.3
click at [637, 306] on div "80 Waste Trays - Able Scientific Description Waste Trays 2h 1m None Create stat…" at bounding box center [506, 311] width 723 height 38
click at [410, 311] on div "Description Waste Trays" at bounding box center [356, 317] width 230 height 13
click at [67, 235] on div "Profitability" at bounding box center [74, 236] width 42 height 10
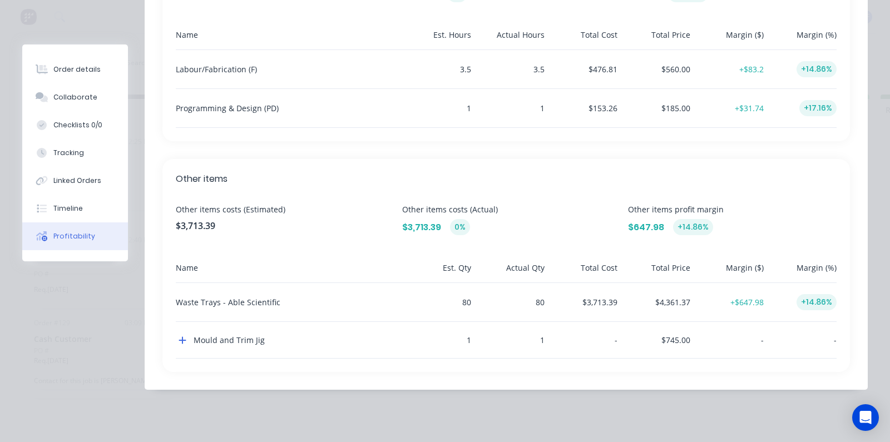
scroll to position [440, 0]
drag, startPoint x: 451, startPoint y: 312, endPoint x: 730, endPoint y: 308, distance: 279.2
click at [742, 305] on div "Waste Trays - Able Scientific 80 80 $3,713.39 $4,361.37 +$647.98 +14.86%" at bounding box center [506, 301] width 661 height 39
click at [624, 306] on div "$4,361.37" at bounding box center [656, 301] width 68 height 38
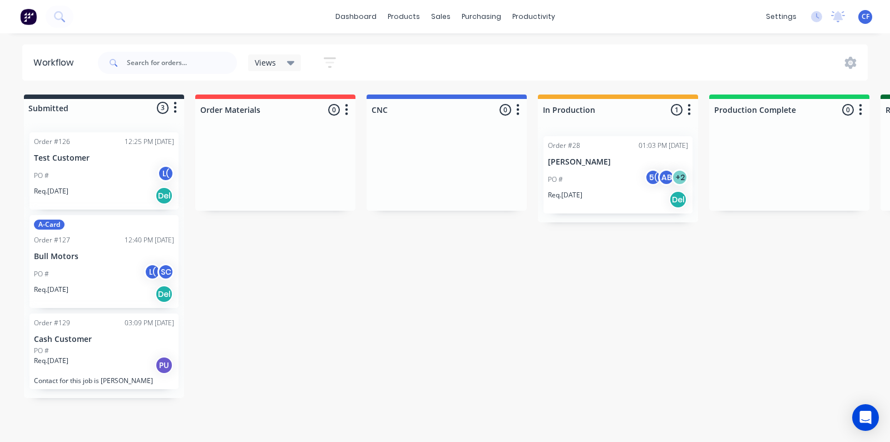
click at [62, 414] on div "Workflow Views Save new view None (Default) edit Show/Hide statuses Show line i…" at bounding box center [445, 231] width 890 height 375
click at [84, 346] on div "PO #" at bounding box center [104, 351] width 140 height 10
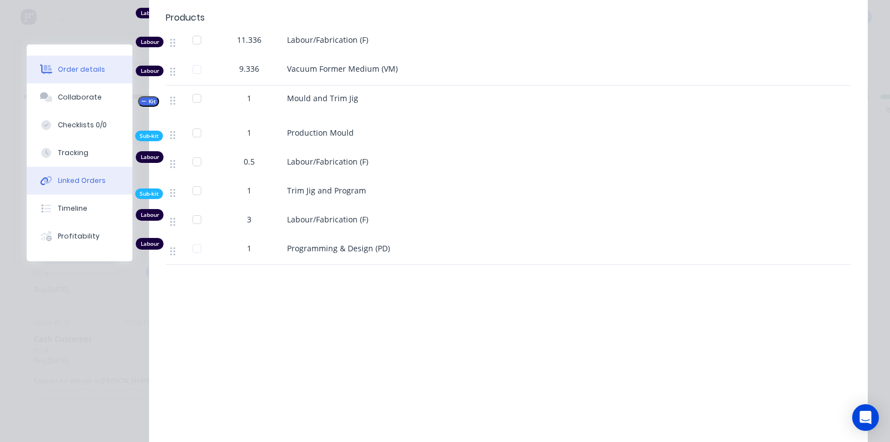
scroll to position [398, 0]
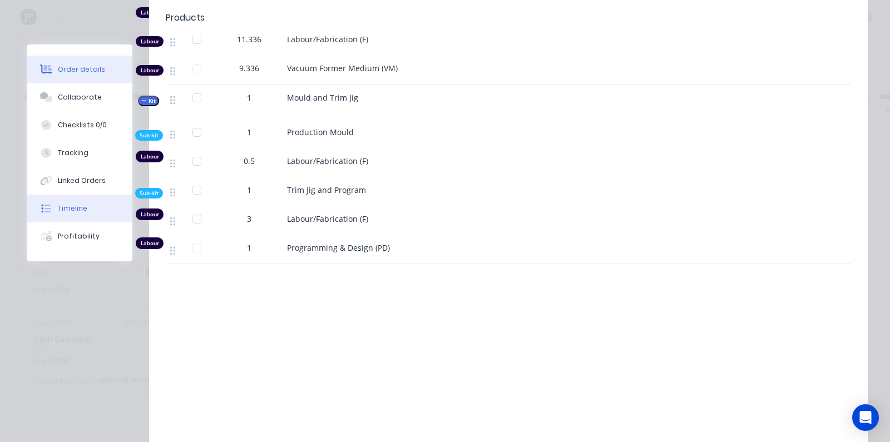
click at [61, 217] on button "Timeline" at bounding box center [80, 209] width 106 height 28
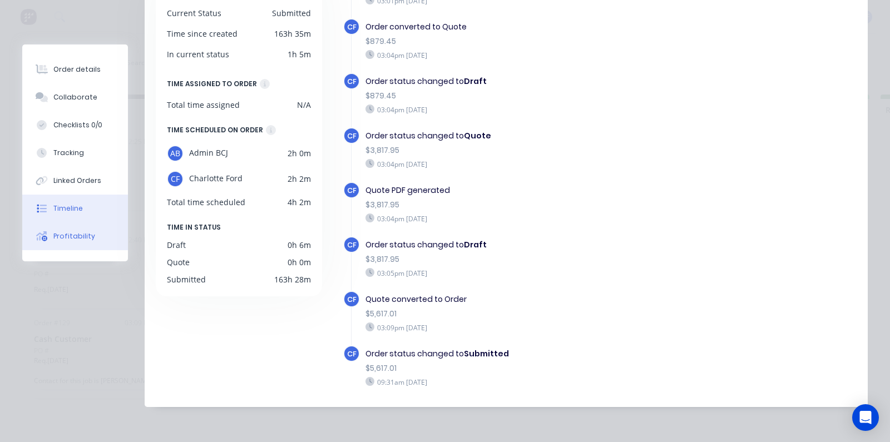
scroll to position [102, 0]
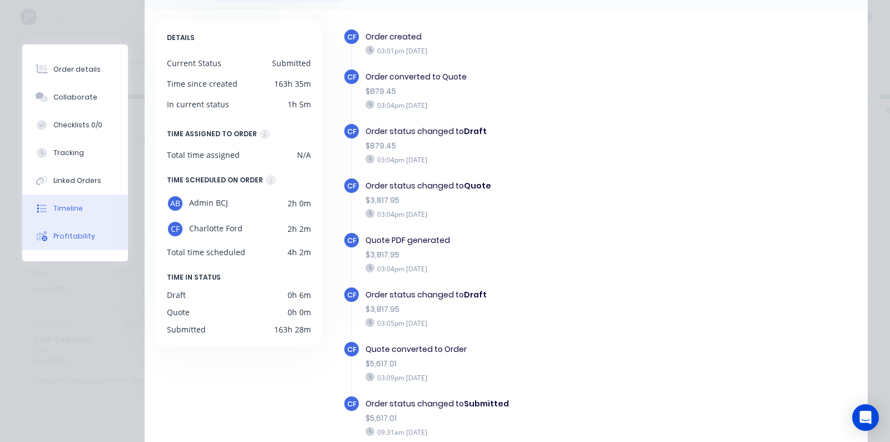
click at [76, 247] on button "Profitability" at bounding box center [75, 236] width 106 height 28
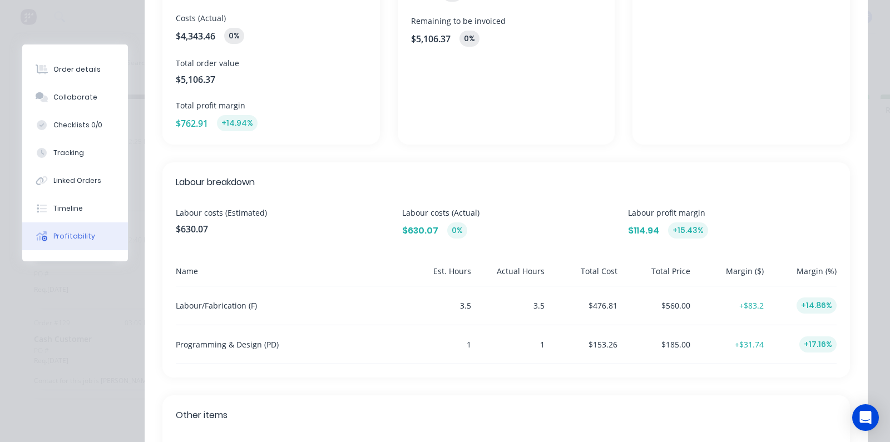
scroll to position [205, 0]
click at [75, 153] on div "Tracking" at bounding box center [68, 153] width 31 height 10
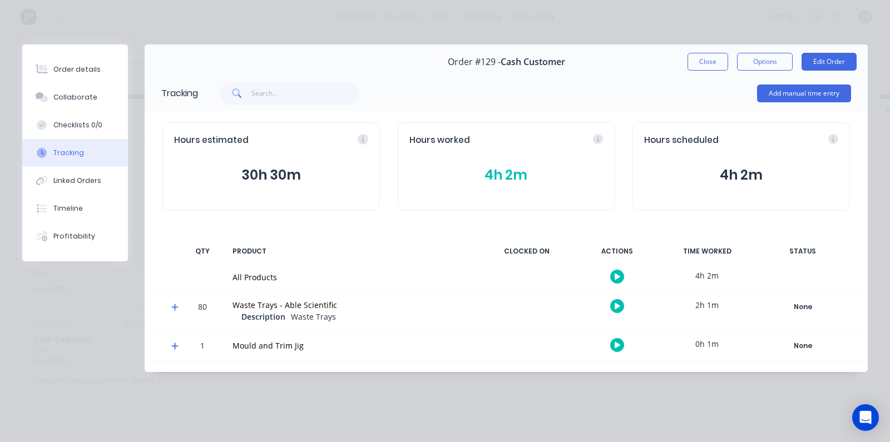
click at [178, 307] on icon at bounding box center [174, 307] width 7 height 7
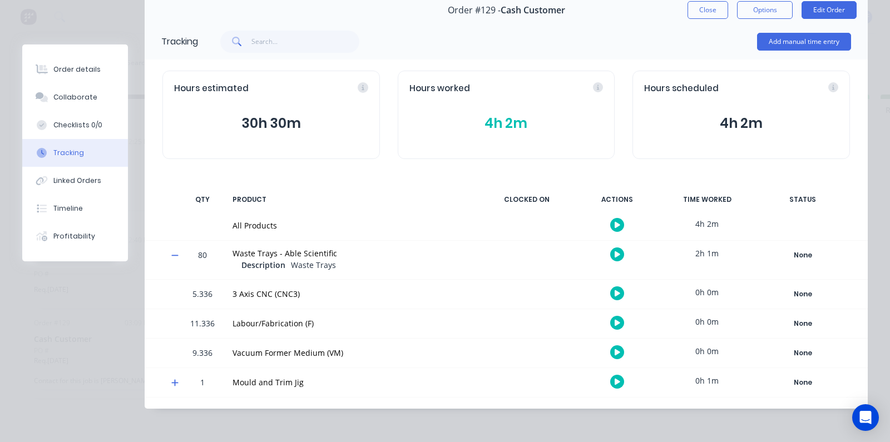
scroll to position [53, 0]
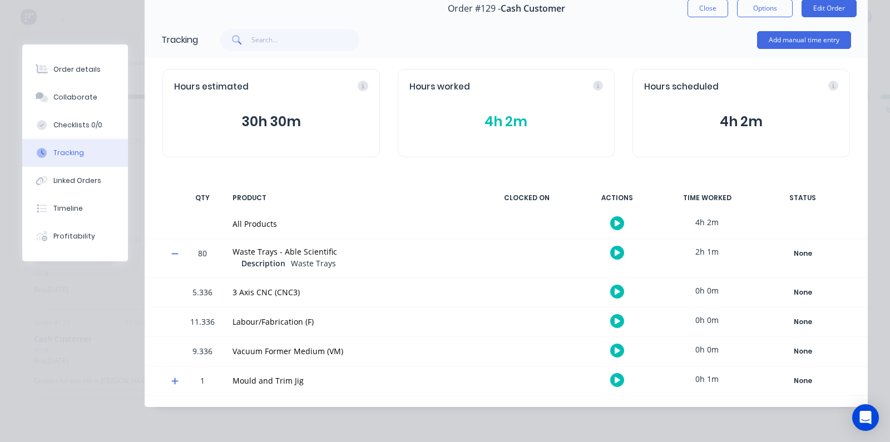
click at [167, 380] on div at bounding box center [170, 380] width 17 height 29
click at [169, 380] on div at bounding box center [170, 380] width 17 height 29
click at [173, 377] on icon at bounding box center [174, 381] width 7 height 8
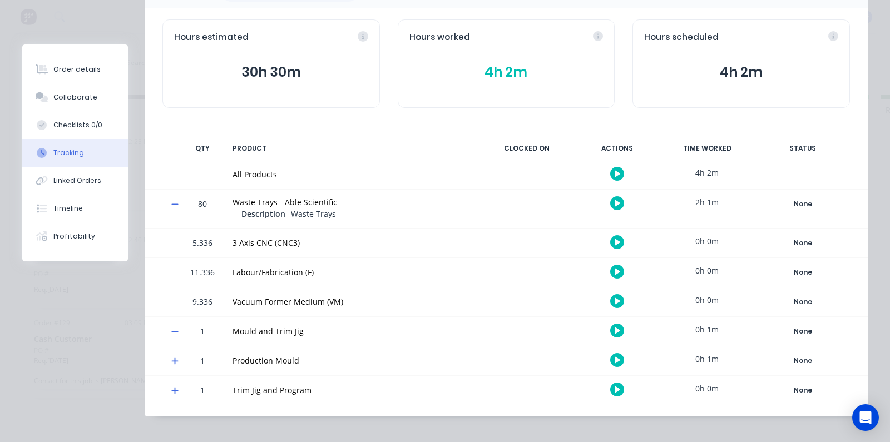
scroll to position [112, 0]
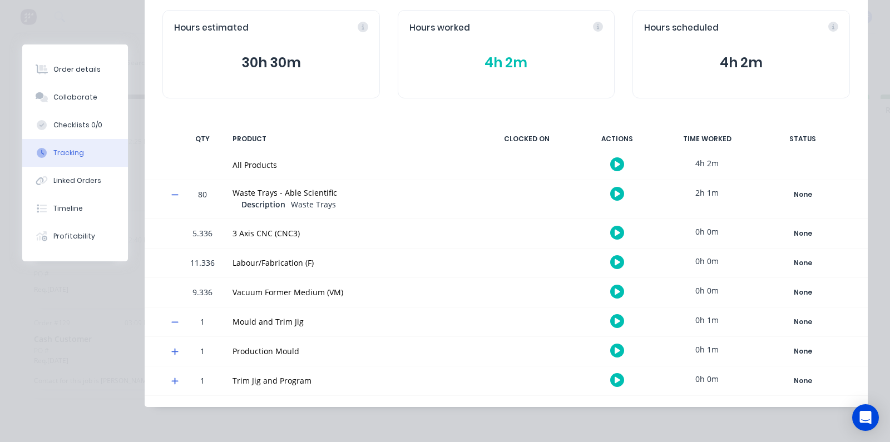
click at [171, 353] on icon at bounding box center [174, 352] width 7 height 8
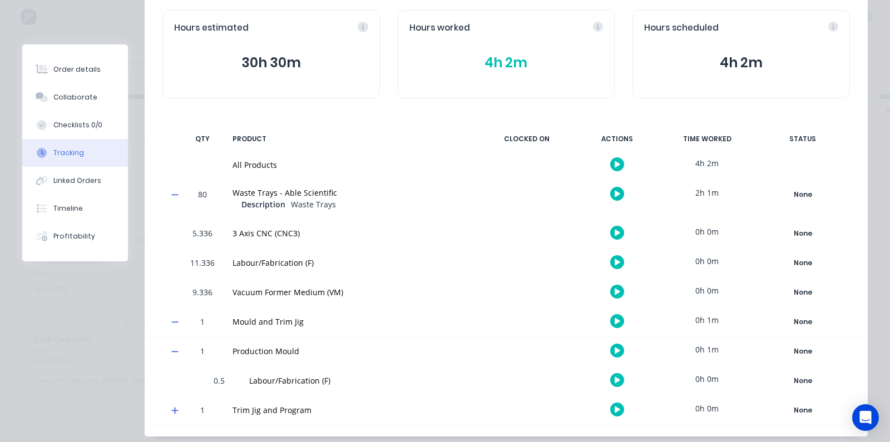
click at [168, 414] on div at bounding box center [170, 410] width 17 height 29
click at [173, 411] on icon at bounding box center [174, 411] width 7 height 7
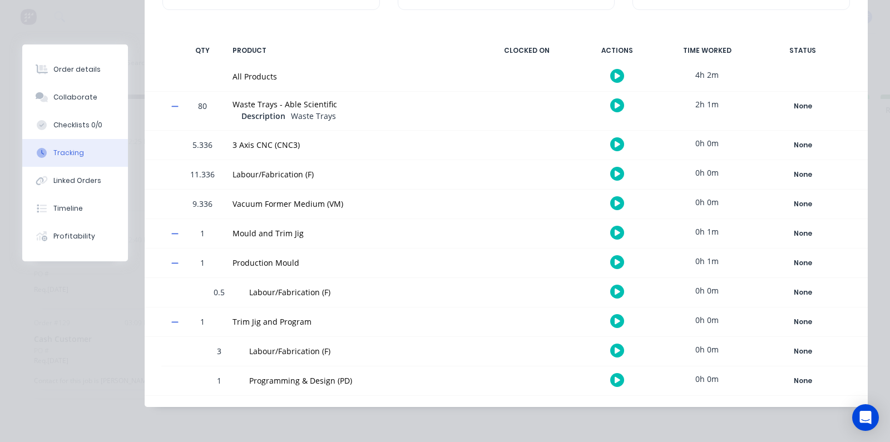
click at [176, 265] on icon at bounding box center [174, 263] width 7 height 8
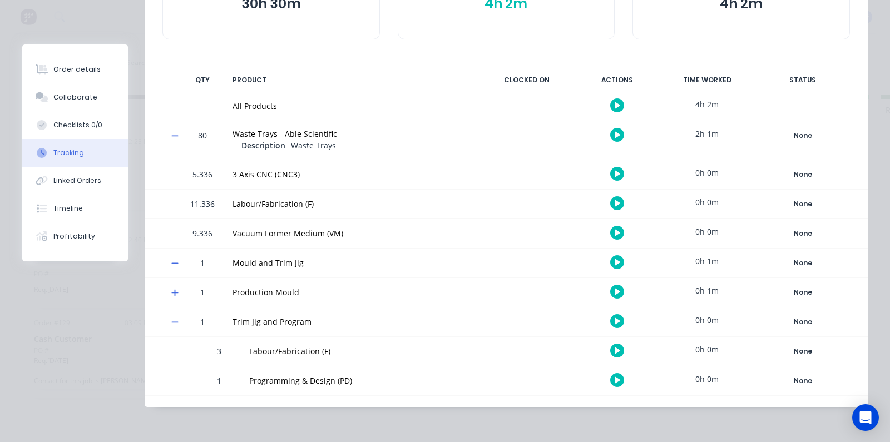
scroll to position [171, 0]
click at [171, 323] on icon at bounding box center [174, 322] width 7 height 8
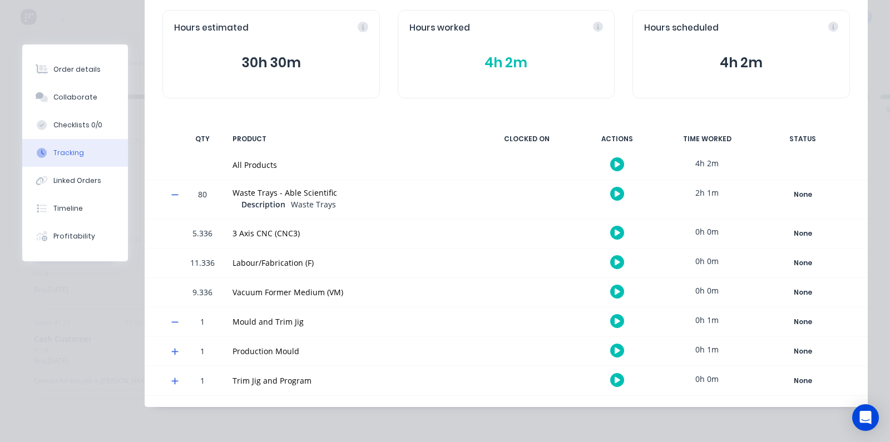
scroll to position [112, 0]
click at [797, 191] on div "None" at bounding box center [802, 194] width 80 height 14
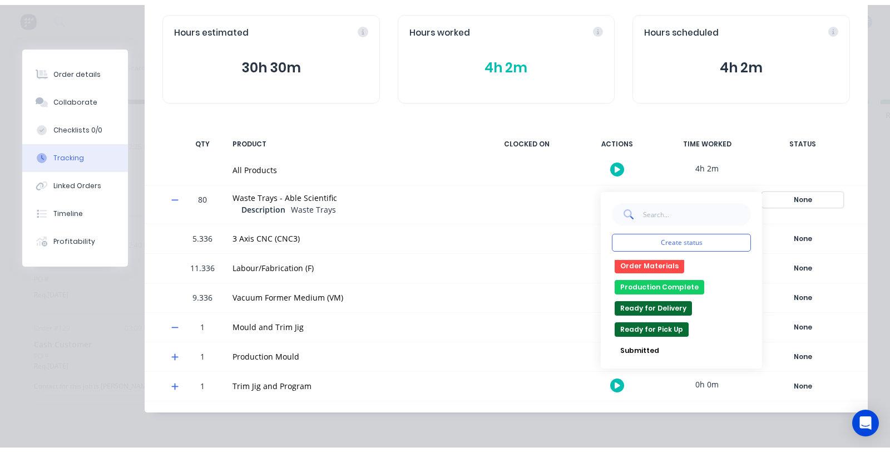
scroll to position [107, 0]
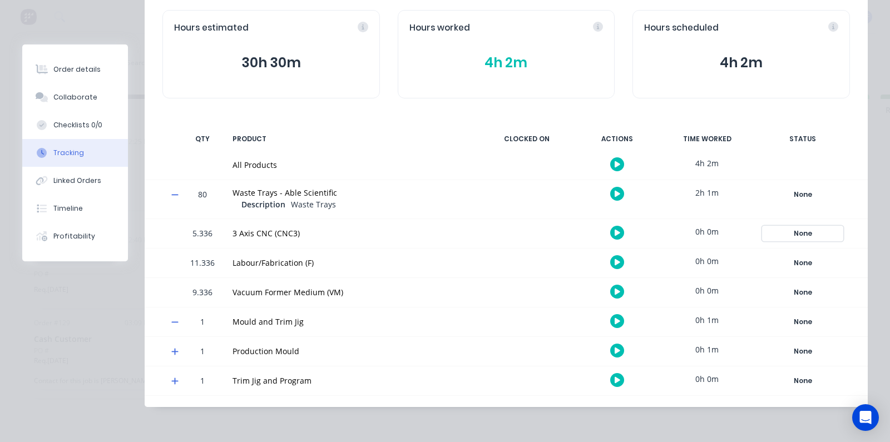
click at [820, 234] on div "None" at bounding box center [802, 233] width 80 height 14
click at [870, 188] on div "Order details Collaborate Checklists 0/0 Tracking Linked Orders Timeline Profit…" at bounding box center [445, 221] width 890 height 442
click at [610, 234] on button "button" at bounding box center [617, 233] width 14 height 14
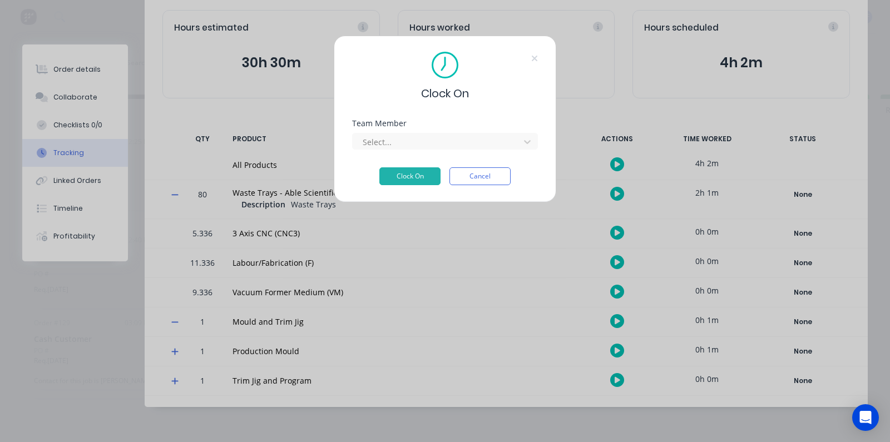
scroll to position [103, 0]
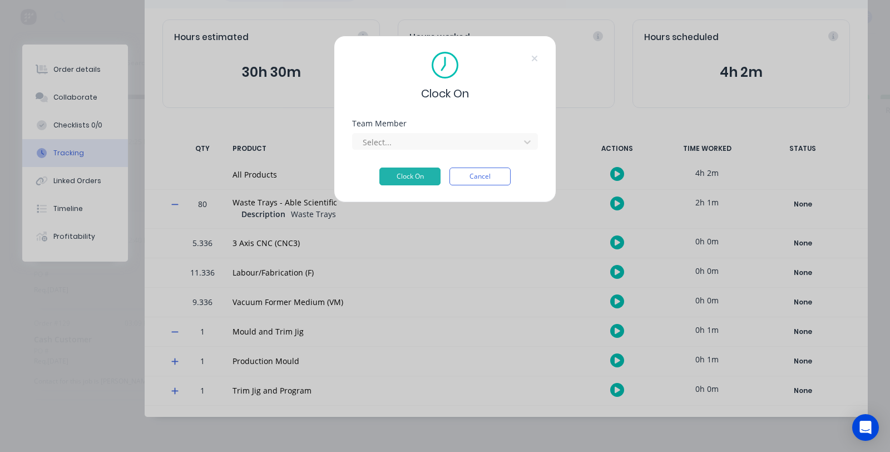
click at [464, 175] on button "Cancel" at bounding box center [479, 176] width 61 height 18
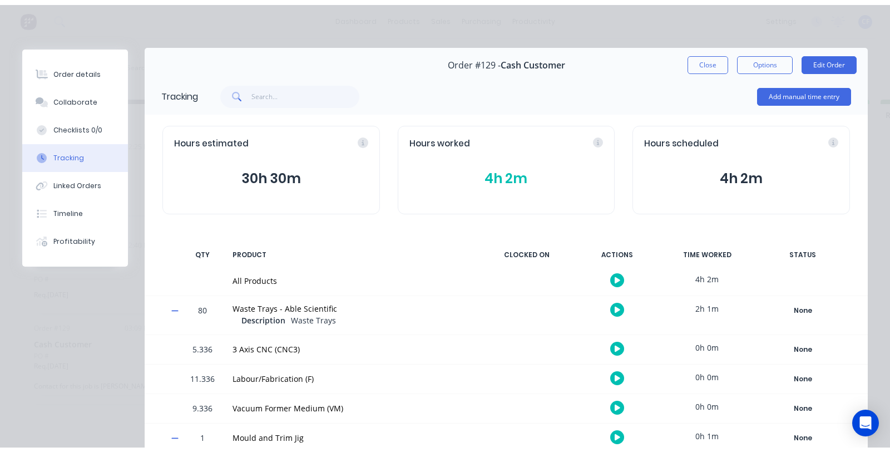
scroll to position [0, 0]
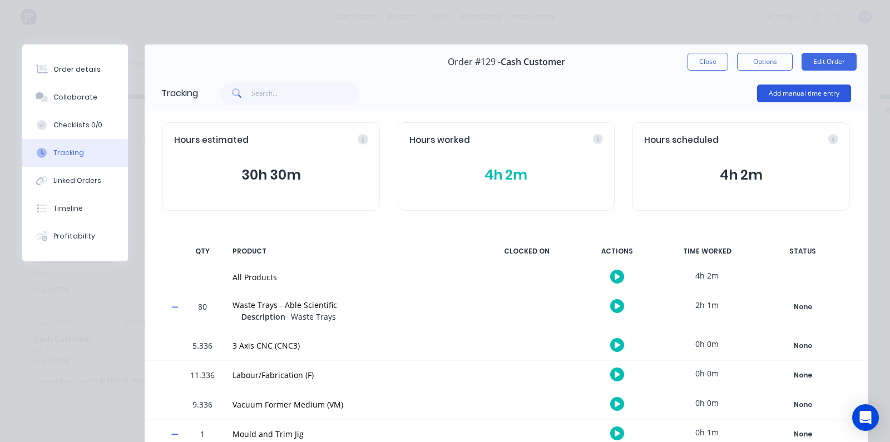
click at [812, 93] on button "Add manual time entry" at bounding box center [804, 94] width 94 height 18
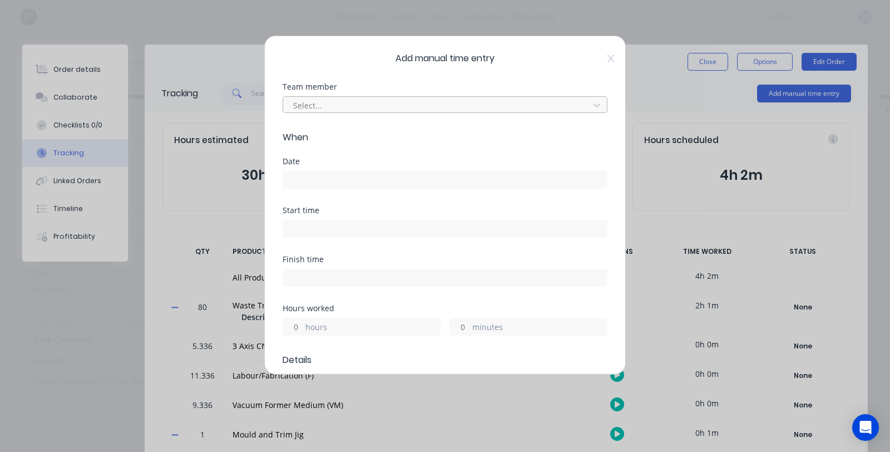
click at [381, 102] on div at bounding box center [437, 105] width 291 height 14
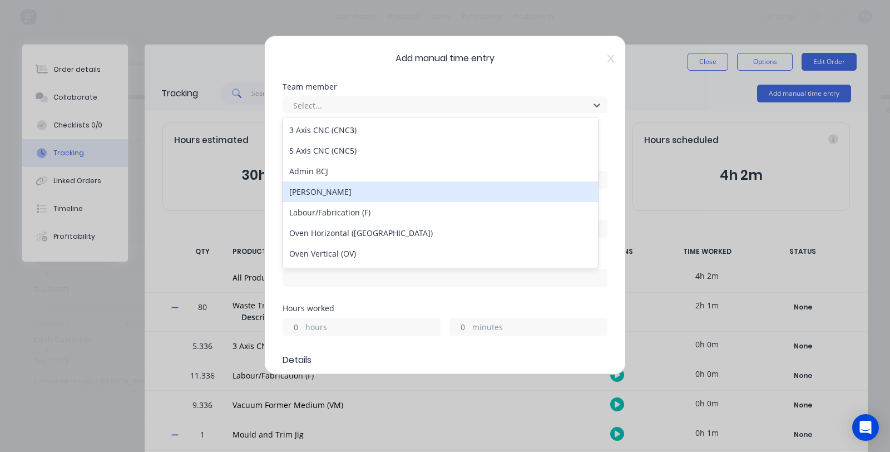
click at [333, 197] on div "[PERSON_NAME]" at bounding box center [439, 191] width 315 height 21
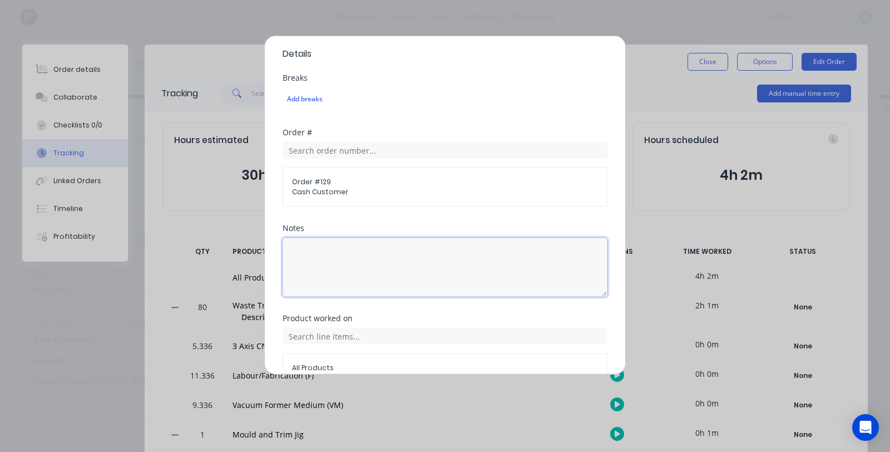
click at [313, 247] on textarea at bounding box center [444, 266] width 325 height 59
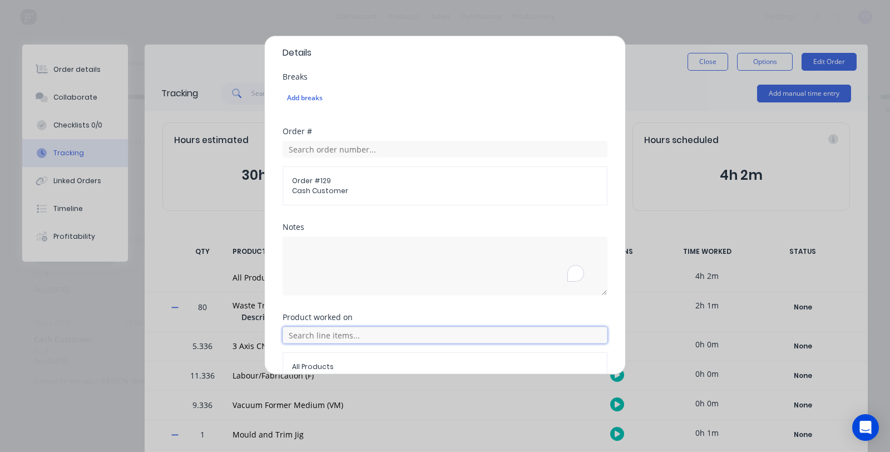
click at [313, 330] on input "text" at bounding box center [444, 334] width 325 height 17
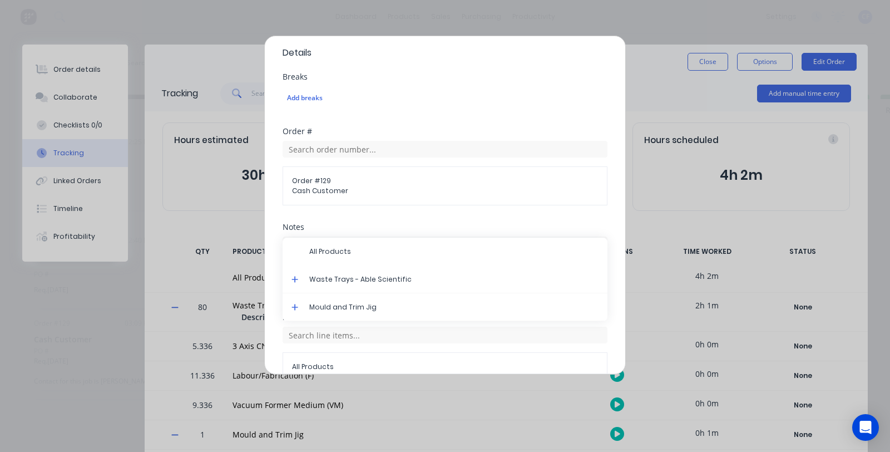
click at [296, 278] on icon at bounding box center [294, 279] width 7 height 8
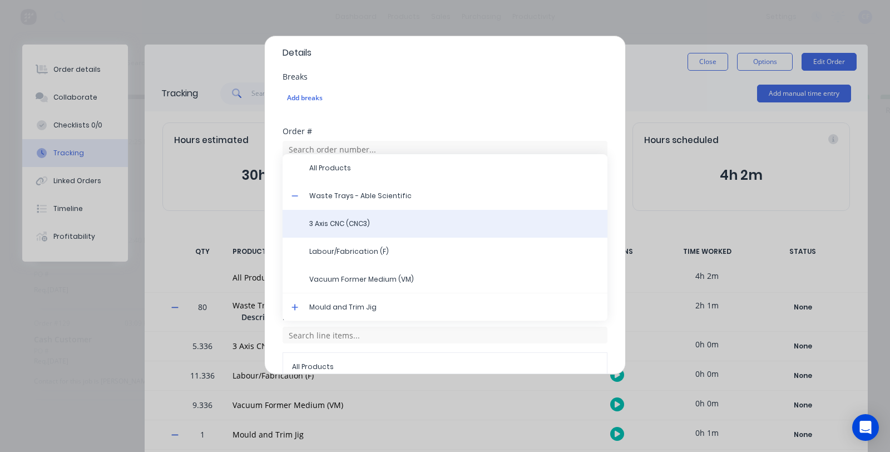
click at [358, 218] on div "3 Axis CNC (CNC3)" at bounding box center [444, 224] width 325 height 28
click at [312, 224] on span "3 Axis CNC (CNC3)" at bounding box center [453, 224] width 289 height 10
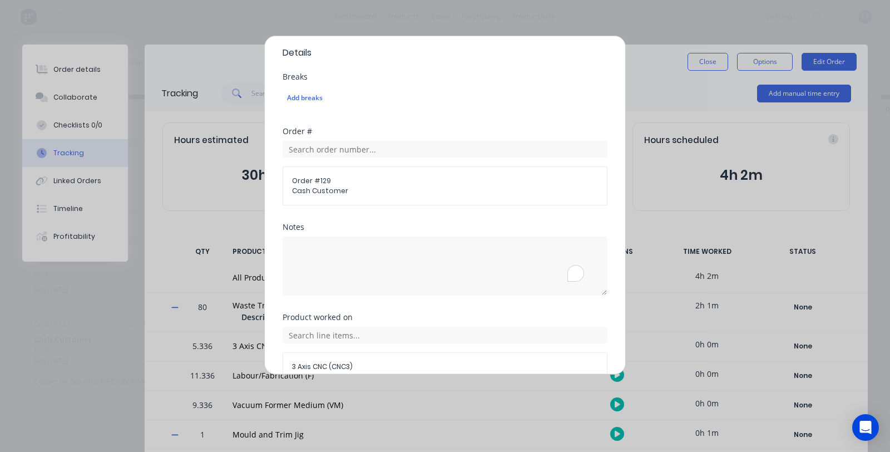
click at [296, 345] on div "3 Axis CNC (CNC3)" at bounding box center [444, 353] width 325 height 54
click at [296, 344] on div "3 Axis CNC (CNC3)" at bounding box center [444, 353] width 325 height 54
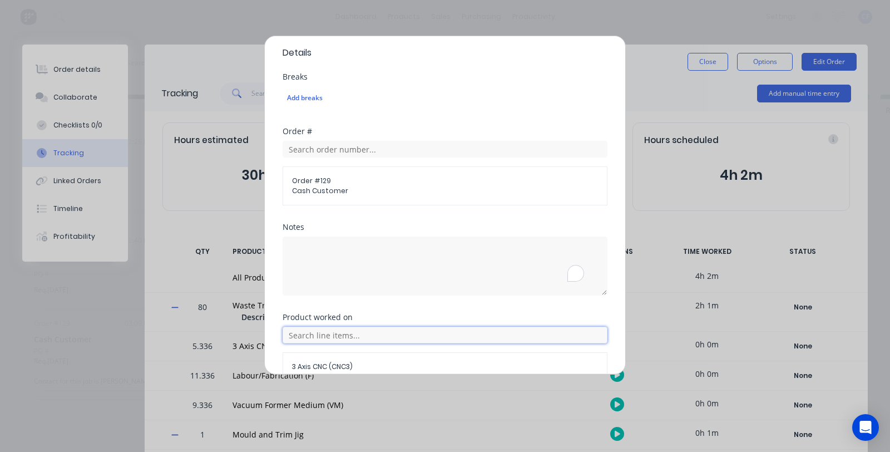
click at [296, 342] on input "text" at bounding box center [444, 334] width 325 height 17
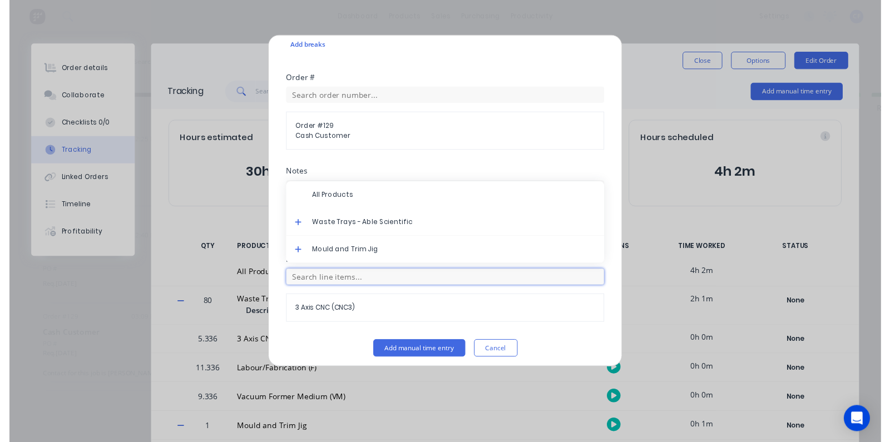
scroll to position [365, 0]
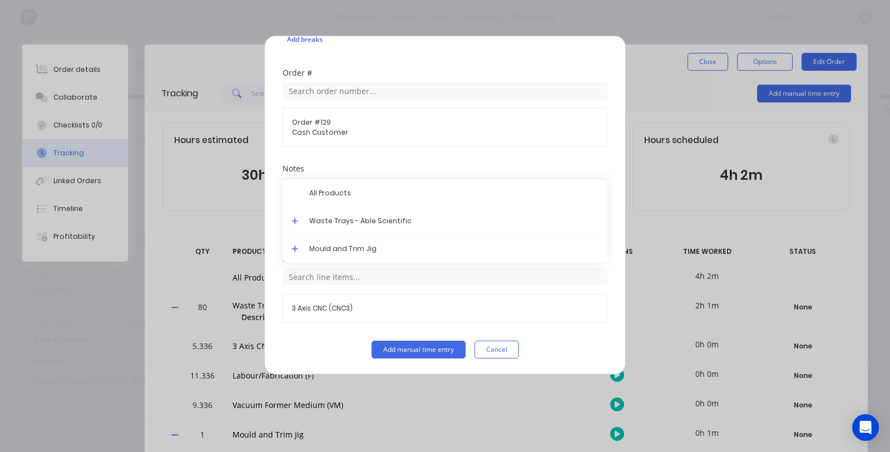
click at [300, 221] on span at bounding box center [296, 222] width 11 height 11
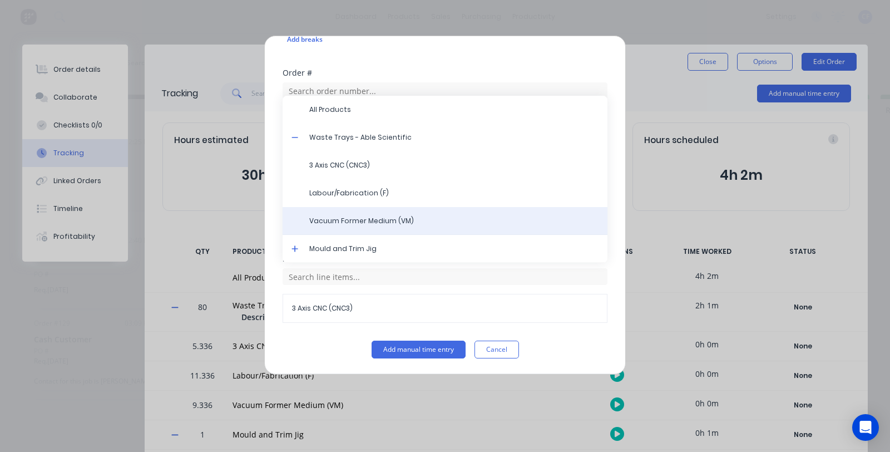
click at [292, 225] on div "Vacuum Former Medium (VM)" at bounding box center [444, 221] width 325 height 28
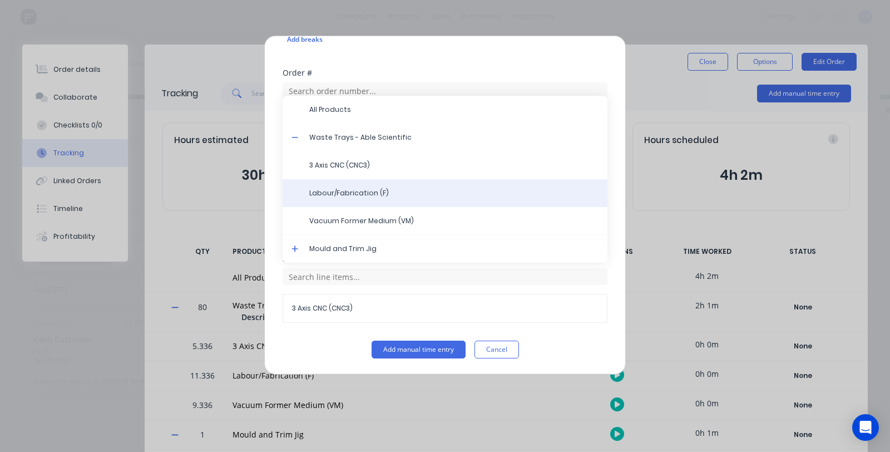
click at [349, 187] on div "Labour/Fabrication (F)" at bounding box center [444, 193] width 325 height 28
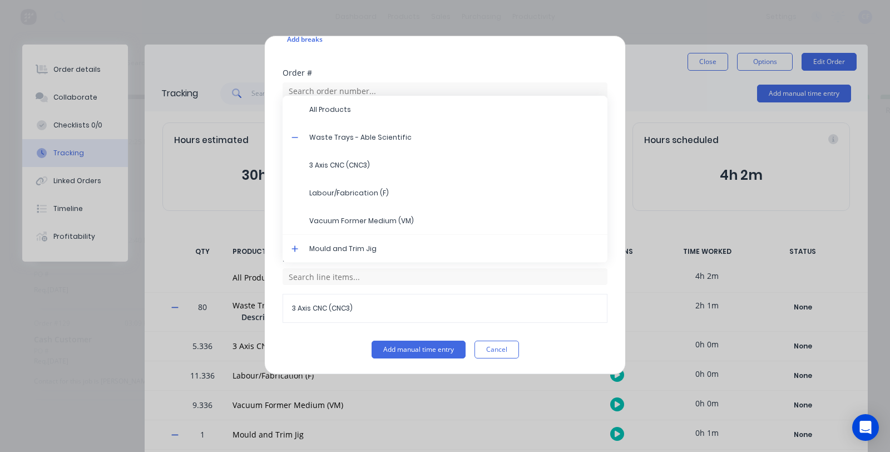
click at [376, 286] on div "3 Axis CNC (CNC3) All Products Waste Trays - Able Scientific 3 Axis CNC (CNC3) …" at bounding box center [444, 295] width 325 height 54
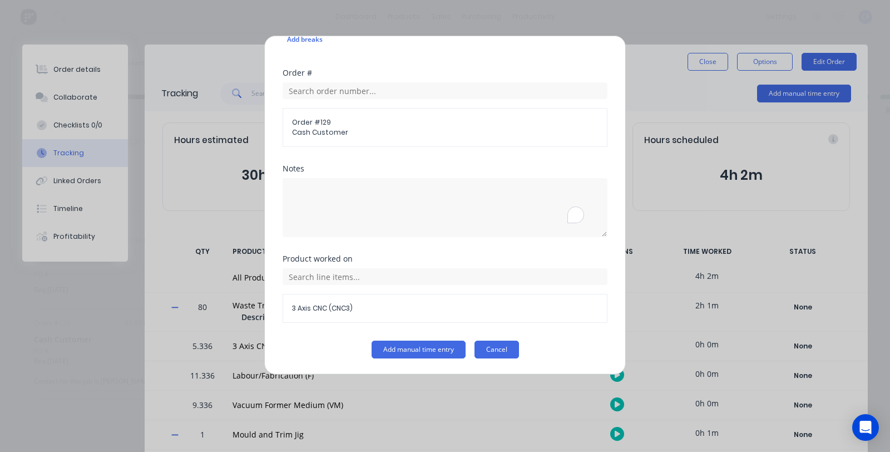
click at [483, 346] on button "Cancel" at bounding box center [496, 349] width 44 height 18
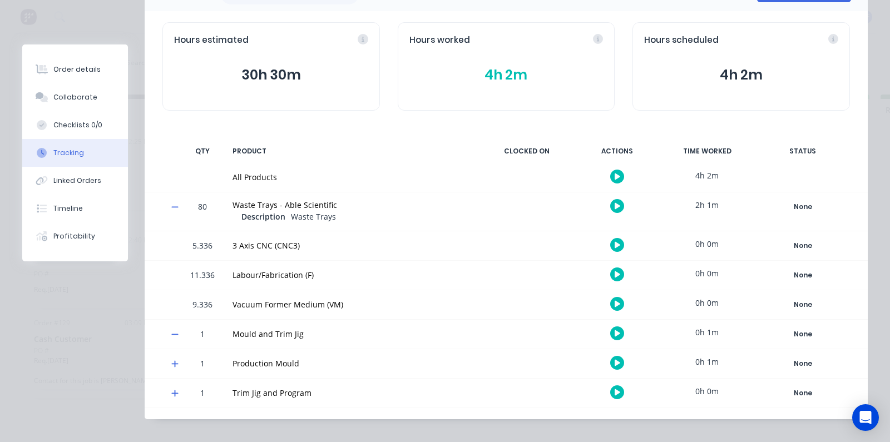
scroll to position [112, 0]
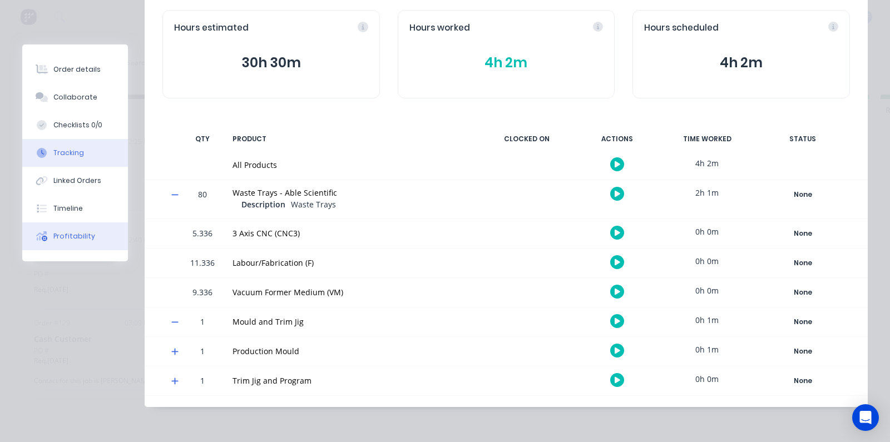
click at [66, 239] on div "Profitability" at bounding box center [74, 236] width 42 height 10
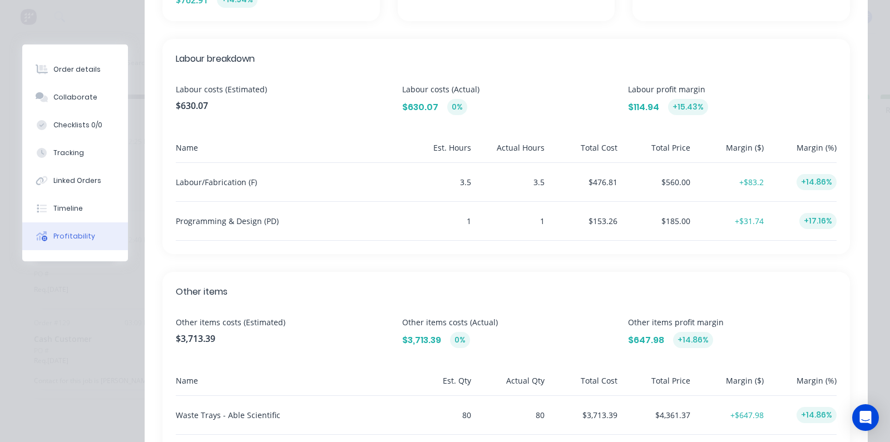
scroll to position [440, 0]
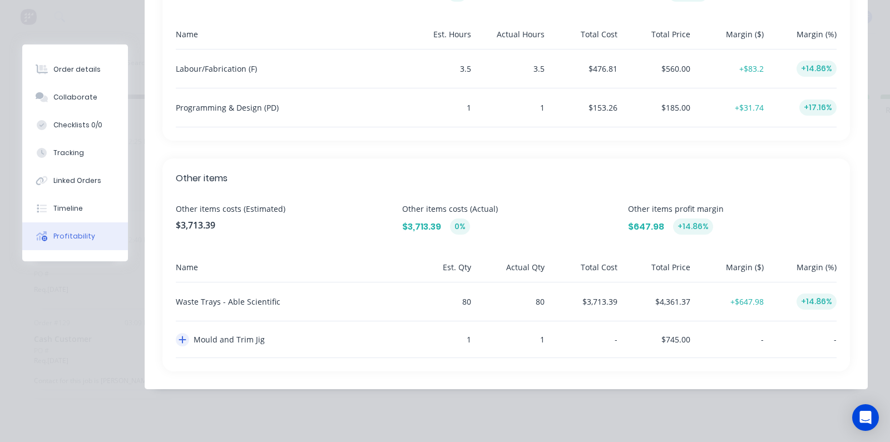
click at [184, 344] on icon "button" at bounding box center [182, 339] width 8 height 9
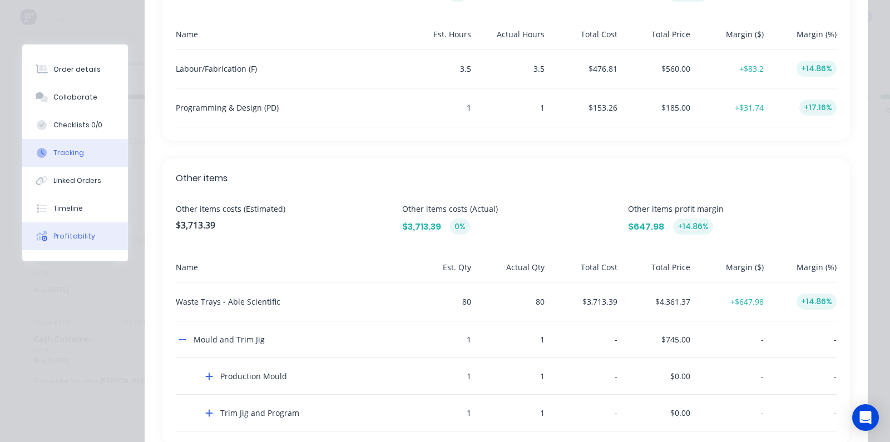
click at [64, 156] on div "Tracking" at bounding box center [68, 153] width 31 height 10
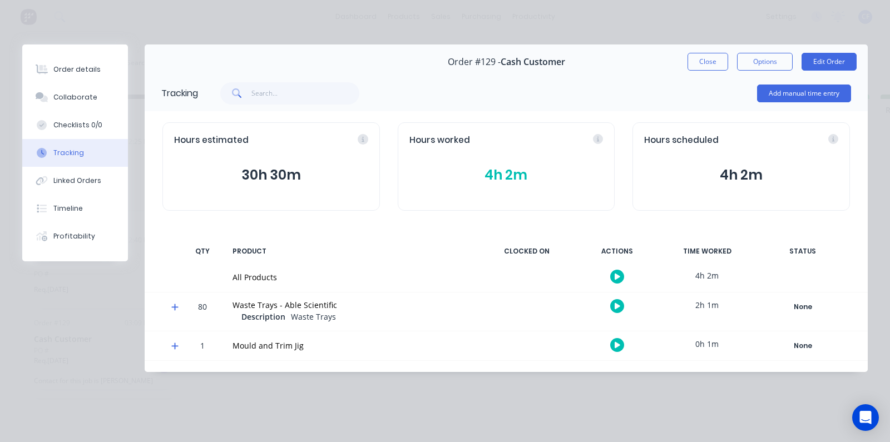
scroll to position [0, 0]
click at [170, 310] on div at bounding box center [170, 311] width 17 height 38
click at [170, 309] on div at bounding box center [170, 311] width 17 height 38
click at [173, 309] on icon at bounding box center [174, 307] width 7 height 8
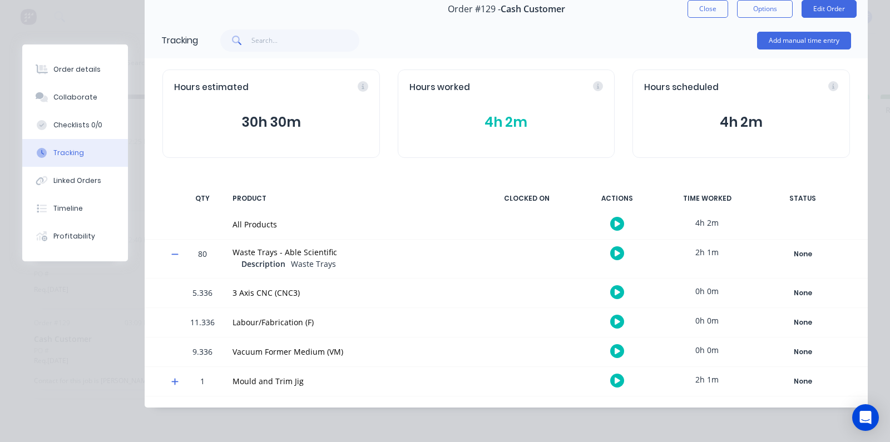
scroll to position [53, 0]
click at [175, 380] on icon at bounding box center [174, 381] width 7 height 7
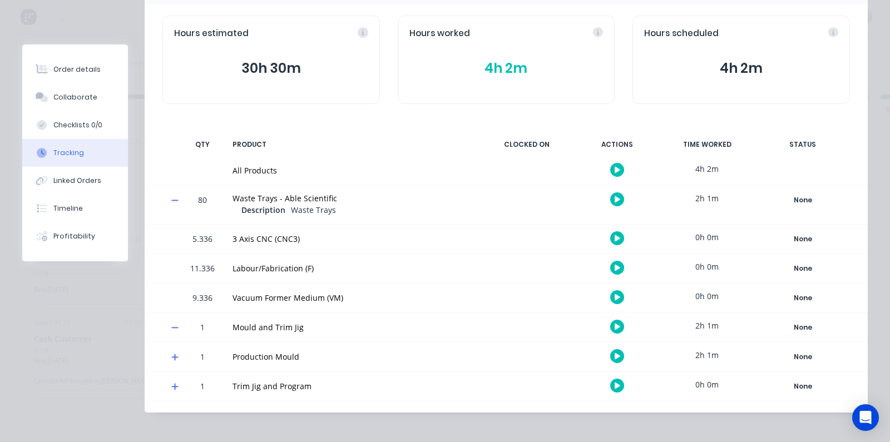
scroll to position [112, 0]
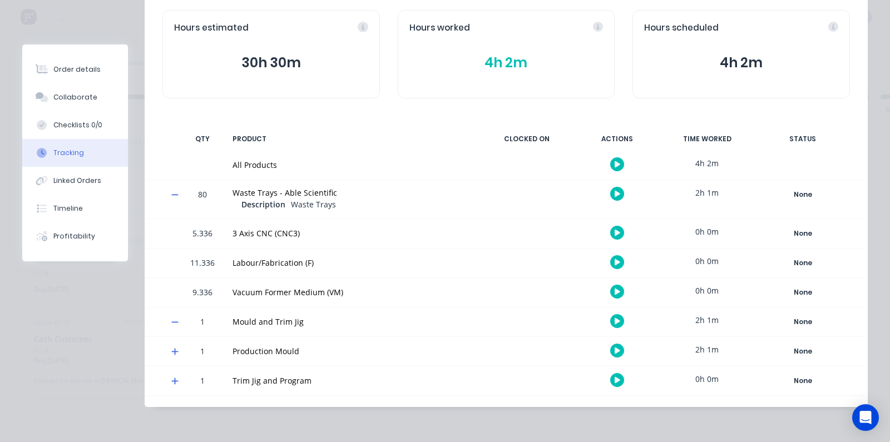
click at [176, 350] on icon at bounding box center [174, 352] width 7 height 8
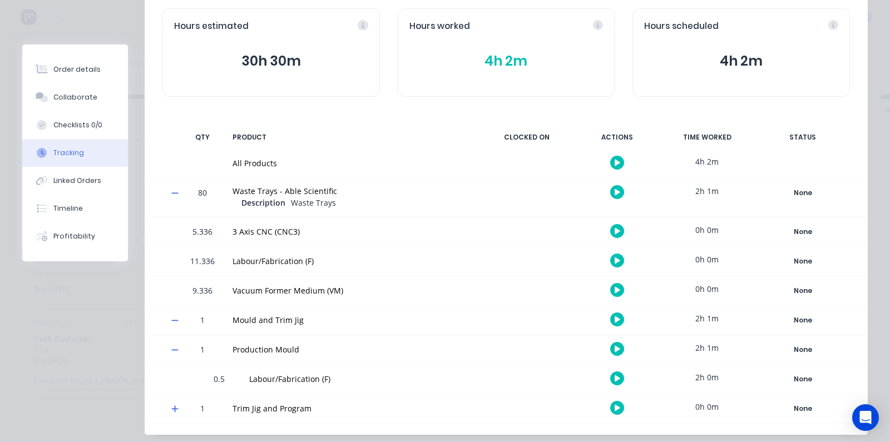
click at [172, 408] on icon at bounding box center [174, 409] width 7 height 8
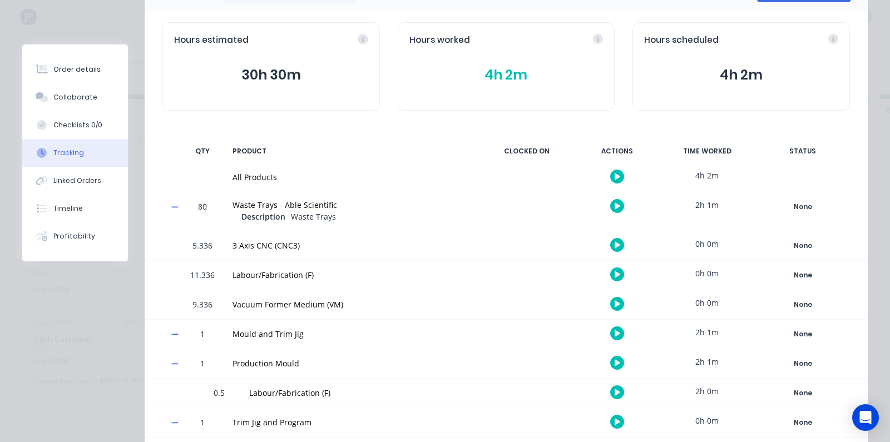
scroll to position [101, 0]
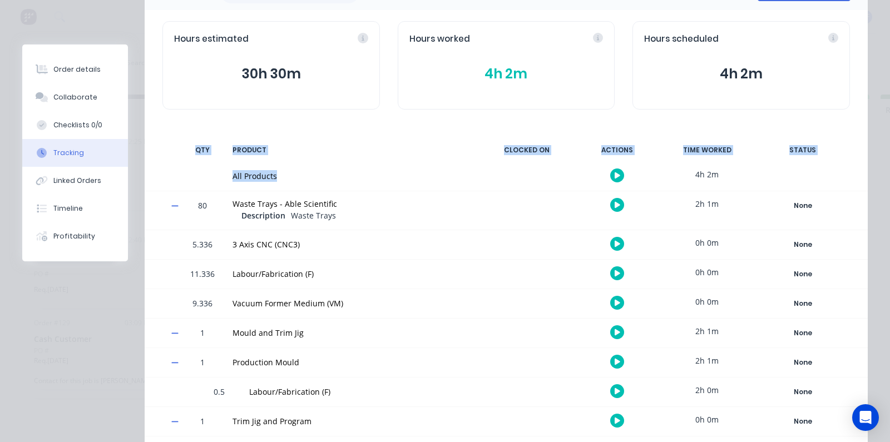
drag, startPoint x: 175, startPoint y: 151, endPoint x: 286, endPoint y: 173, distance: 113.3
click at [286, 173] on div "Tracking Add manual time entry Hours estimated 30h 30m Hours worked 4h 2m Hours…" at bounding box center [506, 240] width 723 height 533
click at [282, 176] on div "All Products" at bounding box center [351, 176] width 239 height 12
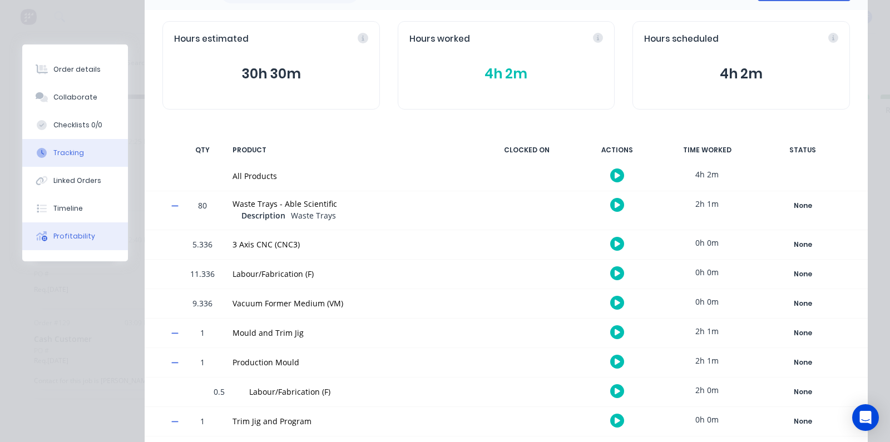
click at [52, 237] on button "Profitability" at bounding box center [75, 236] width 106 height 28
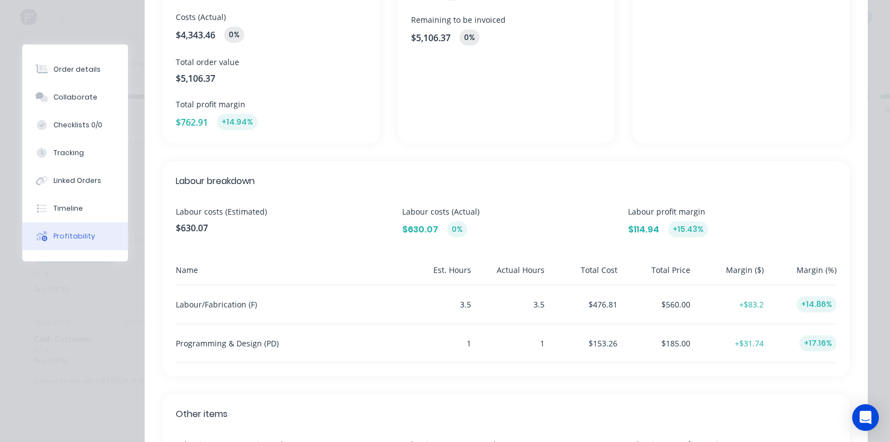
scroll to position [206, 0]
drag, startPoint x: 206, startPoint y: 224, endPoint x: 510, endPoint y: 219, distance: 304.8
click at [510, 219] on div "Labour costs (Estimated) $630.07 Labour costs (Actual) $630.07 0% Labour profit…" at bounding box center [506, 221] width 661 height 32
click at [473, 230] on div "$630.07 0%" at bounding box center [506, 228] width 209 height 16
drag, startPoint x: 473, startPoint y: 230, endPoint x: 147, endPoint y: 204, distance: 326.3
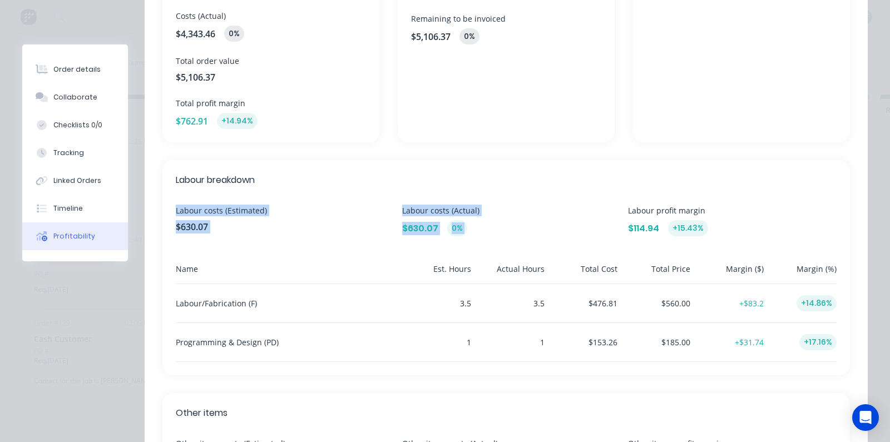
click at [147, 204] on div "Overview Costs (Estimated) $4,343.46 Costs (Actual) $4,343.46 0% Total order va…" at bounding box center [506, 264] width 723 height 718
click at [285, 238] on div "Labour breakdown Labour costs (Estimated) $630.07 Labour costs (Actual) $630.07…" at bounding box center [505, 267] width 687 height 215
drag, startPoint x: 518, startPoint y: 229, endPoint x: 174, endPoint y: 185, distance: 346.4
click at [174, 185] on div "Labour breakdown Labour costs (Estimated) $630.07 Labour costs (Actual) $630.07…" at bounding box center [505, 267] width 687 height 215
click at [297, 274] on div "Name" at bounding box center [287, 273] width 222 height 21
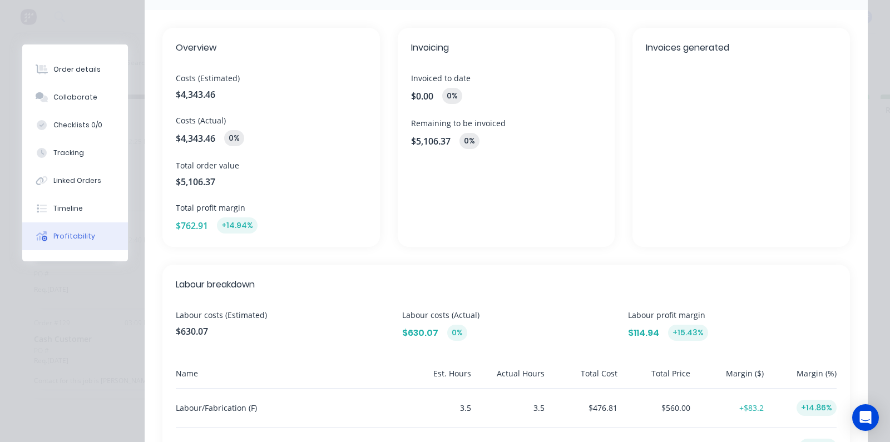
scroll to position [0, 0]
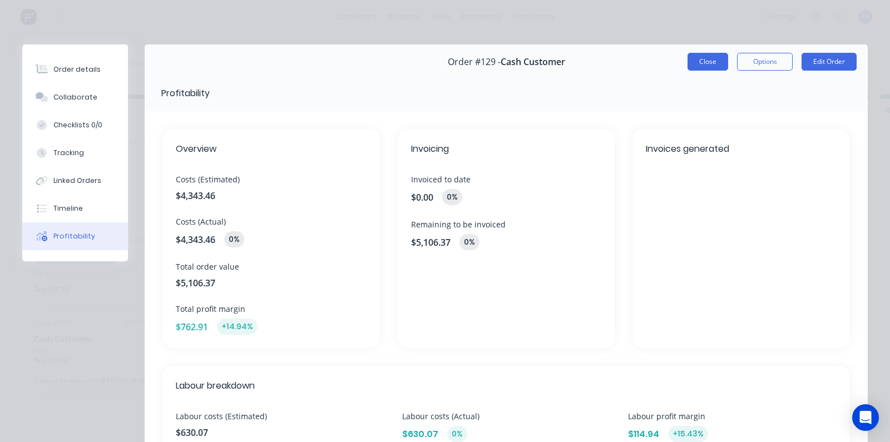
click at [687, 67] on button "Close" at bounding box center [707, 62] width 41 height 18
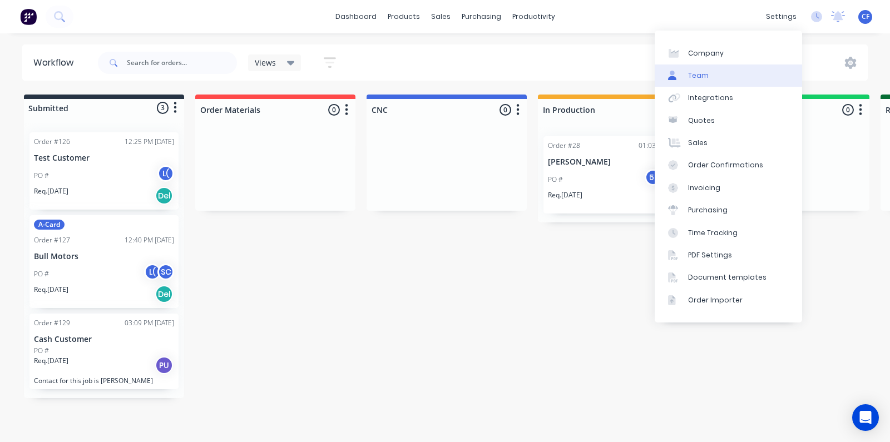
click at [727, 73] on link "Team" at bounding box center [727, 76] width 147 height 22
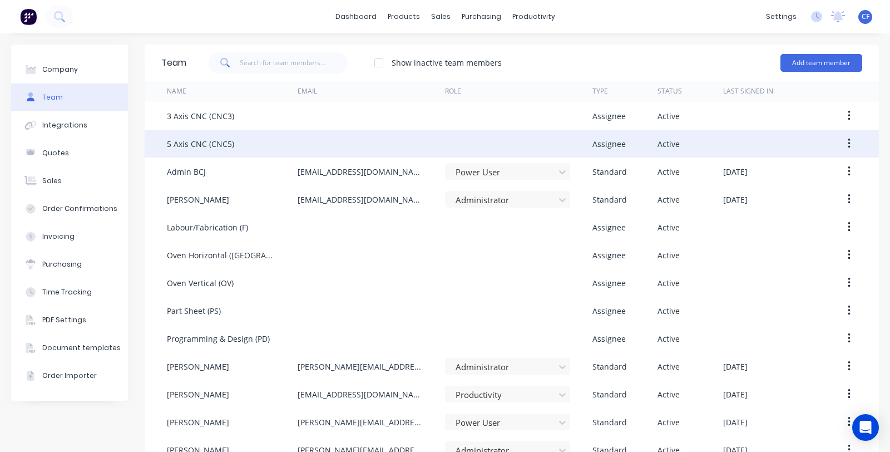
click at [214, 132] on div "5 Axis CNC (CNC5)" at bounding box center [232, 144] width 131 height 28
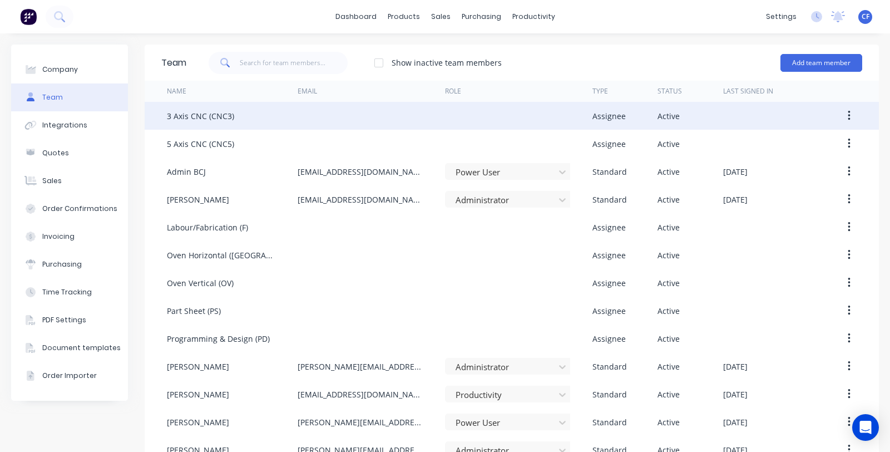
click at [195, 121] on div "3 Axis CNC (CNC3)" at bounding box center [200, 116] width 67 height 12
click at [194, 125] on div "3 Axis CNC (CNC3)" at bounding box center [232, 116] width 131 height 28
click at [253, 123] on div "3 Axis CNC (CNC3)" at bounding box center [232, 116] width 131 height 28
click at [847, 111] on icon "button" at bounding box center [848, 116] width 2 height 10
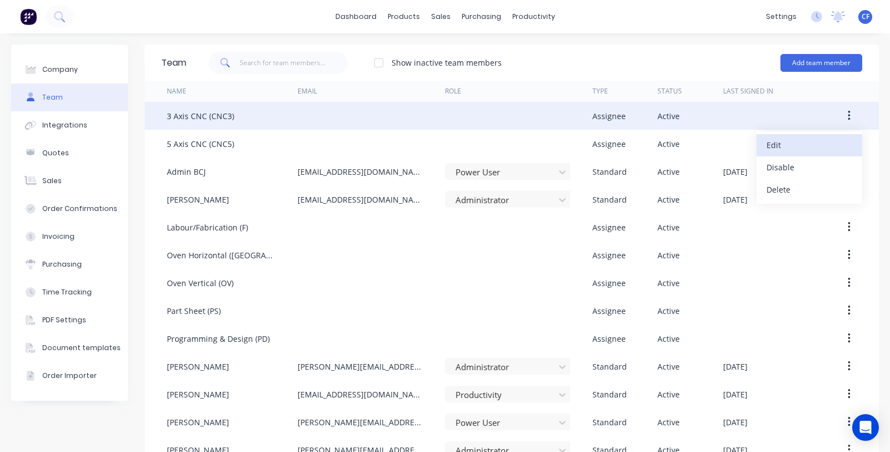
click at [782, 143] on div "Edit" at bounding box center [809, 145] width 86 height 16
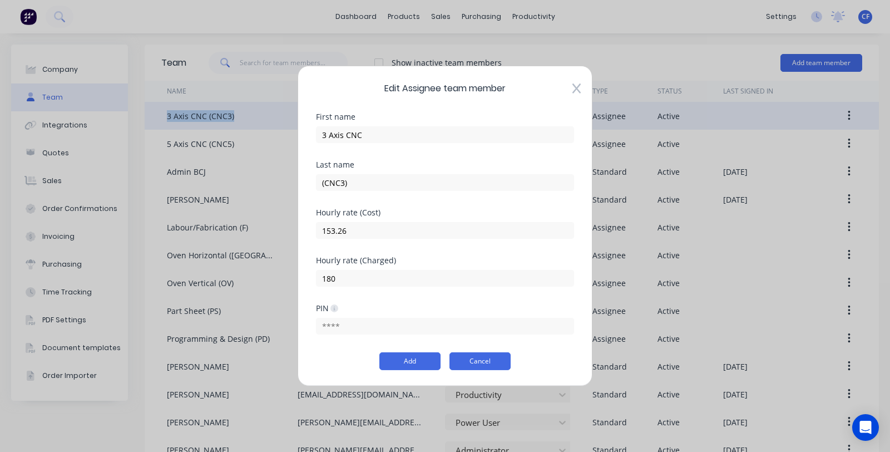
click at [469, 366] on button "Cancel" at bounding box center [479, 361] width 61 height 18
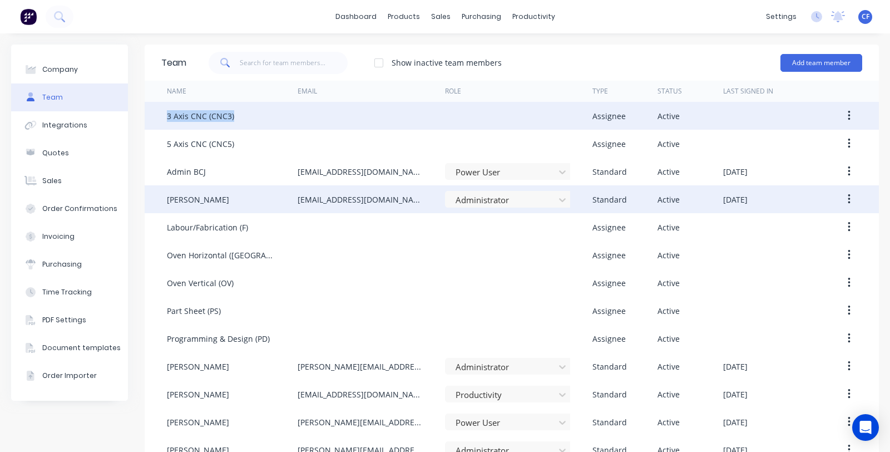
click at [836, 199] on button "button" at bounding box center [849, 199] width 26 height 20
click at [776, 235] on div "Edit" at bounding box center [809, 228] width 86 height 16
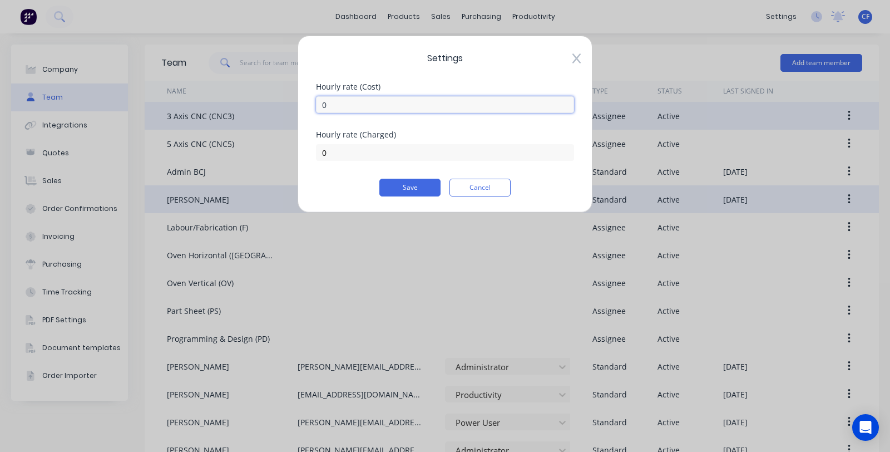
click at [344, 102] on input "0" at bounding box center [445, 104] width 258 height 17
type input "10"
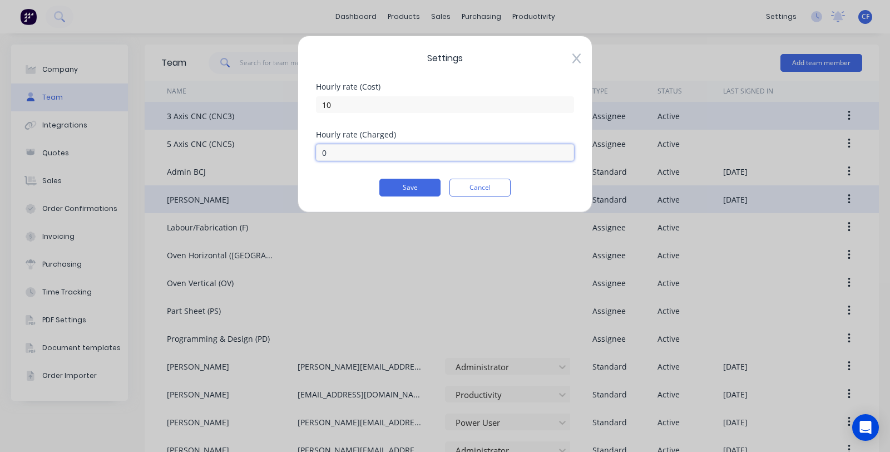
click at [353, 147] on input "0" at bounding box center [445, 152] width 258 height 17
type input "10"
click at [401, 187] on button "Save" at bounding box center [409, 187] width 61 height 18
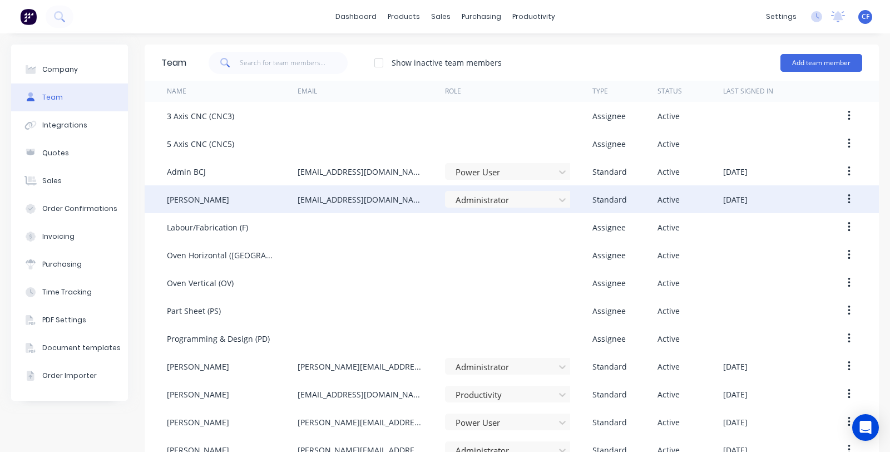
click at [836, 196] on button "button" at bounding box center [849, 199] width 26 height 20
click at [766, 224] on div "Edit" at bounding box center [809, 228] width 86 height 16
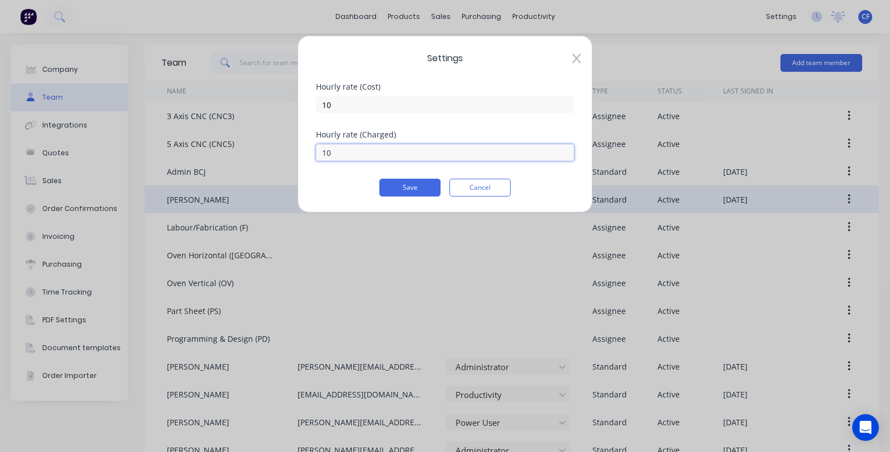
click at [395, 151] on input "10" at bounding box center [445, 152] width 258 height 17
type input "1"
type input "20"
click at [410, 187] on button "Save" at bounding box center [409, 187] width 61 height 18
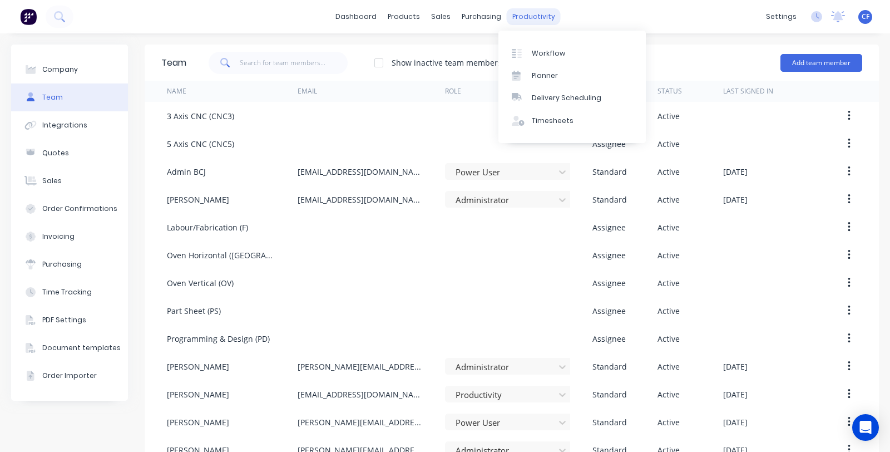
click at [519, 14] on div "productivity" at bounding box center [534, 16] width 54 height 17
click at [527, 58] on link "Workflow" at bounding box center [571, 53] width 147 height 22
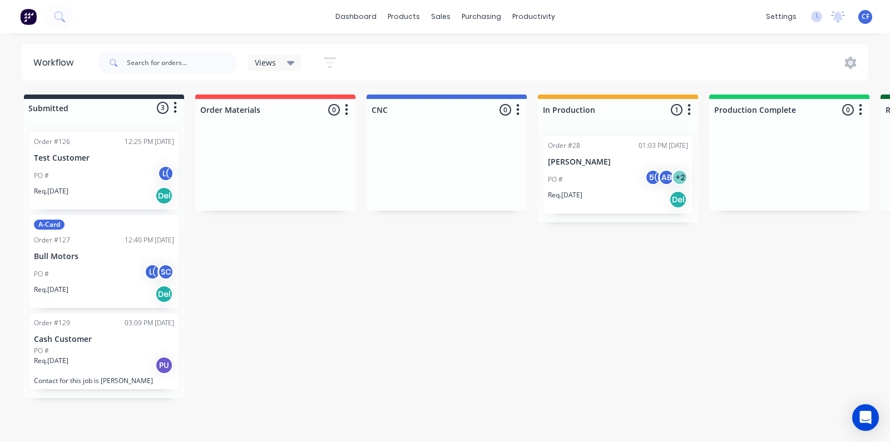
click at [75, 369] on div "Req. 19/09/25 PU" at bounding box center [104, 365] width 140 height 19
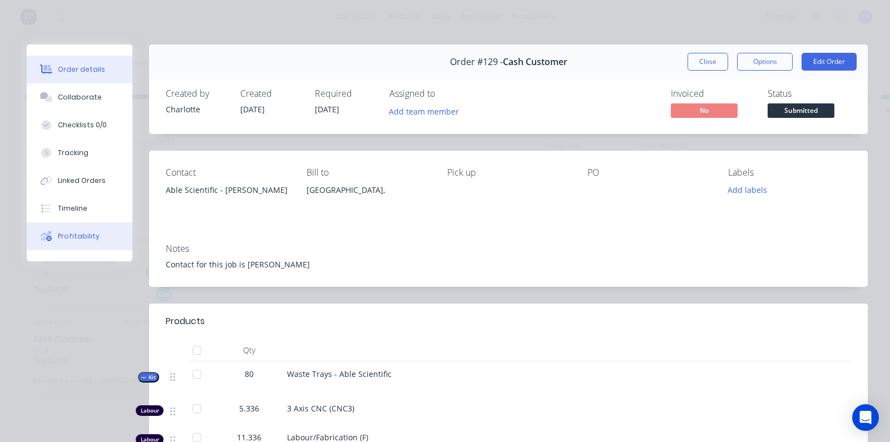
click at [68, 235] on div "Profitability" at bounding box center [79, 236] width 42 height 10
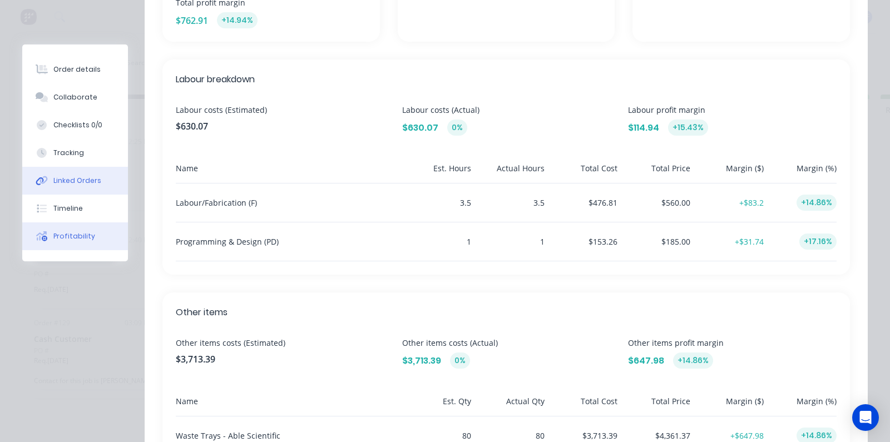
scroll to position [307, 0]
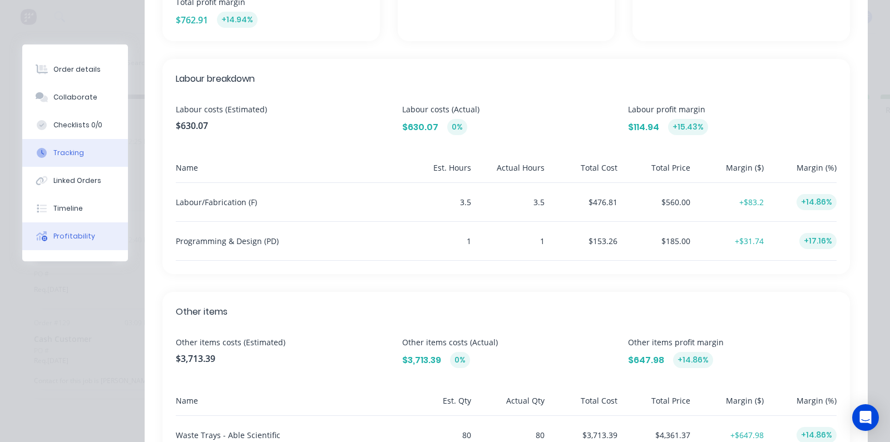
click at [53, 151] on div "Tracking" at bounding box center [68, 153] width 31 height 10
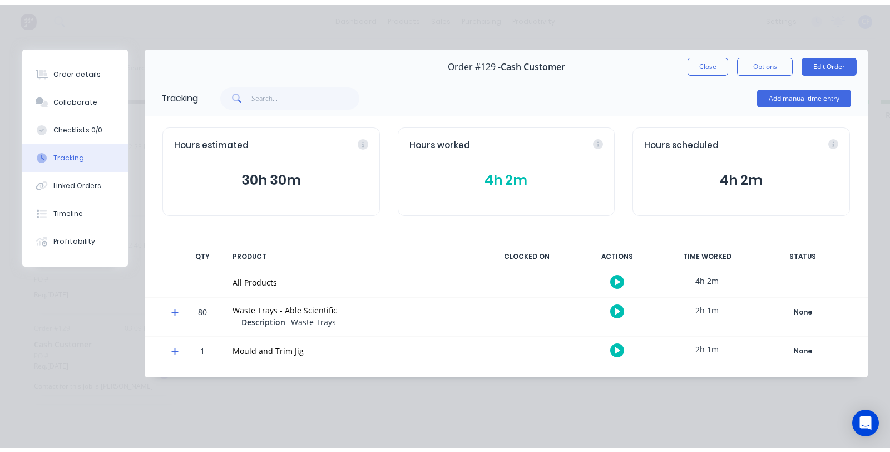
scroll to position [0, 0]
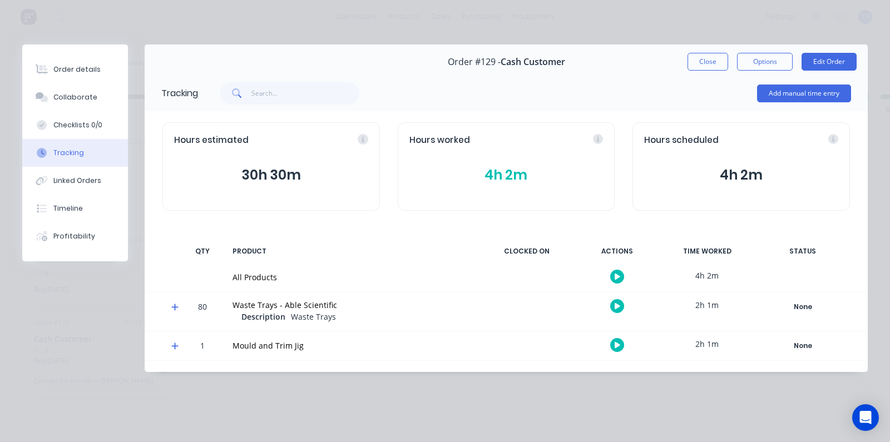
click at [173, 310] on icon at bounding box center [174, 307] width 7 height 8
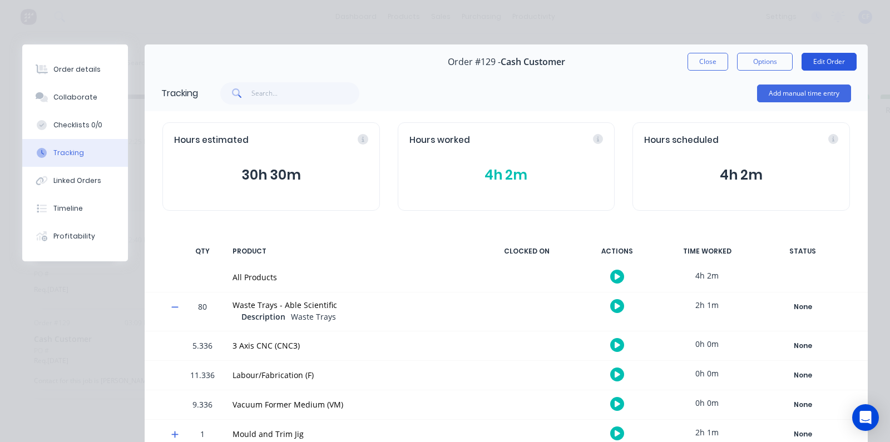
click at [801, 65] on button "Edit Order" at bounding box center [828, 62] width 55 height 18
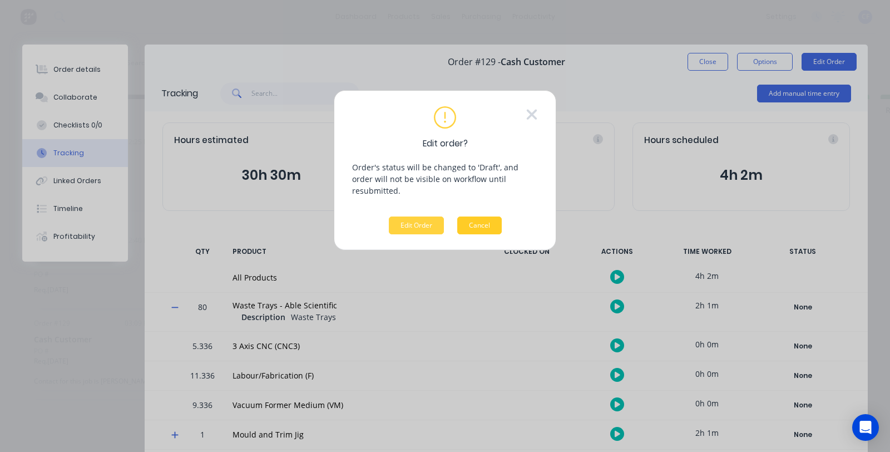
click at [474, 216] on button "Cancel" at bounding box center [479, 225] width 44 height 18
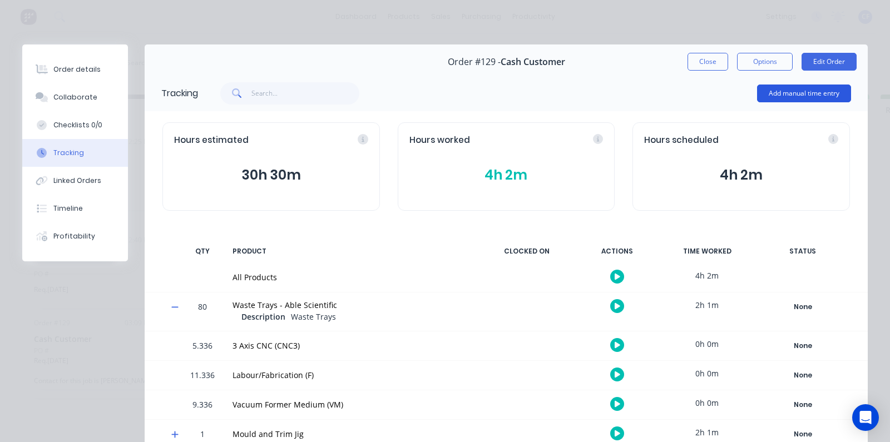
click at [790, 92] on button "Add manual time entry" at bounding box center [804, 94] width 94 height 18
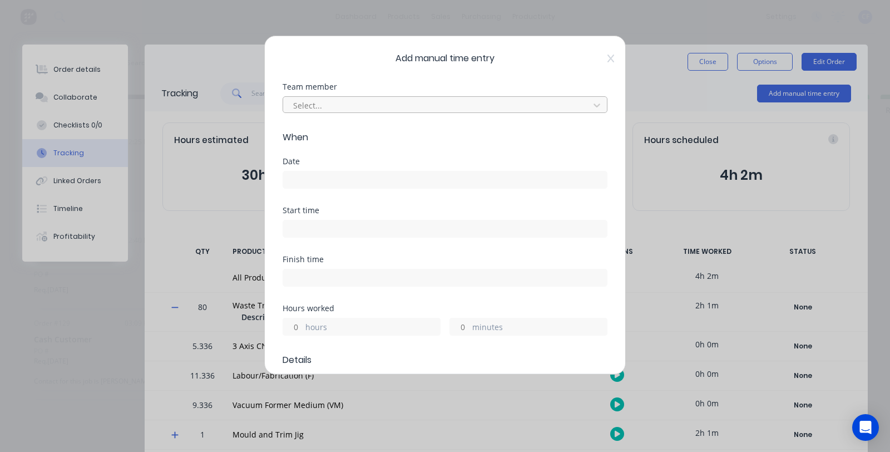
click at [387, 107] on div at bounding box center [437, 105] width 291 height 14
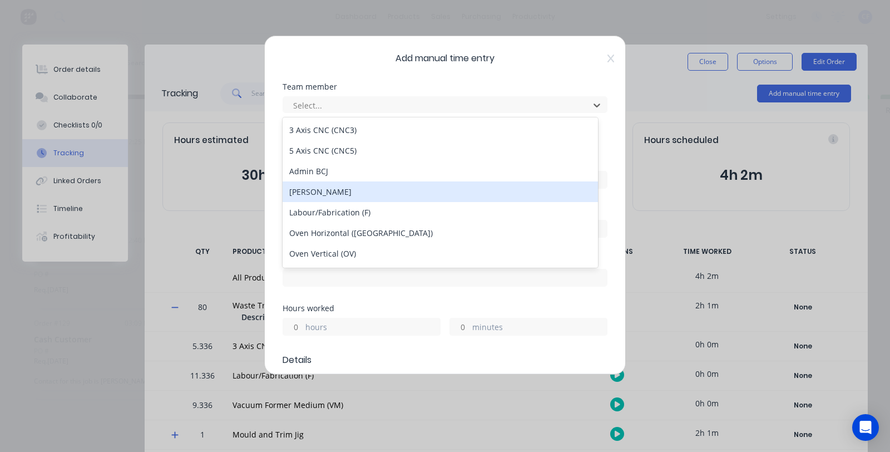
drag, startPoint x: 345, startPoint y: 175, endPoint x: 349, endPoint y: 187, distance: 12.8
click at [349, 187] on div "3 Axis CNC (CNC3) 5 Axis CNC (CNC5) Admin BCJ Charlotte Ford Labour/Fabrication…" at bounding box center [439, 192] width 315 height 150
click at [349, 187] on div "[PERSON_NAME]" at bounding box center [439, 191] width 315 height 21
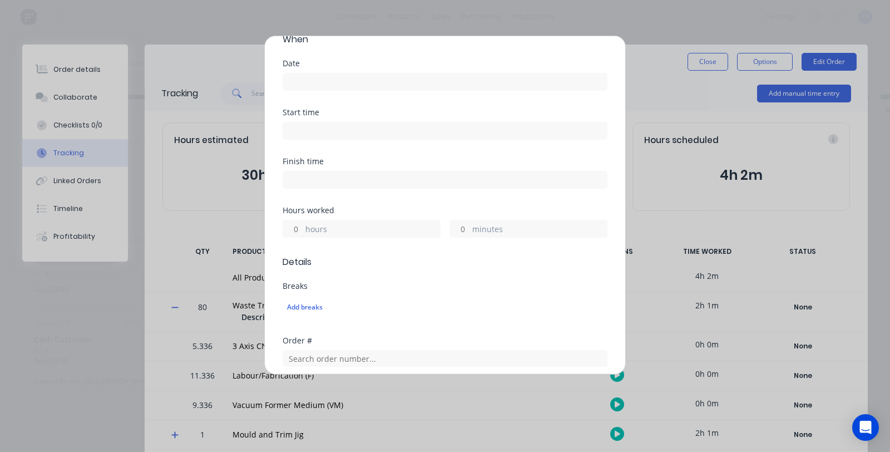
click at [298, 87] on input at bounding box center [445, 81] width 324 height 17
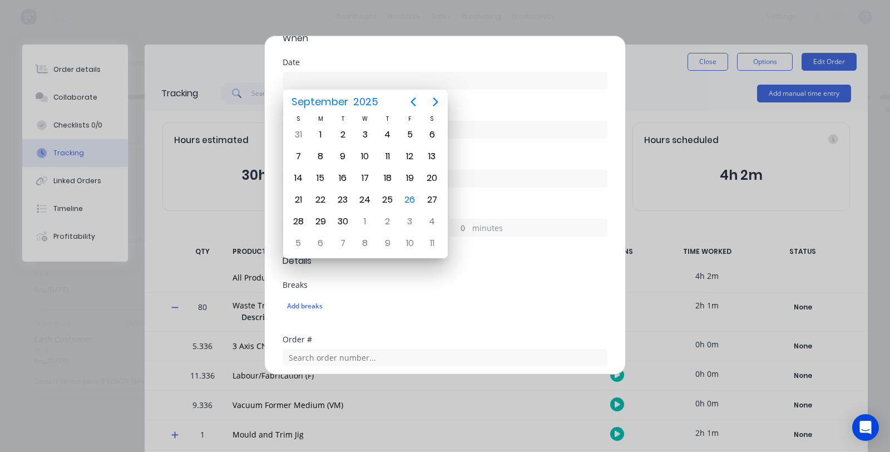
scroll to position [101, 0]
click at [406, 193] on div "26" at bounding box center [409, 199] width 17 height 17
type input "26/09/2025"
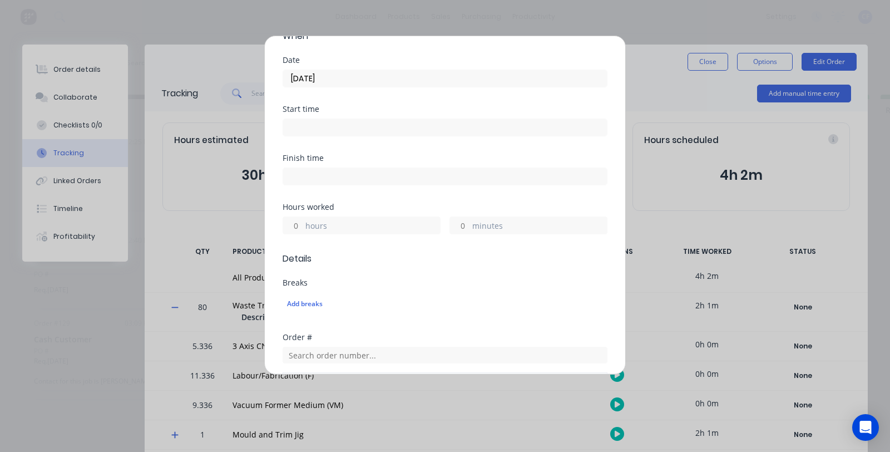
click at [349, 130] on input at bounding box center [445, 127] width 324 height 17
type input "10:43 AM"
click at [485, 171] on input at bounding box center [445, 176] width 324 height 17
type input "10:43 AM"
type input "0"
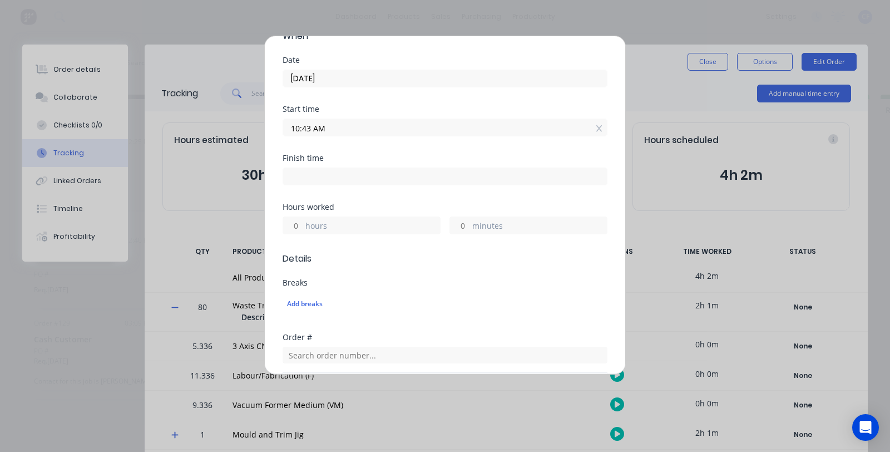
type input "0"
click at [301, 271] on div "11" at bounding box center [305, 273] width 27 height 19
type input "11:43 AM"
type input "1"
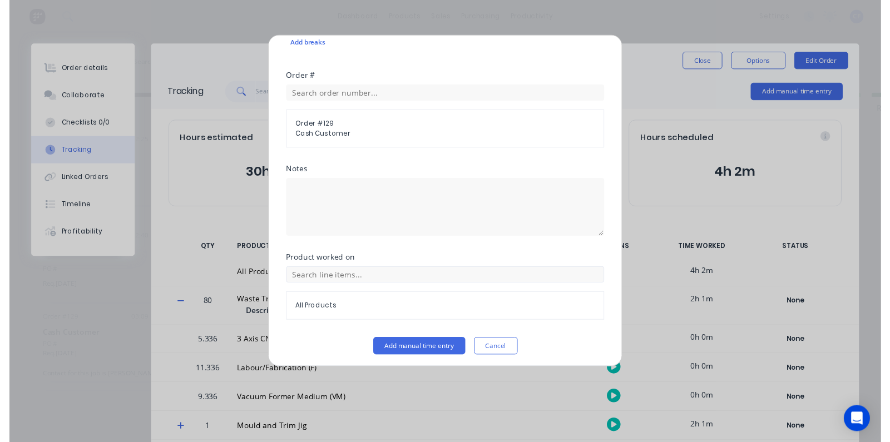
scroll to position [365, 0]
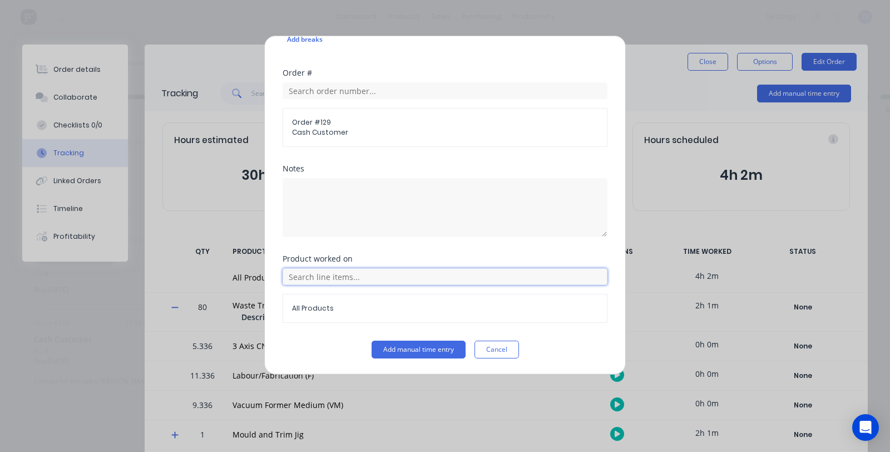
click at [321, 275] on input "text" at bounding box center [444, 276] width 325 height 17
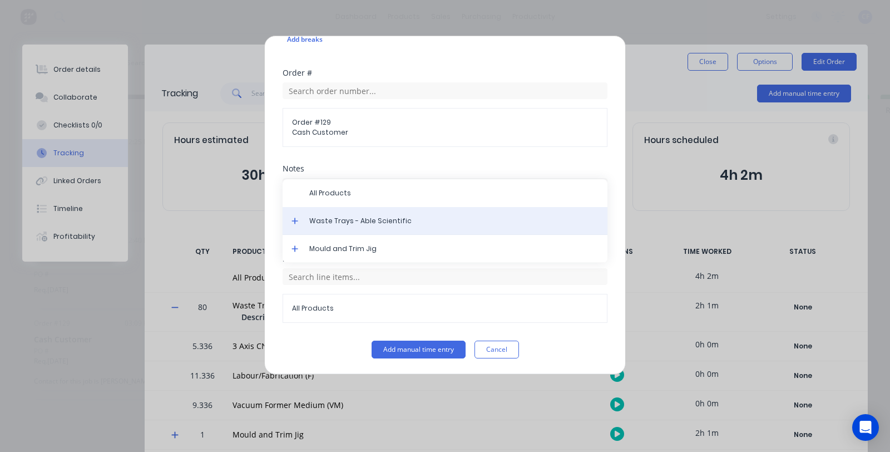
click at [342, 212] on div "Waste Trays - Able Scientific" at bounding box center [444, 221] width 325 height 28
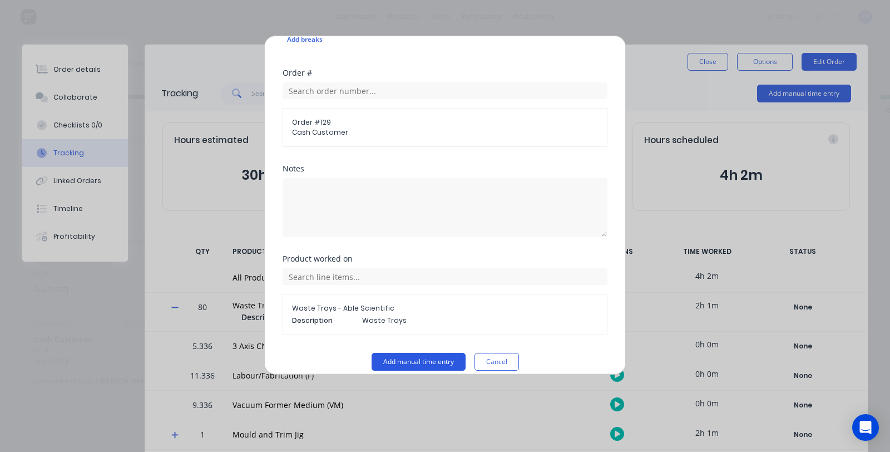
click at [429, 362] on button "Add manual time entry" at bounding box center [418, 362] width 94 height 18
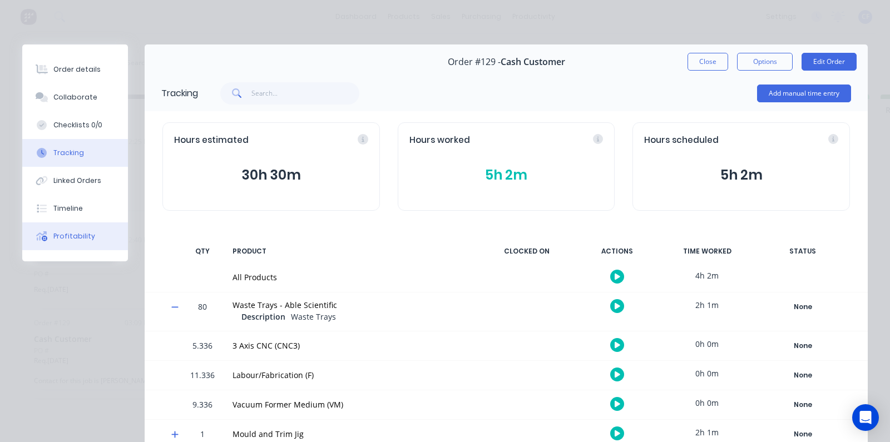
click at [66, 230] on button "Profitability" at bounding box center [75, 236] width 106 height 28
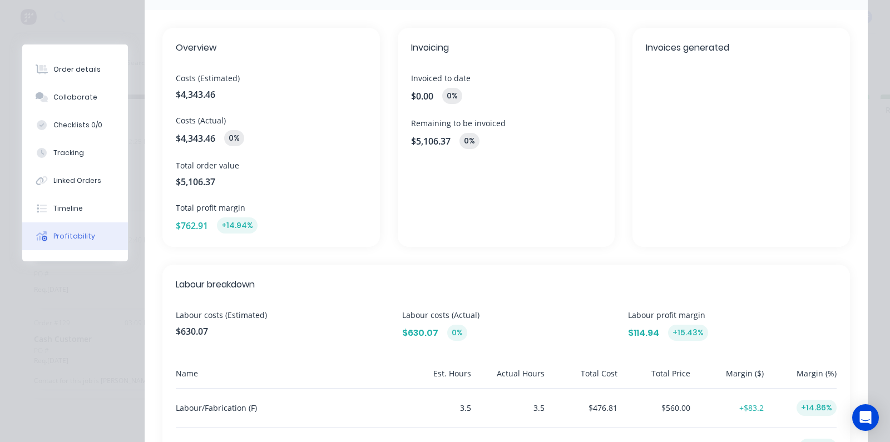
scroll to position [102, 0]
drag, startPoint x: 475, startPoint y: 339, endPoint x: 396, endPoint y: 340, distance: 78.4
click at [396, 340] on div "Labour costs (Estimated) $630.07 Labour costs (Actual) $630.07 0% Labour profit…" at bounding box center [506, 325] width 661 height 32
click at [364, 317] on span "Labour costs (Estimated)" at bounding box center [280, 315] width 209 height 12
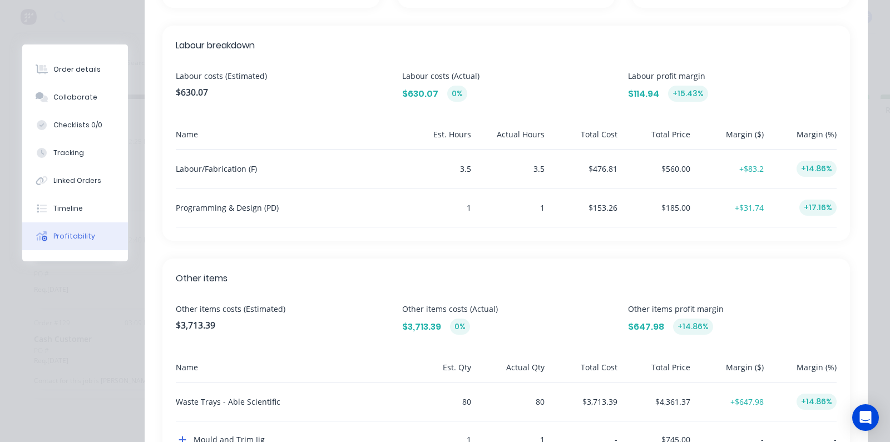
scroll to position [339, 0]
click at [69, 157] on div "Tracking" at bounding box center [68, 153] width 31 height 10
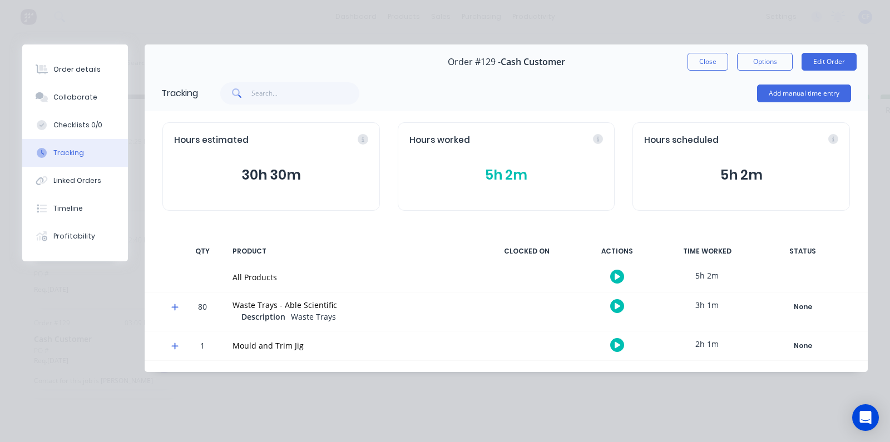
click at [172, 309] on icon at bounding box center [174, 307] width 7 height 8
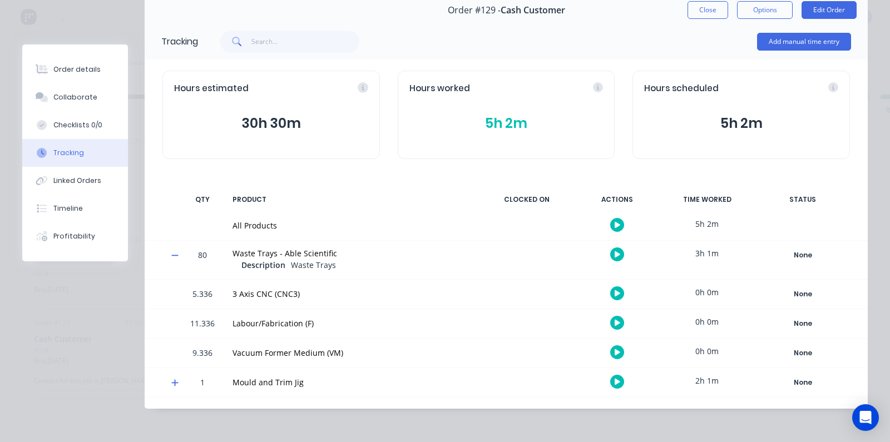
scroll to position [53, 0]
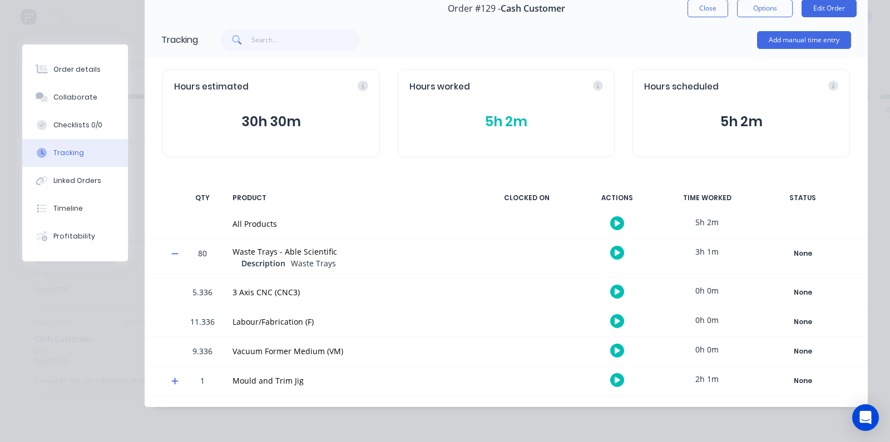
click at [702, 251] on div "3h 1m" at bounding box center [706, 251] width 83 height 25
click at [46, 239] on icon at bounding box center [45, 239] width 6 height 6
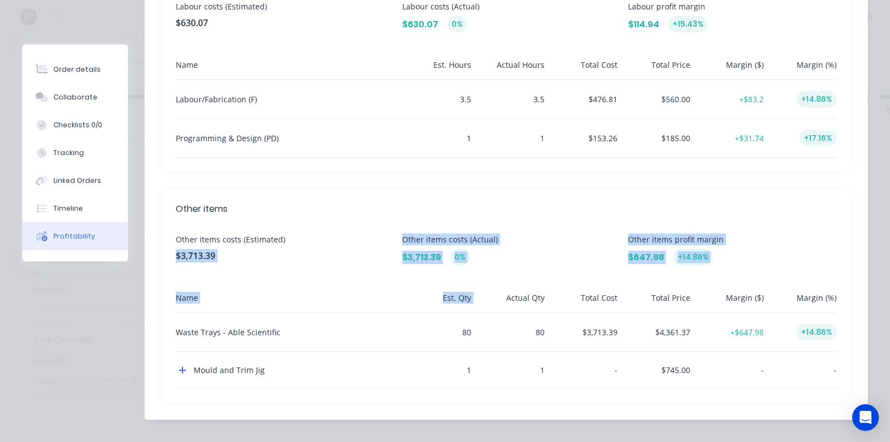
drag, startPoint x: 351, startPoint y: 230, endPoint x: 505, endPoint y: 307, distance: 171.6
click at [505, 307] on div "Other items Other items costs (Estimated) $3,713.39 Other items costs (Actual) …" at bounding box center [505, 295] width 687 height 213
click at [482, 292] on div "Actual Qty" at bounding box center [509, 301] width 68 height 21
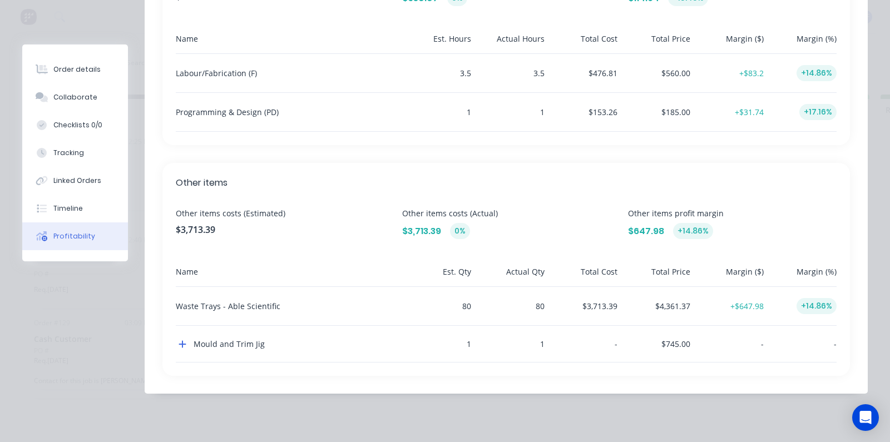
scroll to position [440, 0]
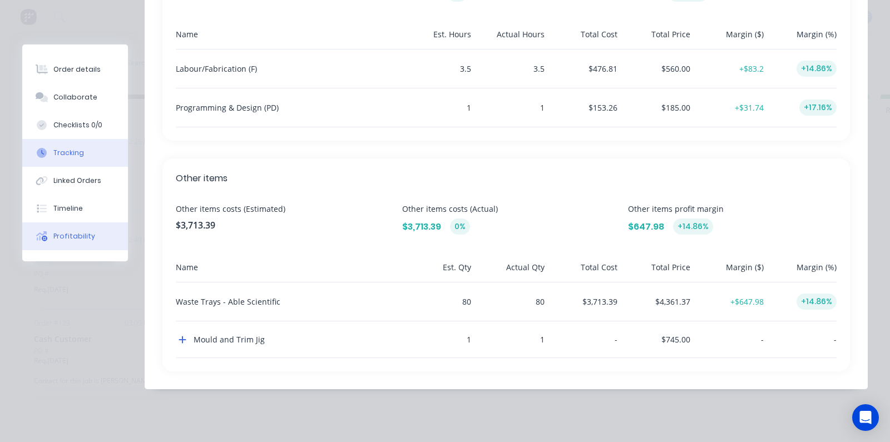
click at [69, 162] on button "Tracking" at bounding box center [75, 153] width 106 height 28
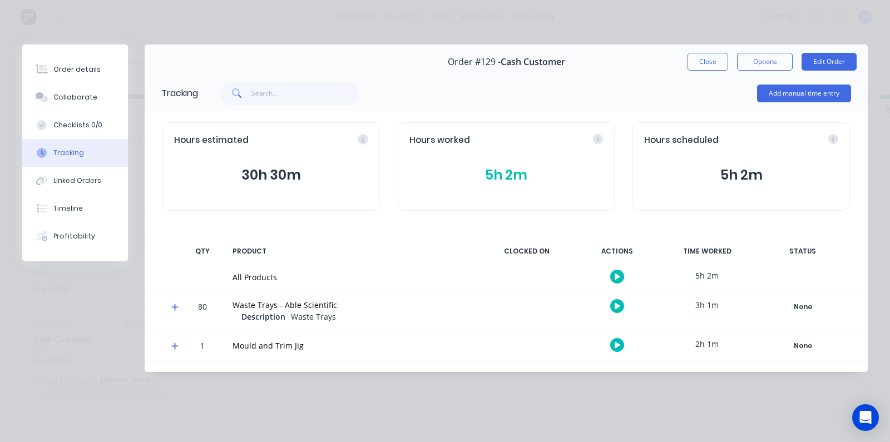
scroll to position [0, 0]
click at [81, 240] on div "Profitability" at bounding box center [74, 236] width 42 height 10
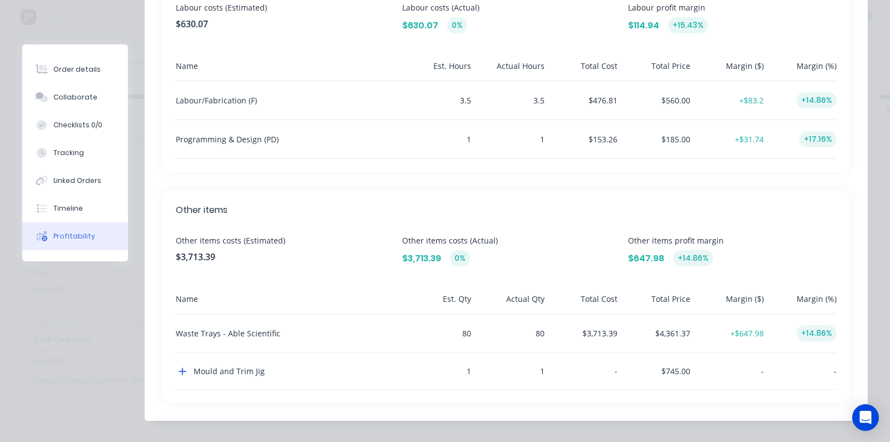
scroll to position [410, 0]
click at [75, 152] on div "Tracking" at bounding box center [68, 153] width 31 height 10
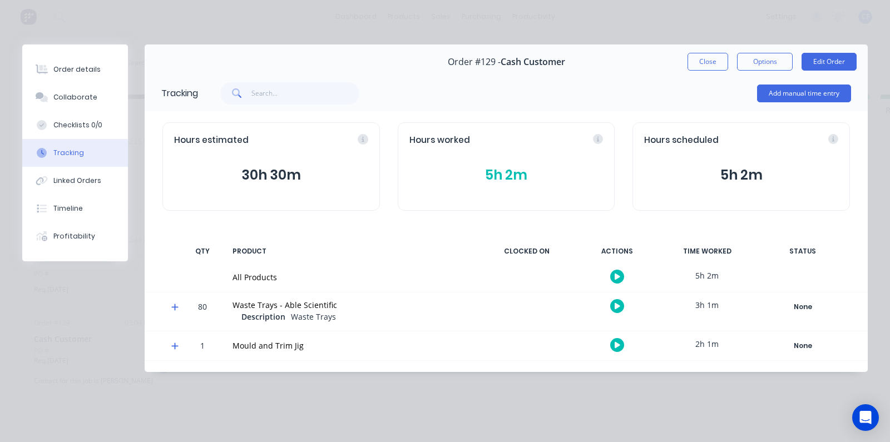
scroll to position [0, 0]
click at [177, 344] on icon at bounding box center [174, 346] width 7 height 8
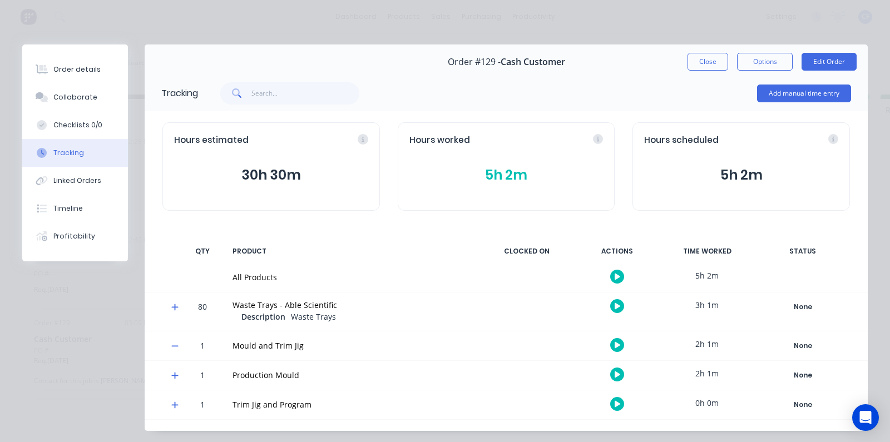
scroll to position [24, 0]
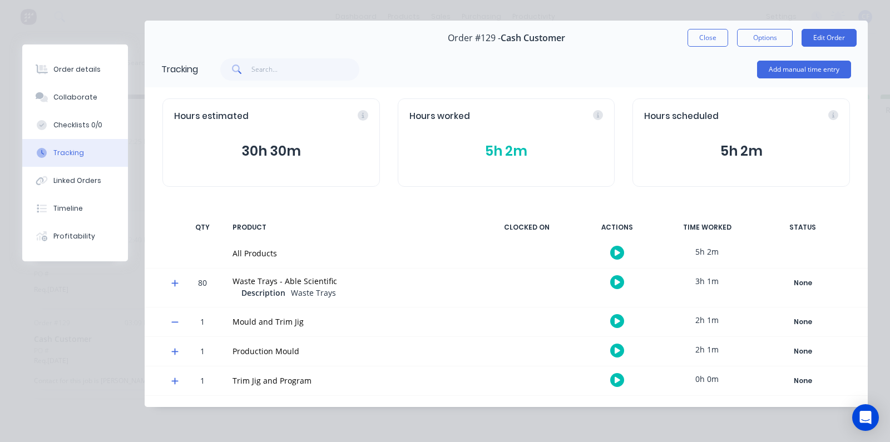
click at [170, 345] on div at bounding box center [170, 351] width 17 height 29
click at [173, 348] on icon at bounding box center [174, 352] width 7 height 8
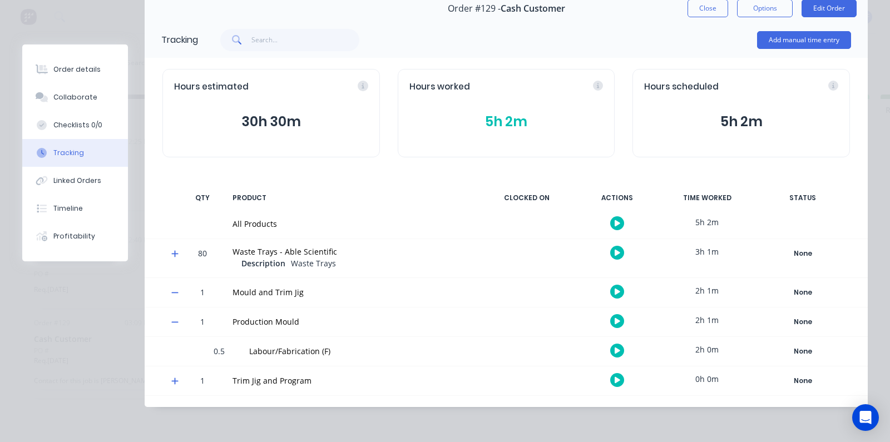
click at [175, 380] on icon at bounding box center [174, 381] width 7 height 7
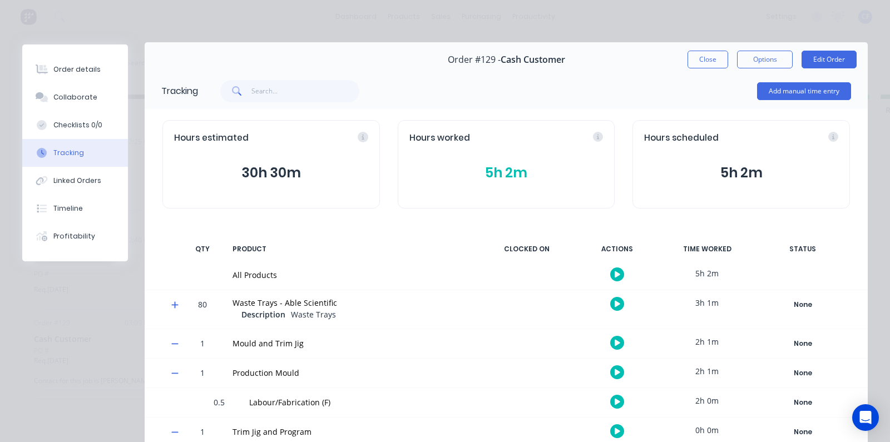
scroll to position [0, 0]
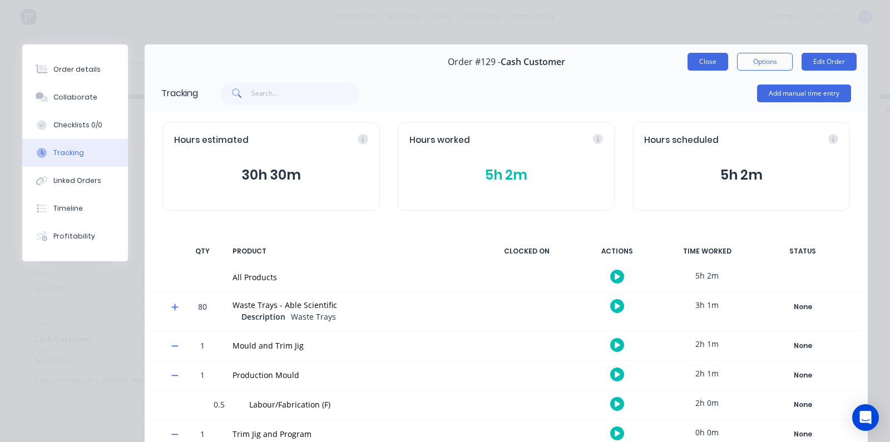
click at [688, 62] on button "Close" at bounding box center [707, 62] width 41 height 18
